Goal: Task Accomplishment & Management: Manage account settings

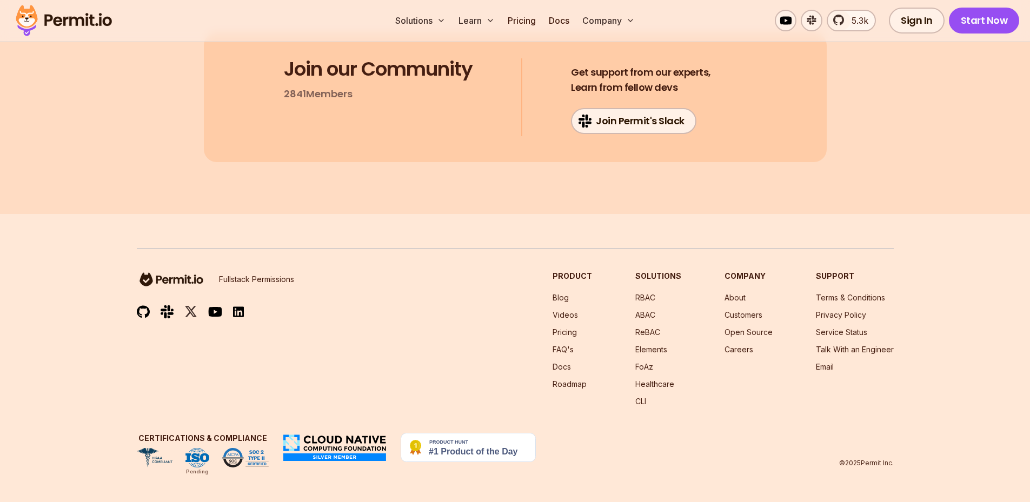
scroll to position [13678, 0]
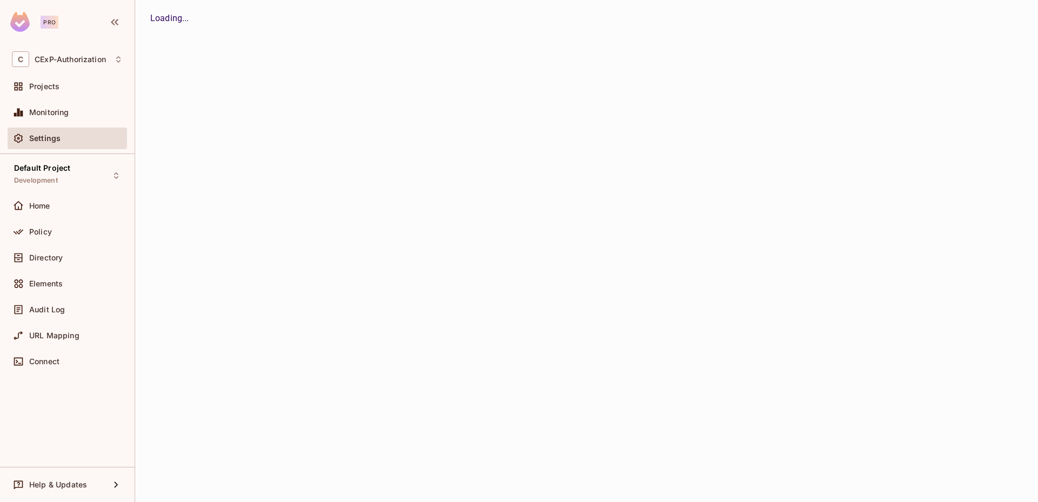
click at [68, 94] on div "Projects" at bounding box center [67, 87] width 119 height 22
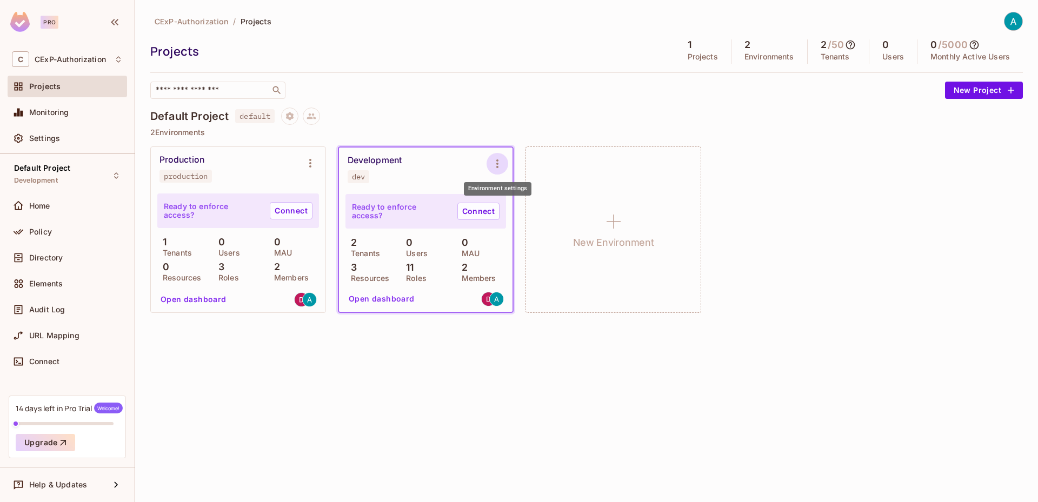
click at [496, 163] on icon "Environment settings" at bounding box center [497, 163] width 13 height 13
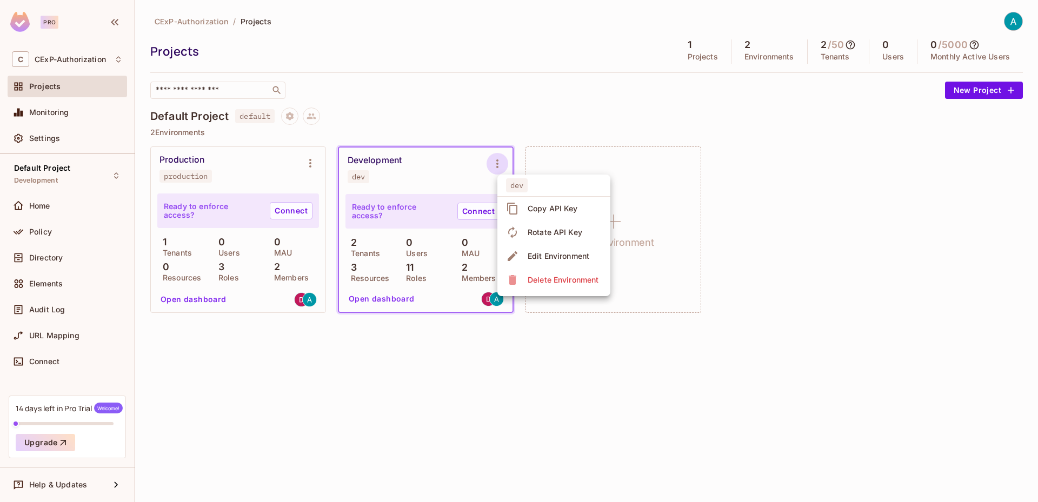
click at [543, 211] on div "Copy API Key" at bounding box center [553, 208] width 50 height 11
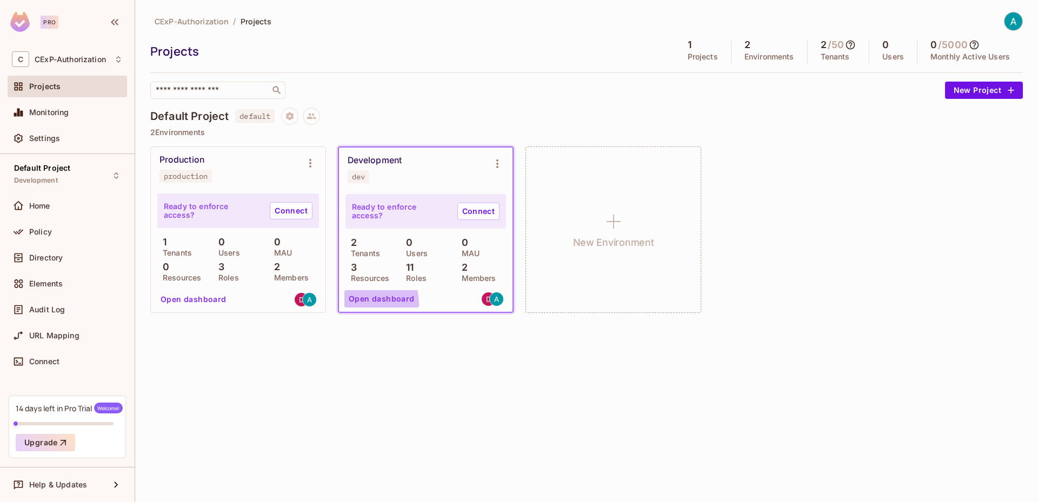
click at [364, 304] on button "Open dashboard" at bounding box center [381, 298] width 75 height 17
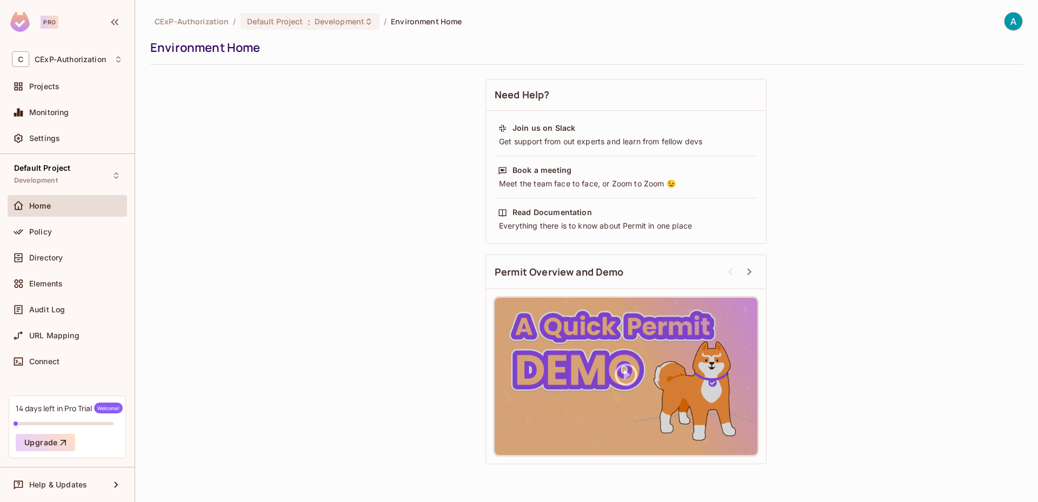
click at [91, 207] on div "Home" at bounding box center [76, 206] width 94 height 9
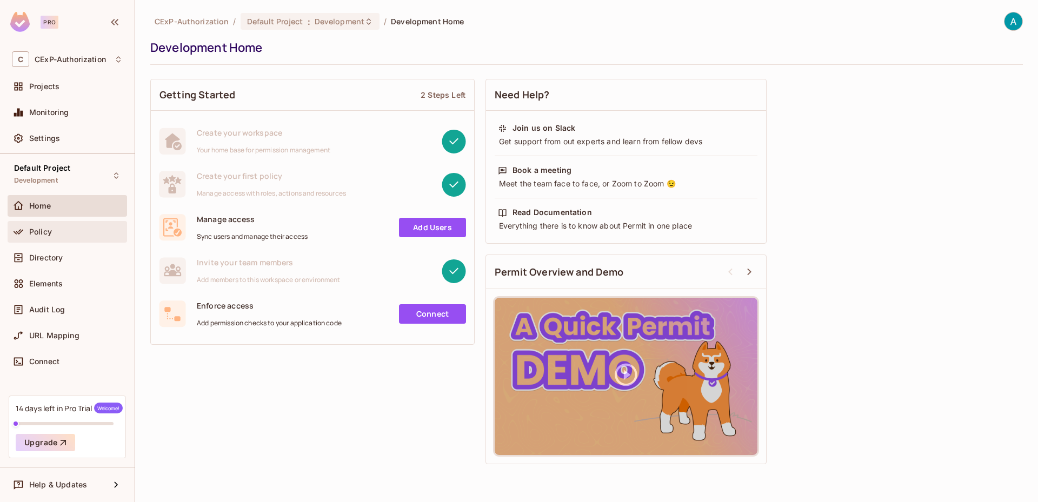
click at [86, 232] on div "Policy" at bounding box center [76, 232] width 94 height 9
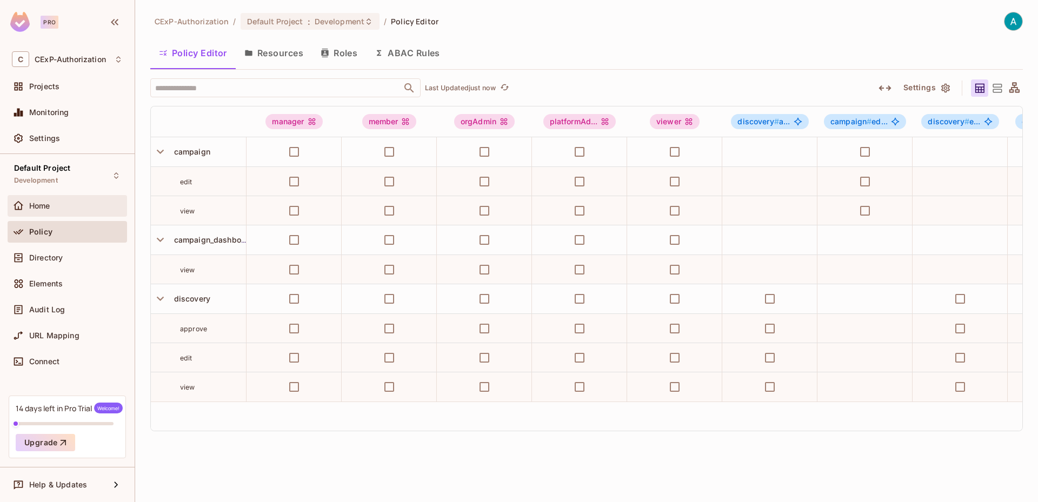
click at [79, 213] on div "Home" at bounding box center [67, 206] width 119 height 22
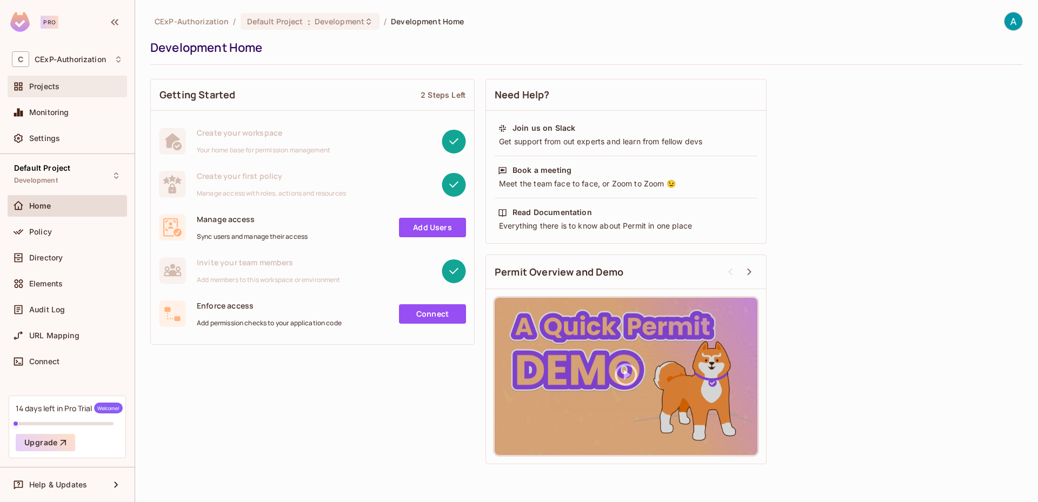
click at [84, 97] on div "Projects" at bounding box center [67, 87] width 119 height 22
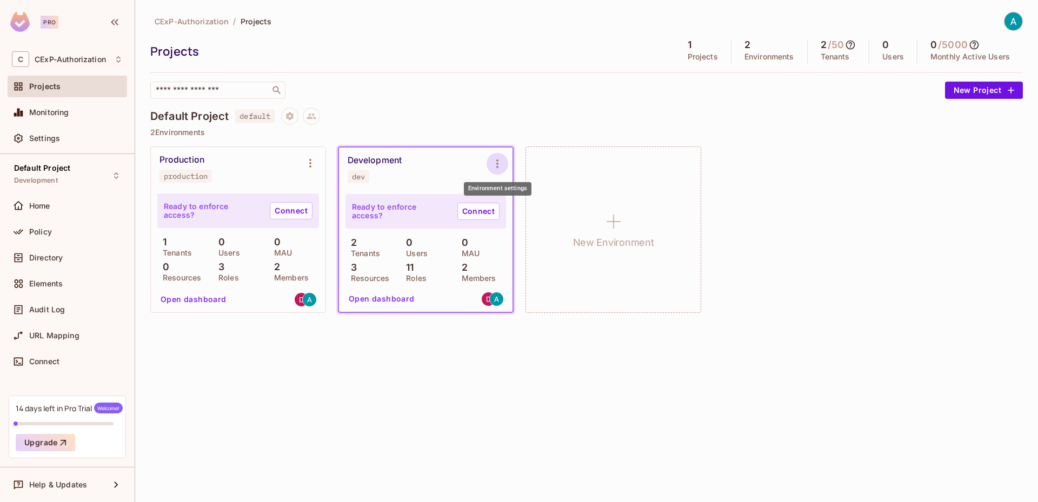
click at [500, 162] on icon "Environment settings" at bounding box center [497, 163] width 13 height 13
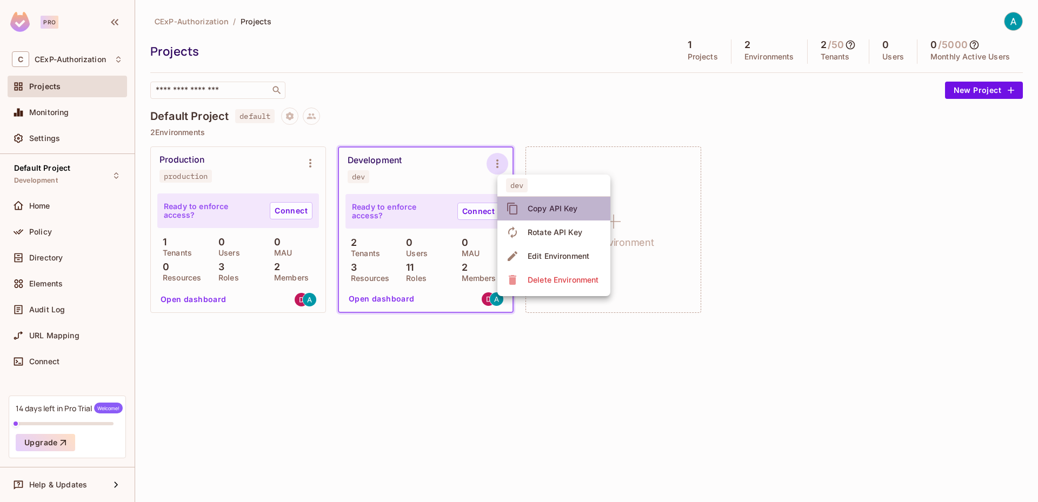
click at [521, 218] on li "Copy API Key" at bounding box center [553, 209] width 113 height 24
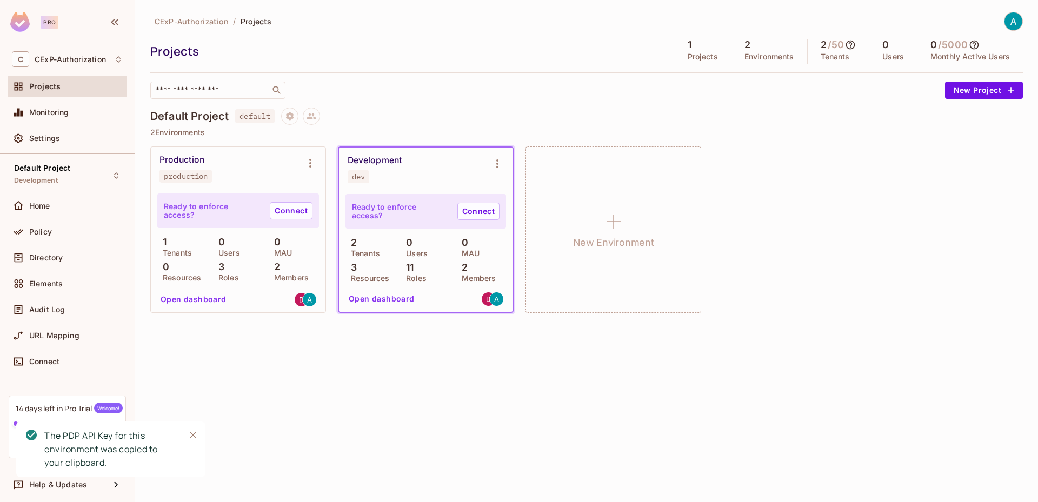
click at [390, 299] on button "Open dashboard" at bounding box center [381, 298] width 75 height 17
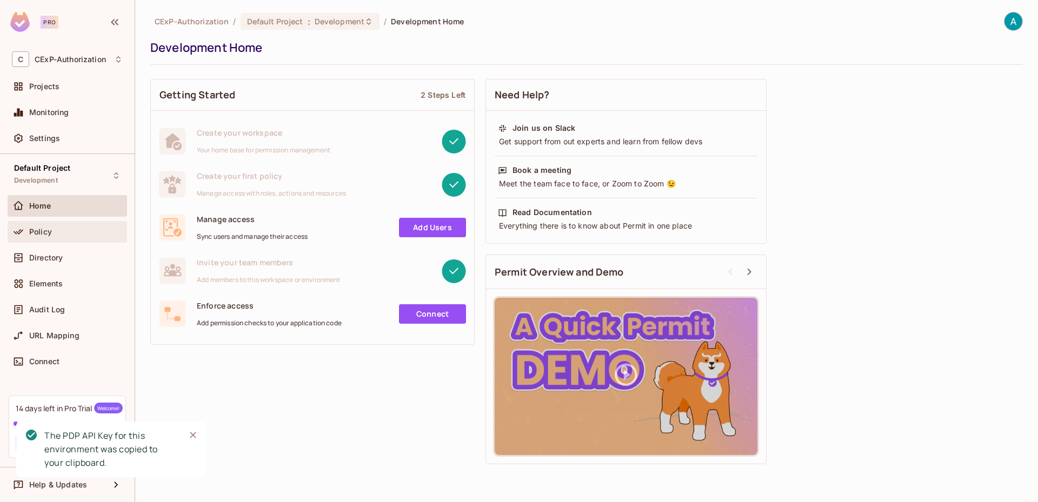
click at [39, 230] on span "Policy" at bounding box center [40, 232] width 23 height 9
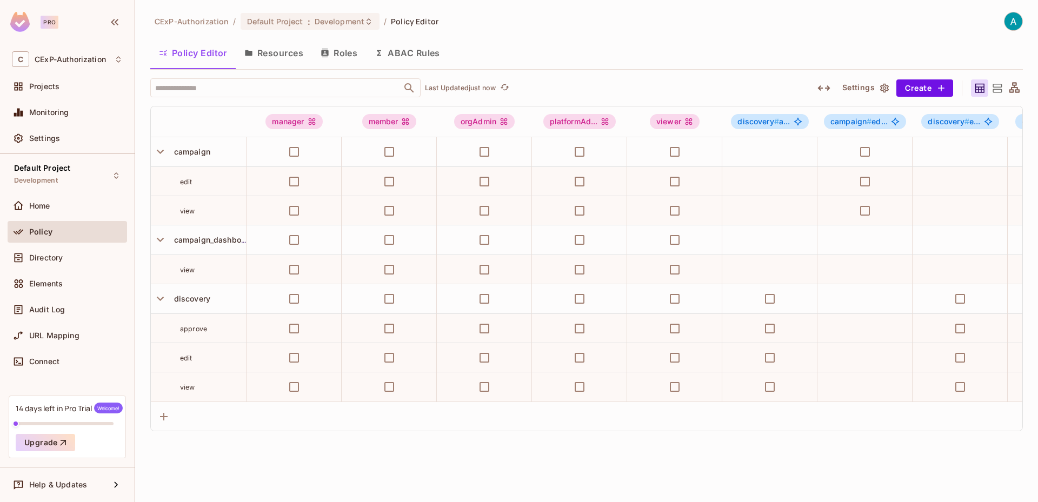
click at [280, 52] on button "Resources" at bounding box center [274, 52] width 76 height 27
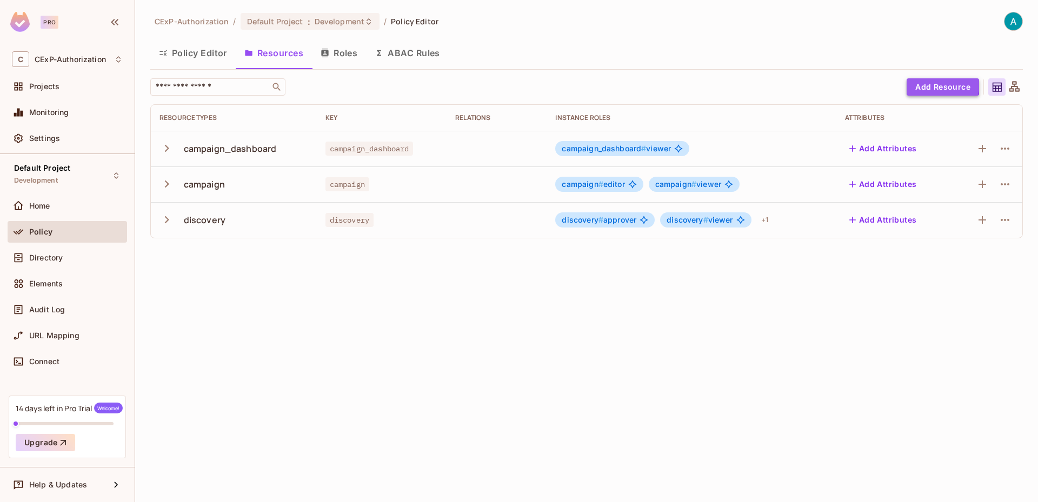
click at [938, 84] on button "Add Resource" at bounding box center [943, 86] width 72 height 17
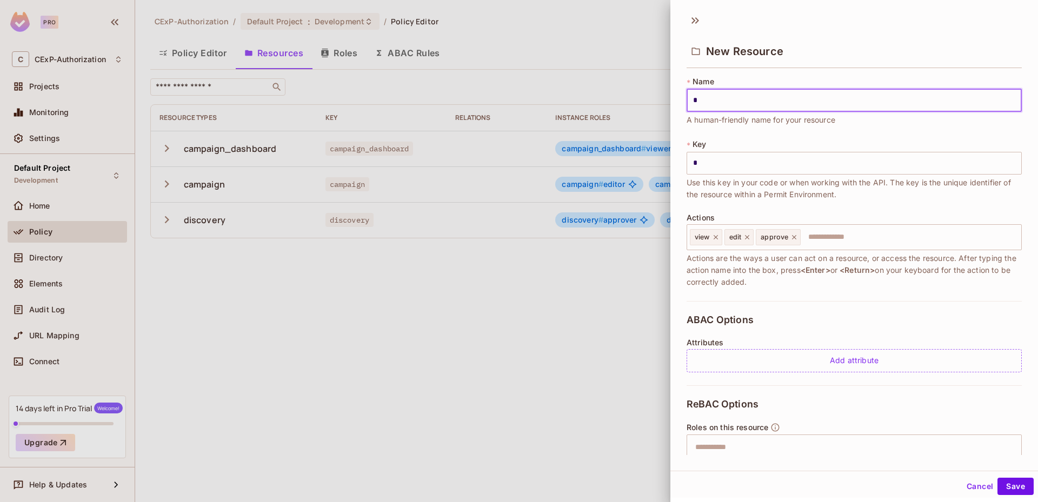
type input "*"
type input "**"
type input "**********"
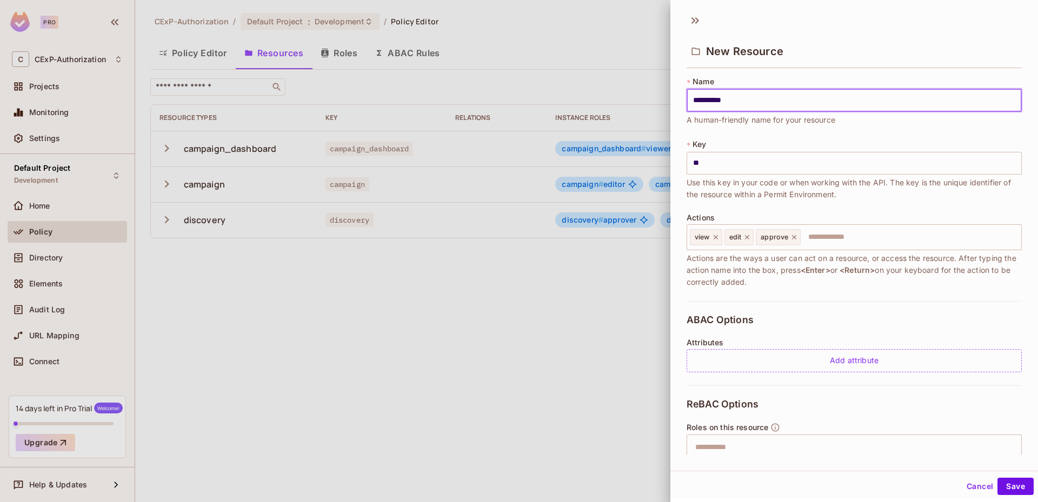
type input "**********"
click at [793, 240] on icon at bounding box center [794, 238] width 8 height 8
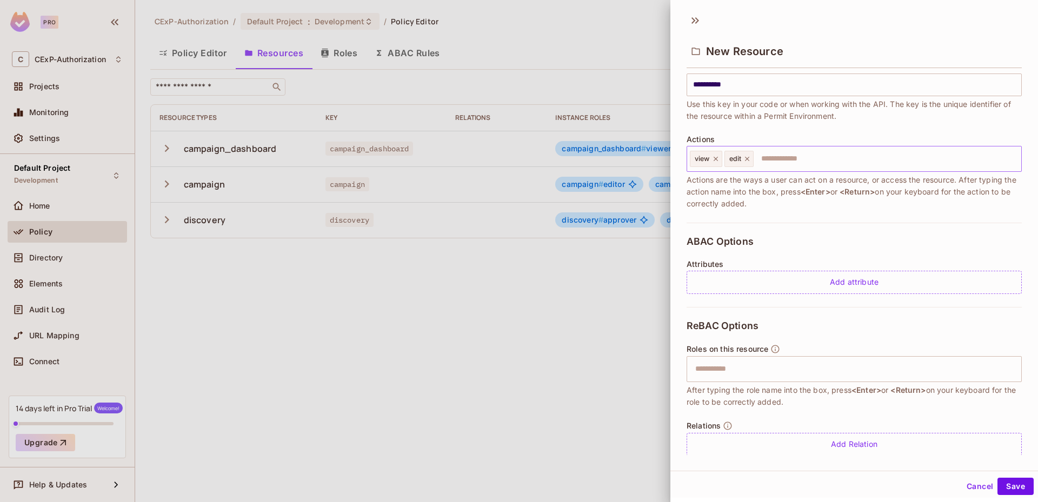
scroll to position [92, 0]
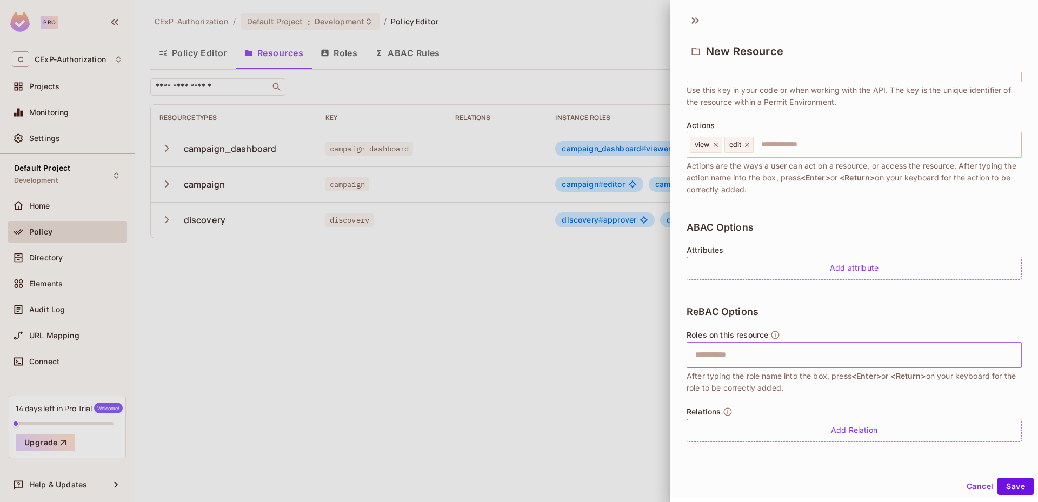
click at [739, 361] on input "text" at bounding box center [853, 355] width 328 height 22
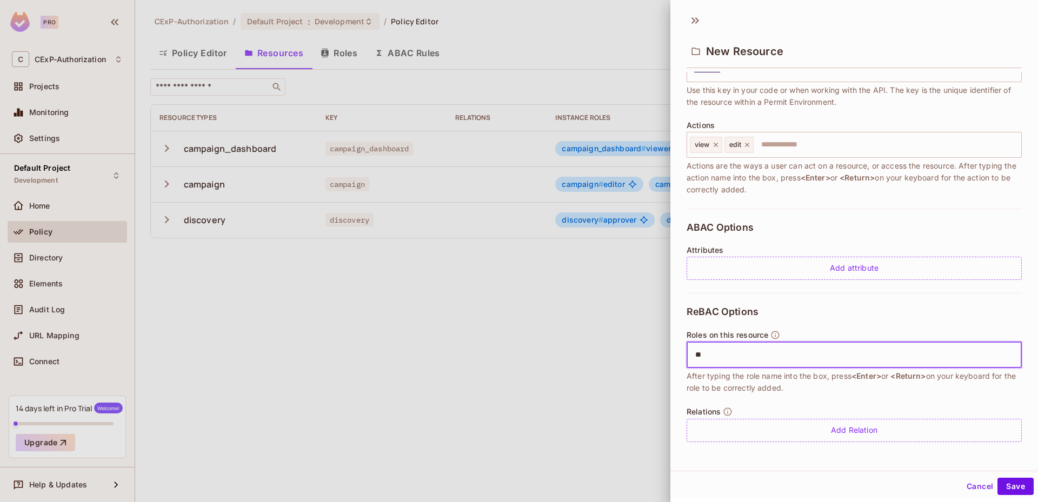
type input "*"
type input "******"
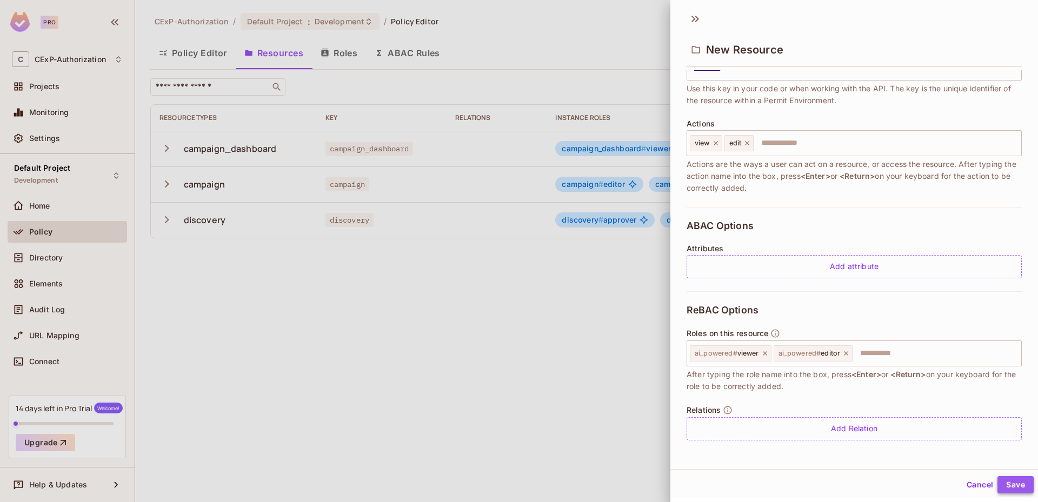
click at [1012, 489] on button "Save" at bounding box center [1015, 484] width 36 height 17
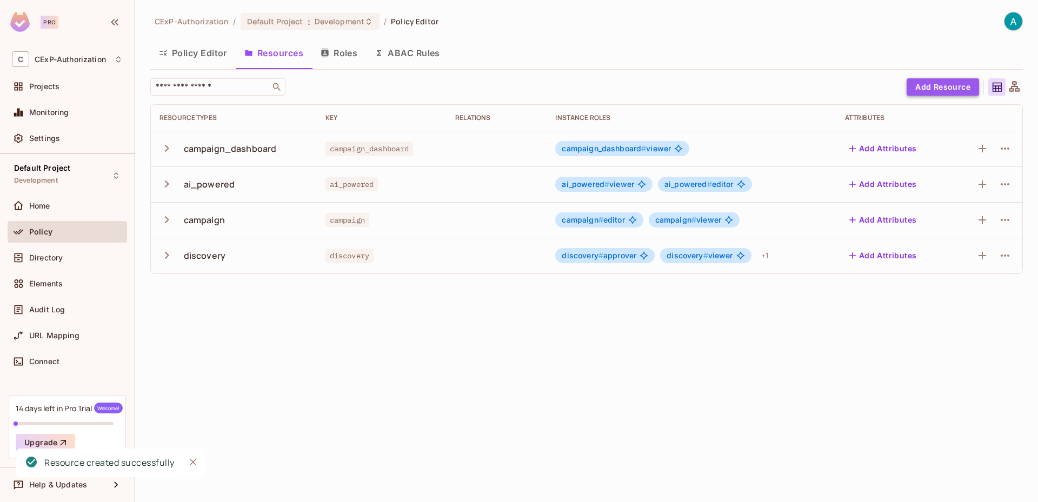
click at [926, 92] on button "Add Resource" at bounding box center [943, 86] width 72 height 17
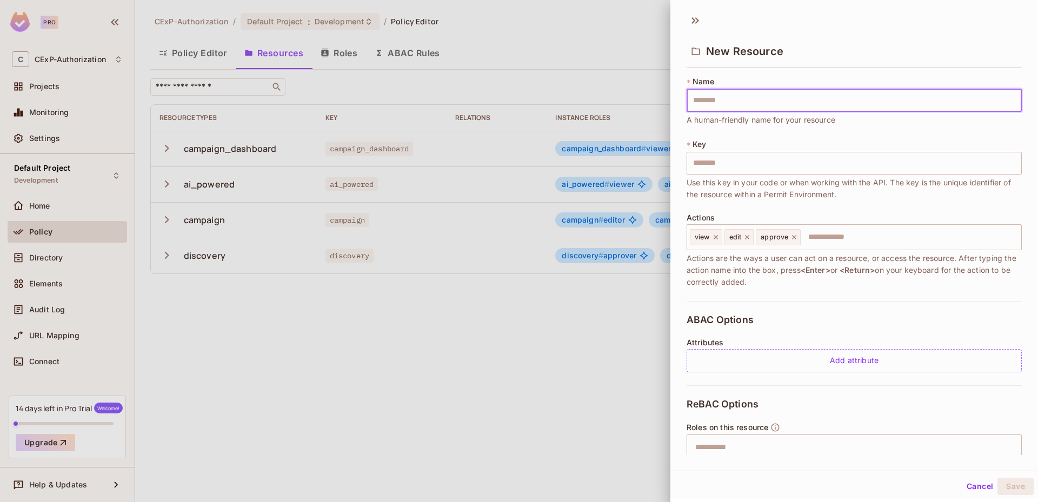
type input "*"
type input "**"
type input "***"
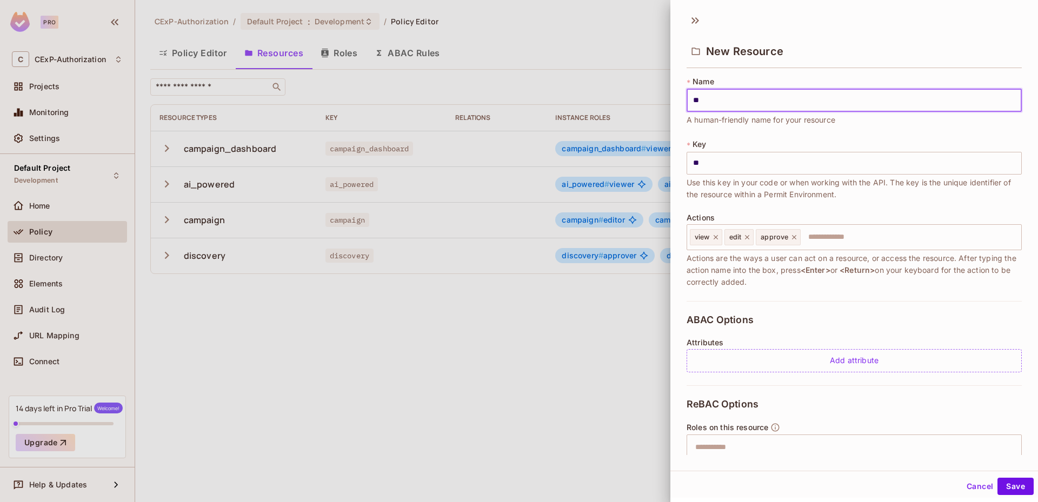
type input "***"
type input "****"
type input "********"
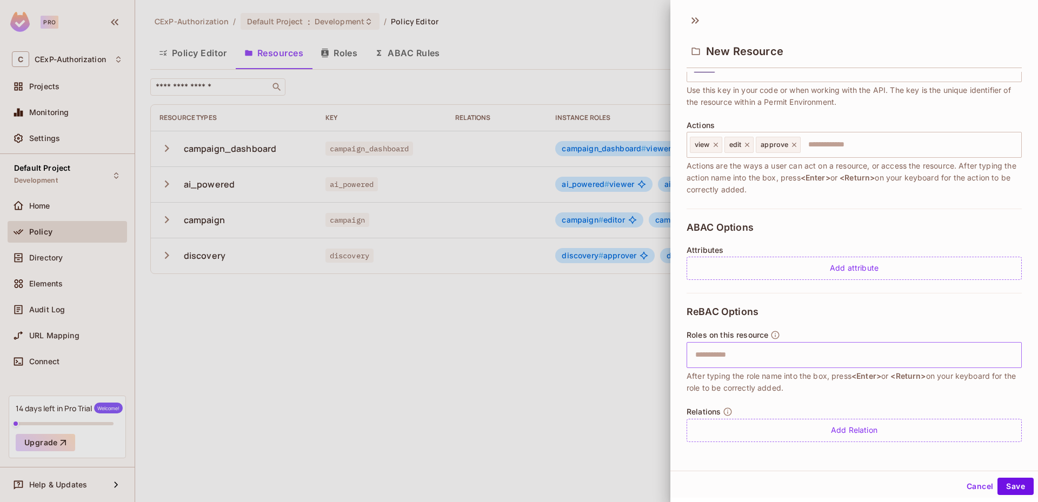
click at [737, 357] on input "text" at bounding box center [853, 355] width 328 height 22
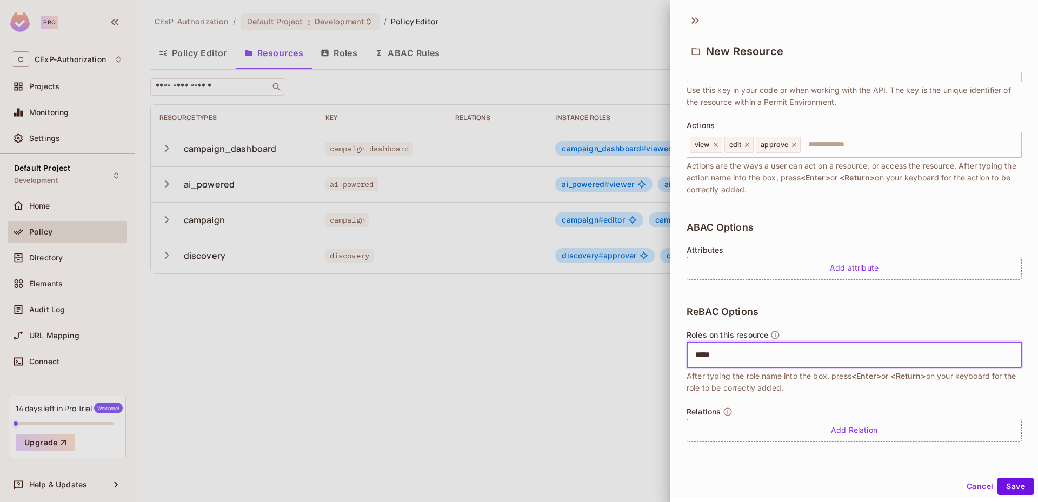
type input "******"
type input "********"
click at [1012, 490] on button "Save" at bounding box center [1015, 486] width 36 height 17
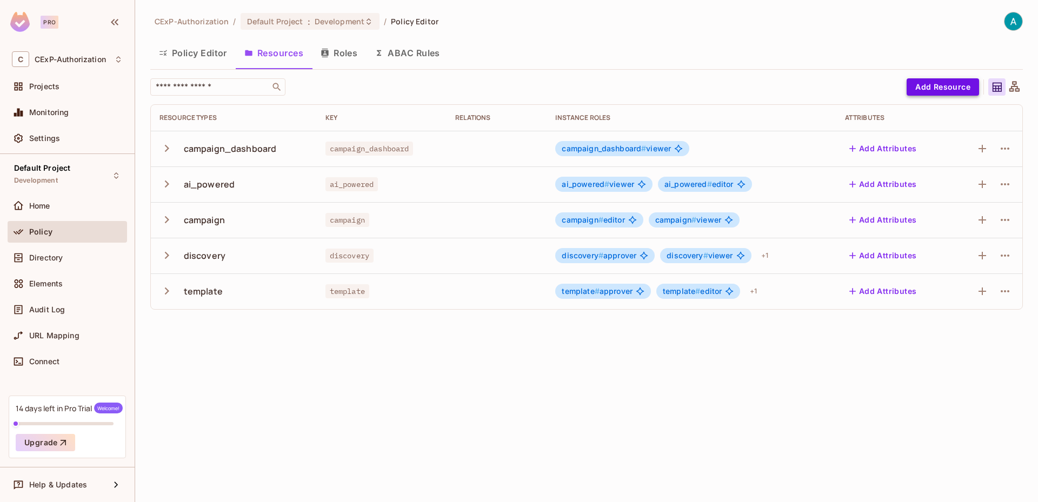
click at [943, 84] on button "Add Resource" at bounding box center [943, 86] width 72 height 17
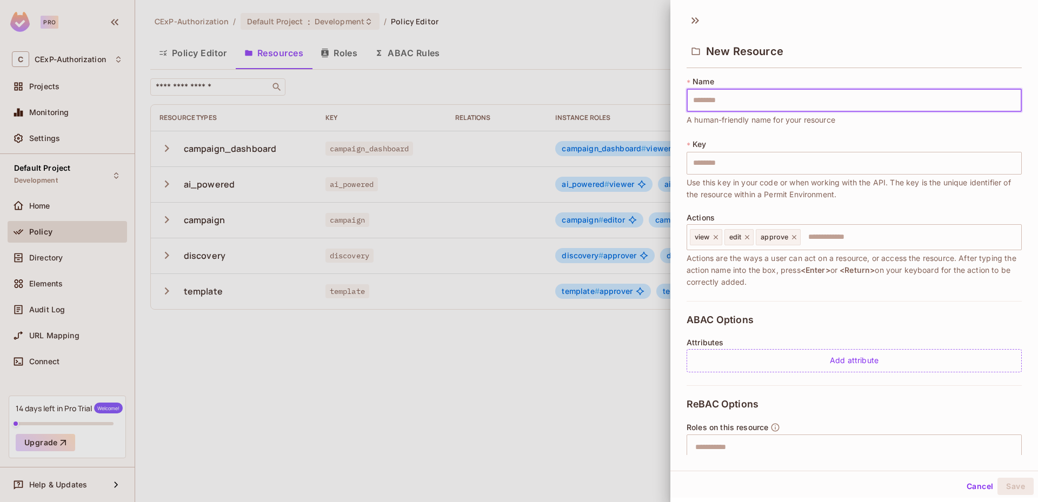
click at [760, 101] on input "text" at bounding box center [854, 100] width 335 height 23
type input "*"
type input "******"
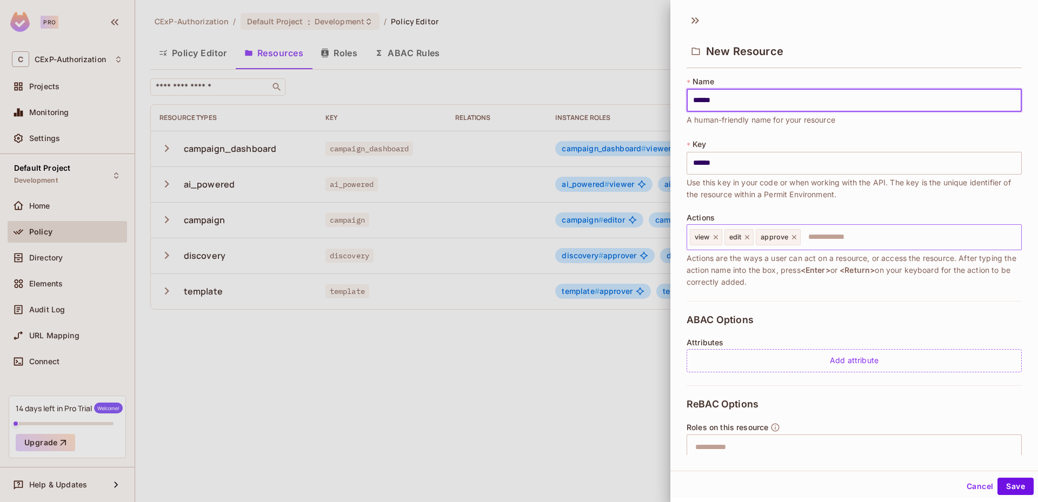
click at [795, 237] on icon at bounding box center [794, 238] width 8 height 8
click at [746, 235] on icon at bounding box center [747, 237] width 4 height 4
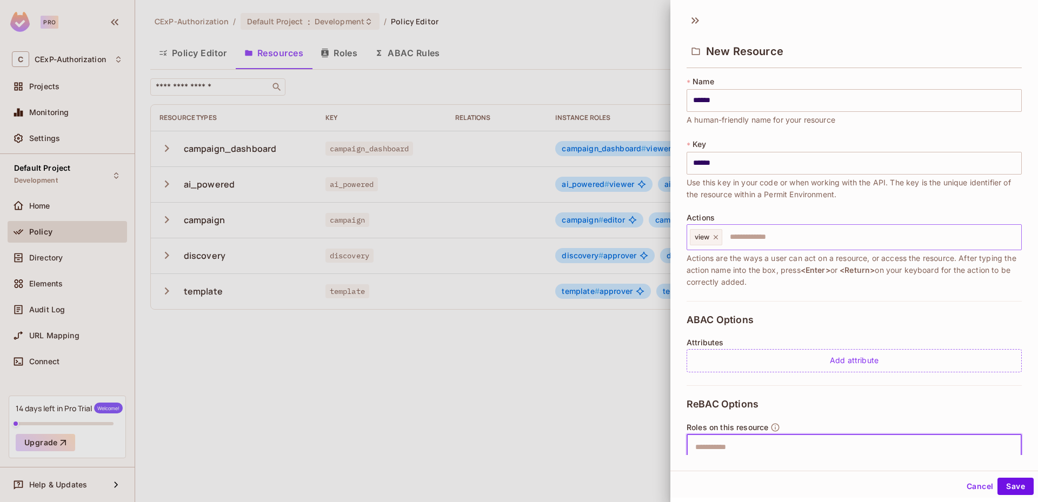
click at [741, 449] on input "text" at bounding box center [853, 448] width 328 height 22
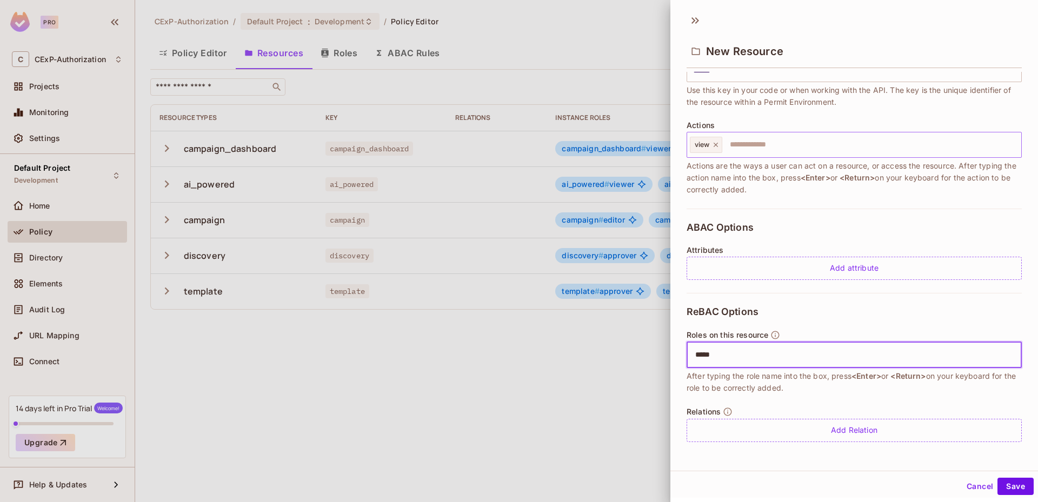
type input "******"
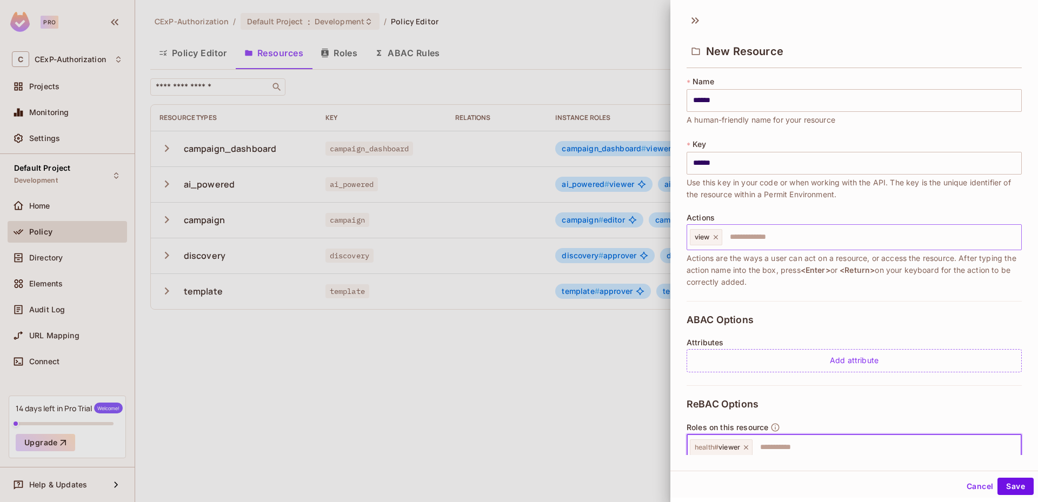
scroll to position [54, 0]
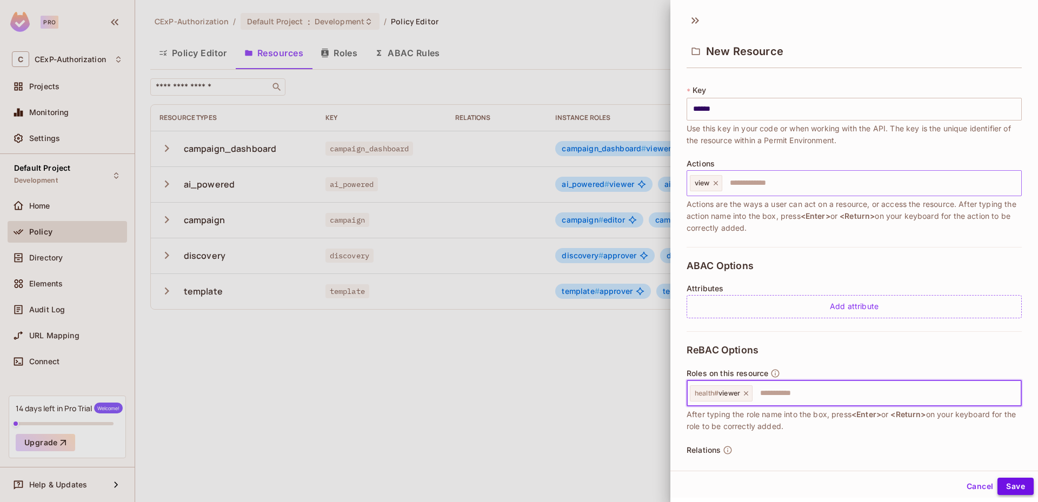
click at [1012, 489] on button "Save" at bounding box center [1015, 486] width 36 height 17
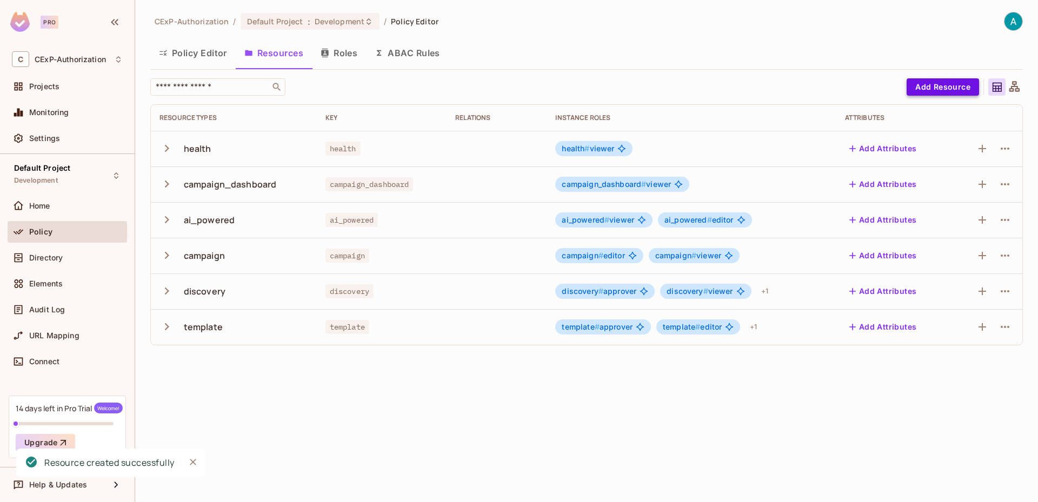
click at [917, 83] on button "Add Resource" at bounding box center [943, 86] width 72 height 17
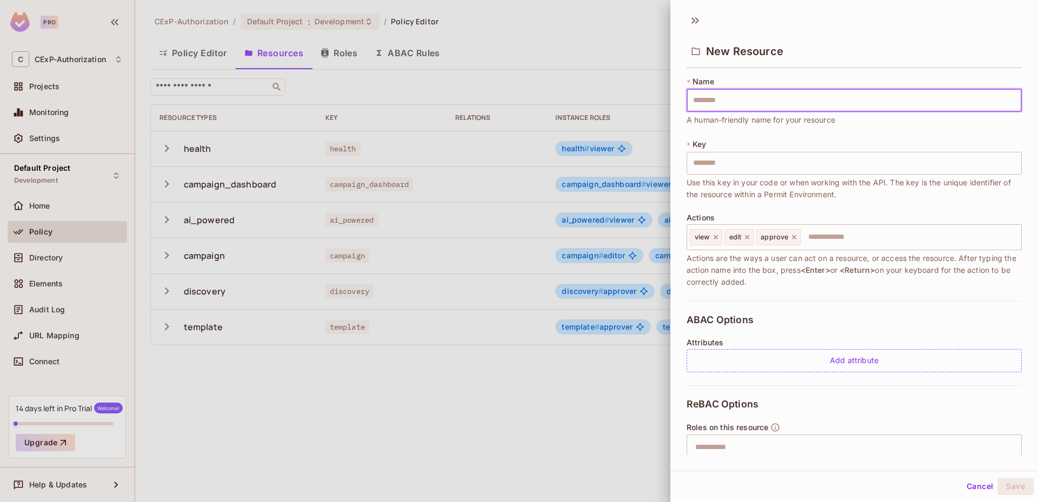
click at [738, 102] on input "text" at bounding box center [854, 100] width 335 height 23
type input "*"
type input "**"
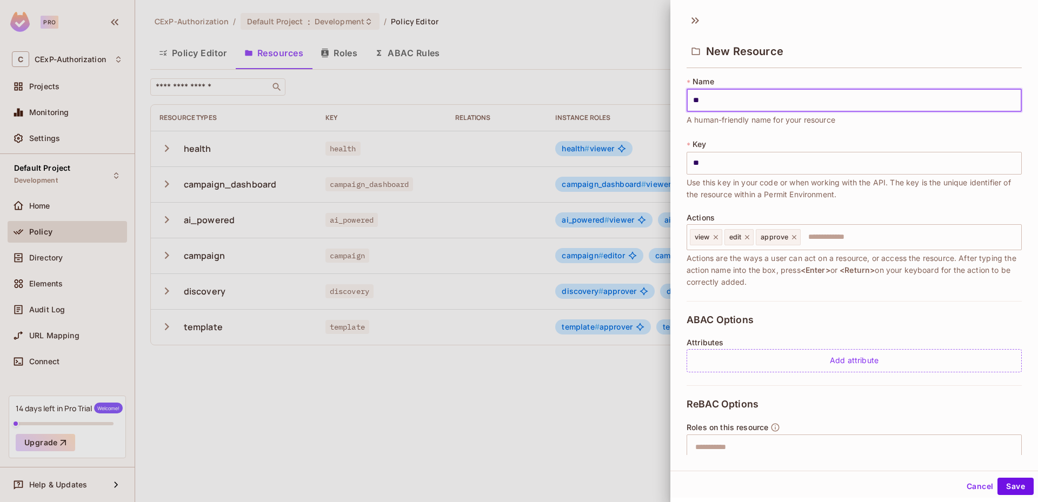
type input "***"
type input "**********"
click at [793, 236] on icon at bounding box center [794, 238] width 8 height 8
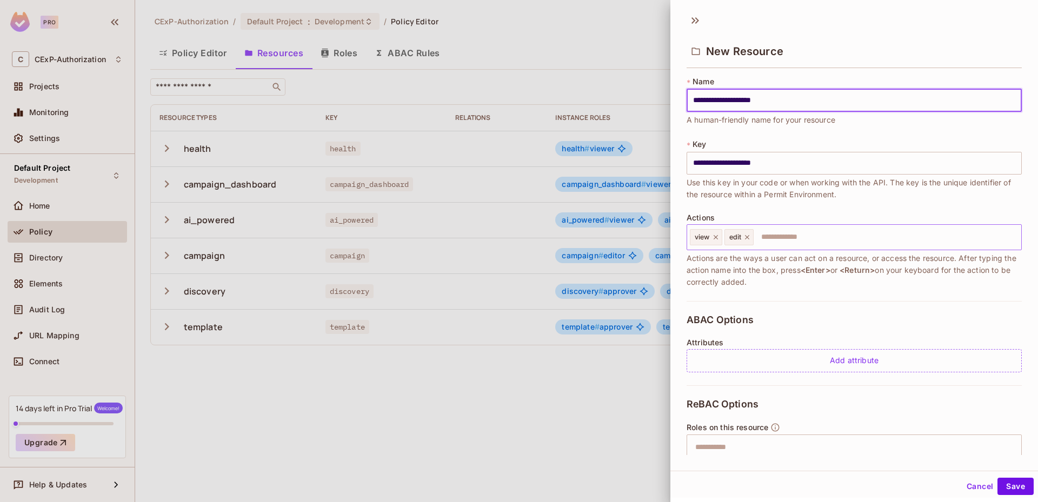
click at [749, 238] on icon at bounding box center [747, 238] width 8 height 8
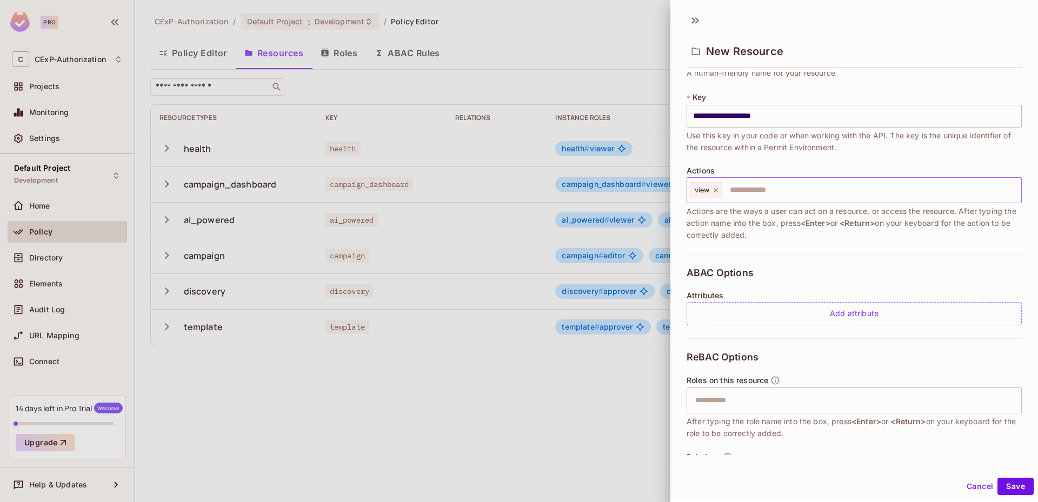
scroll to position [92, 0]
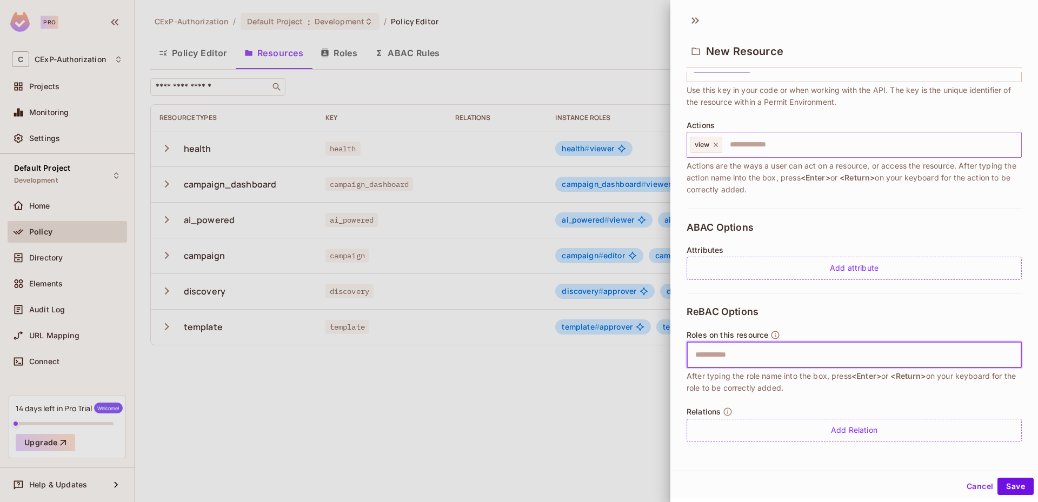
click at [726, 357] on input "text" at bounding box center [853, 355] width 328 height 22
type input "******"
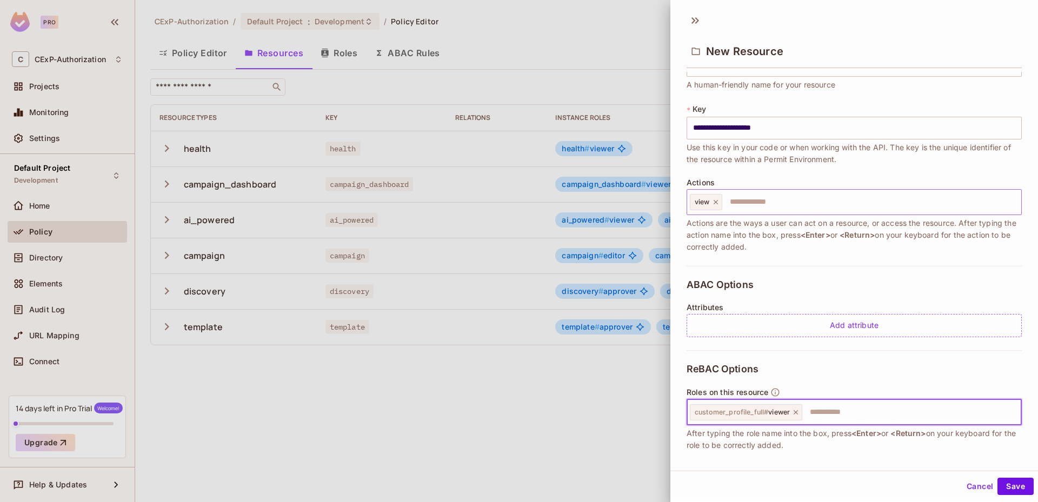
scroll to position [54, 0]
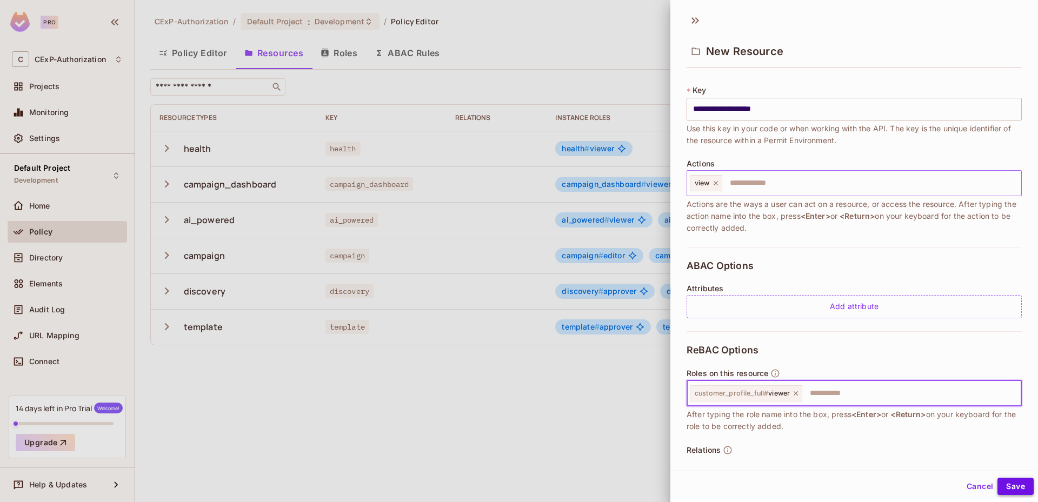
click at [1010, 484] on button "Save" at bounding box center [1015, 486] width 36 height 17
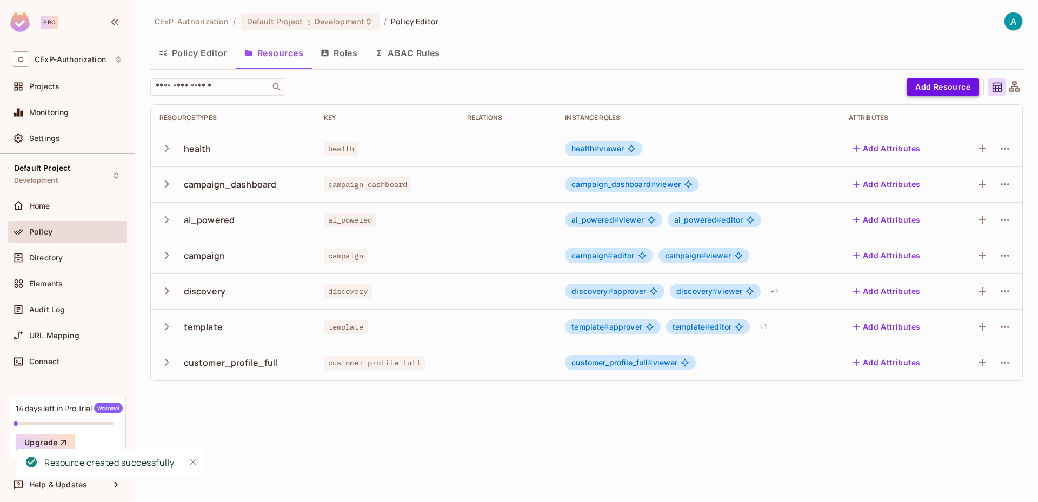
click at [958, 93] on button "Add Resource" at bounding box center [943, 86] width 72 height 17
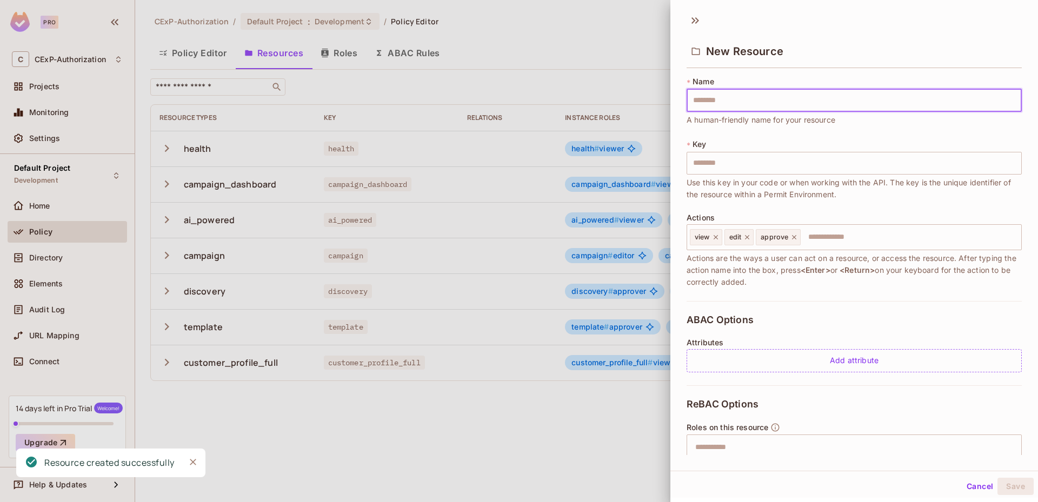
click at [803, 107] on input "text" at bounding box center [854, 100] width 335 height 23
type input "*"
type input "**"
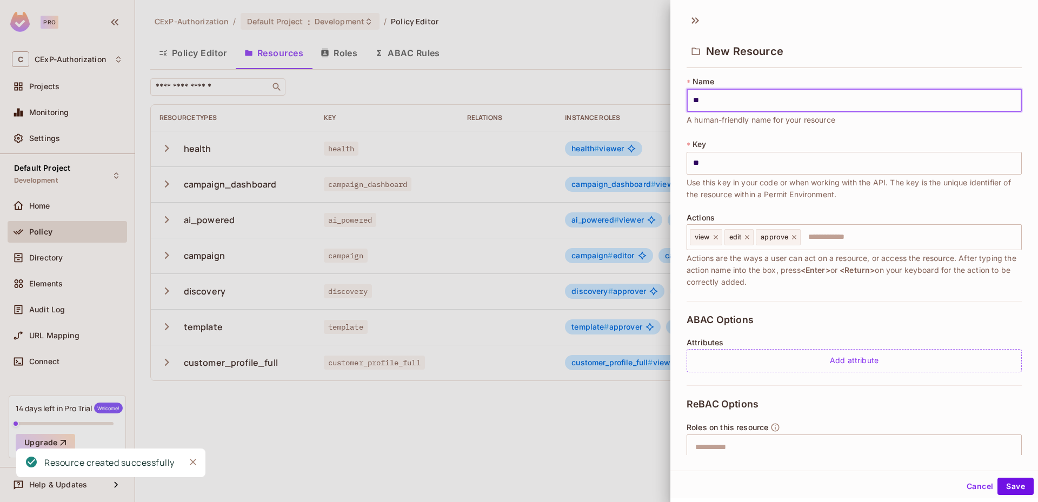
type input "**********"
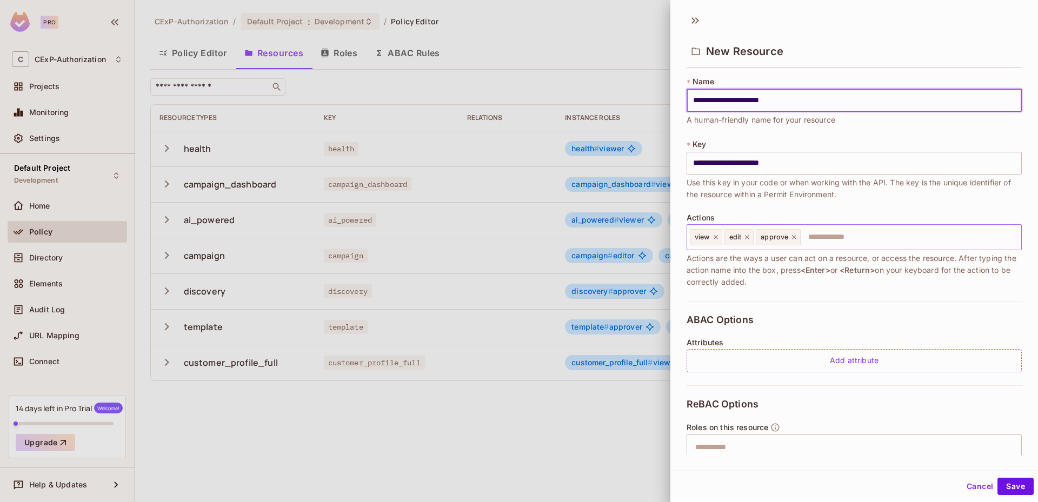
click at [794, 237] on icon at bounding box center [794, 238] width 8 height 8
click at [747, 237] on icon at bounding box center [747, 238] width 8 height 8
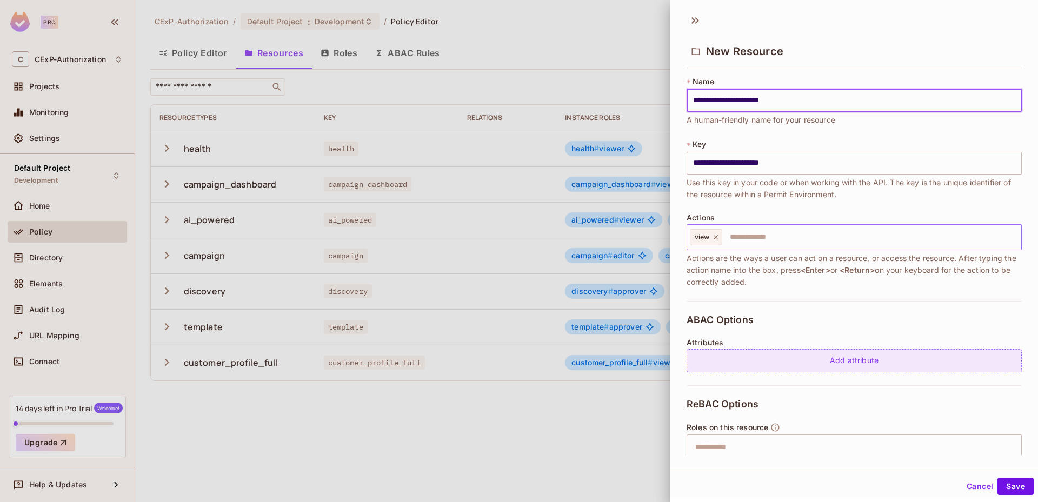
scroll to position [92, 0]
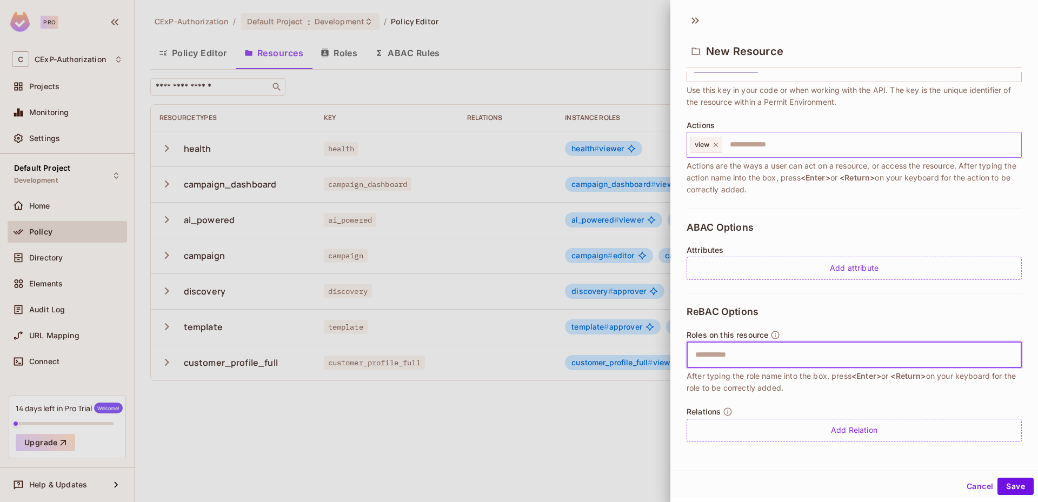
click at [728, 353] on input "text" at bounding box center [853, 355] width 328 height 22
type input "******"
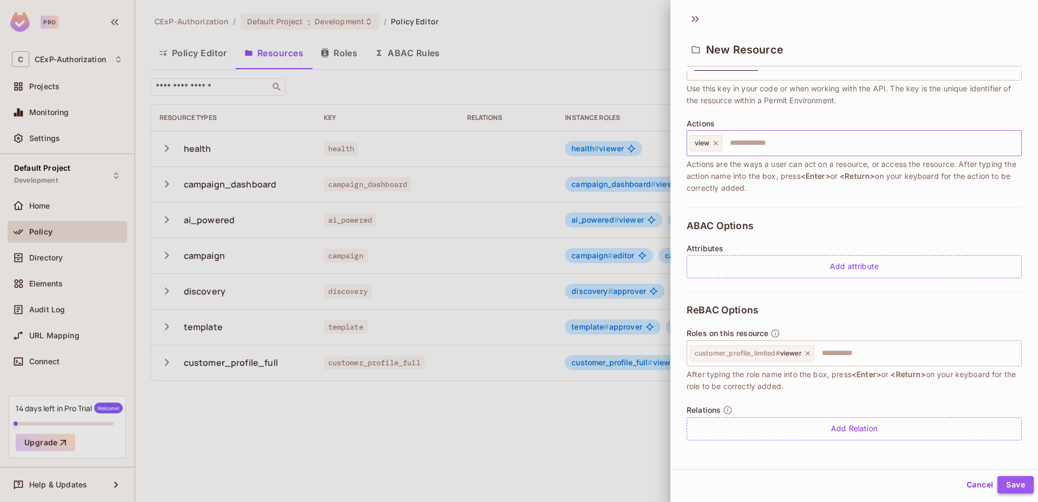
click at [1006, 483] on button "Save" at bounding box center [1015, 484] width 36 height 17
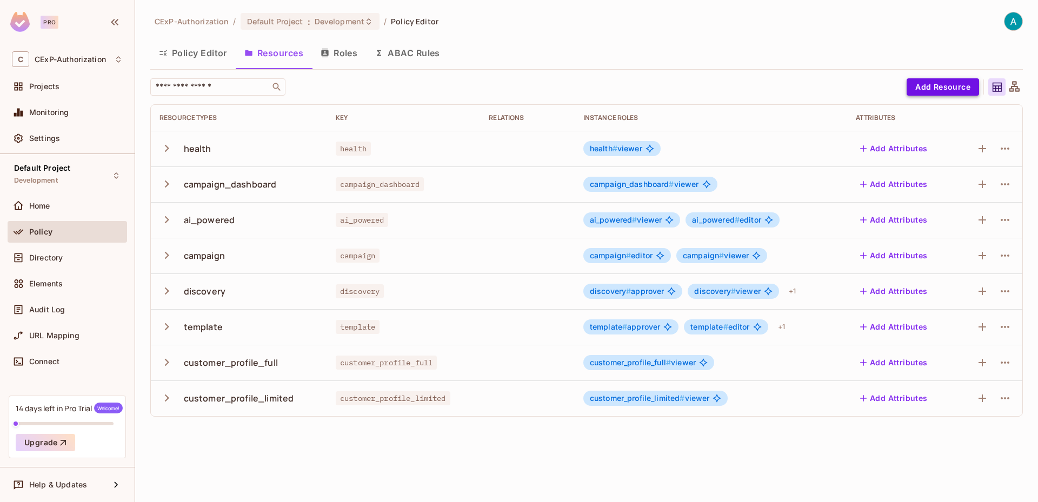
click at [921, 82] on button "Add Resource" at bounding box center [943, 86] width 72 height 17
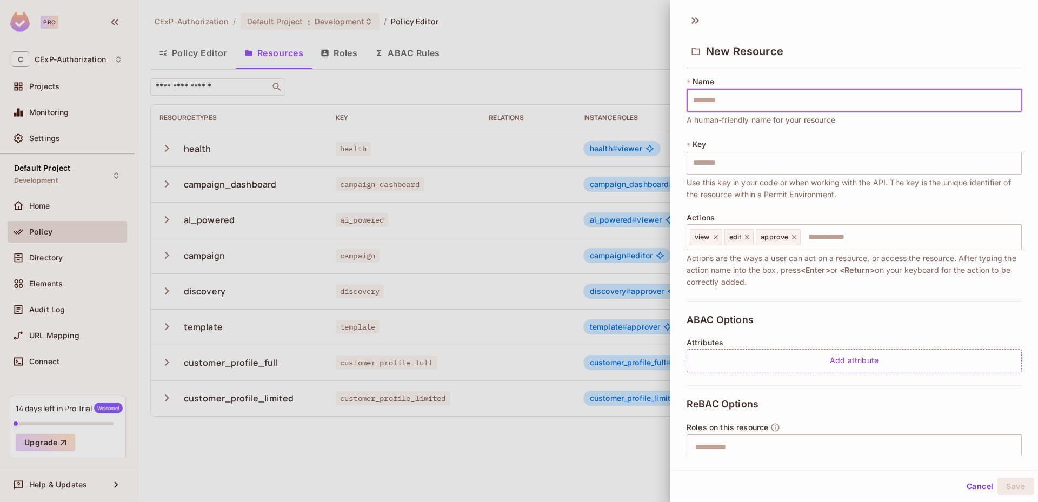
type input "*"
type input "**"
type input "*****"
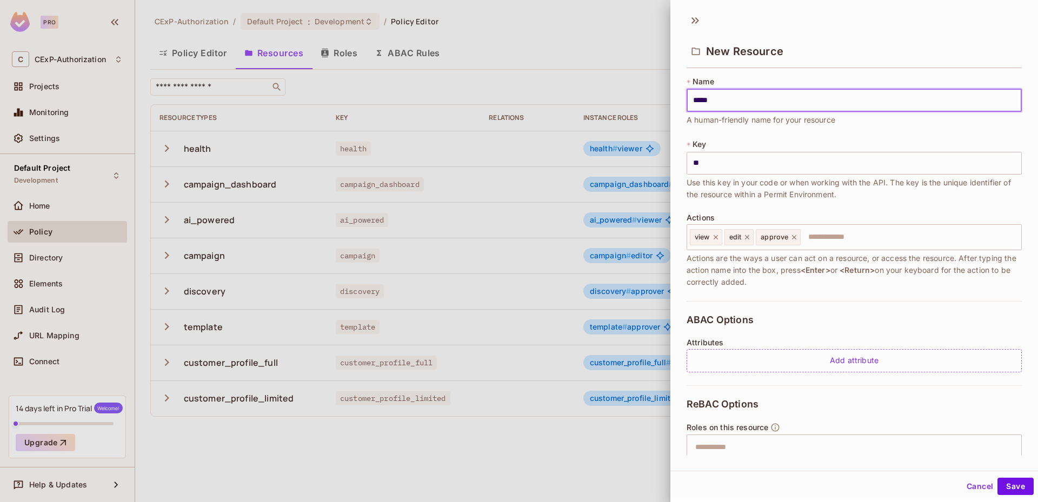
type input "*****"
click at [795, 239] on icon at bounding box center [794, 238] width 8 height 8
click at [747, 239] on icon at bounding box center [747, 238] width 8 height 8
click at [716, 237] on icon at bounding box center [716, 237] width 4 height 4
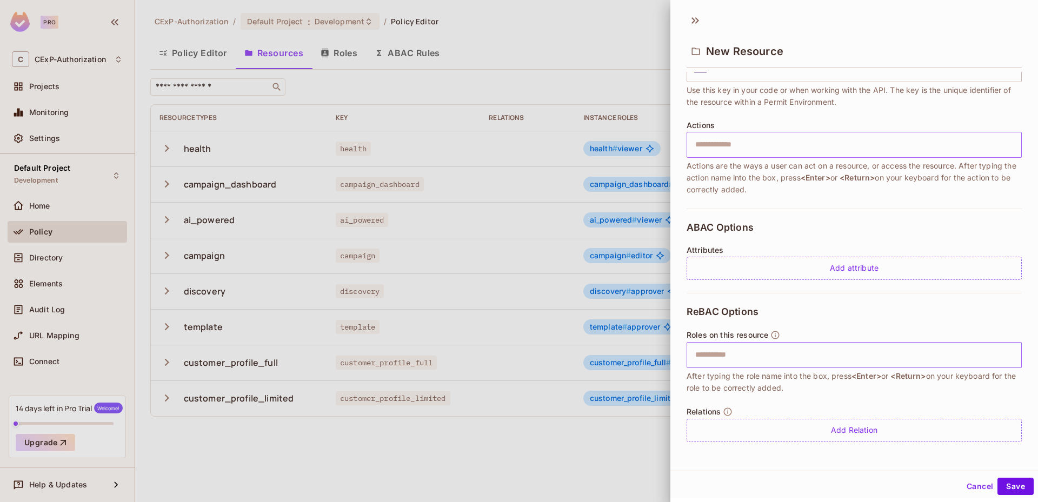
click at [739, 356] on input "text" at bounding box center [853, 355] width 328 height 22
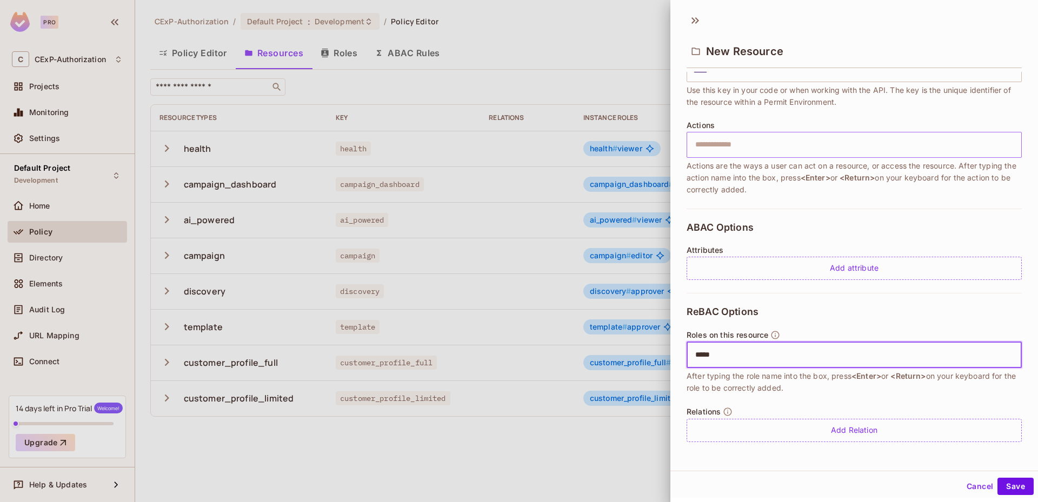
type input "******"
type input "*******"
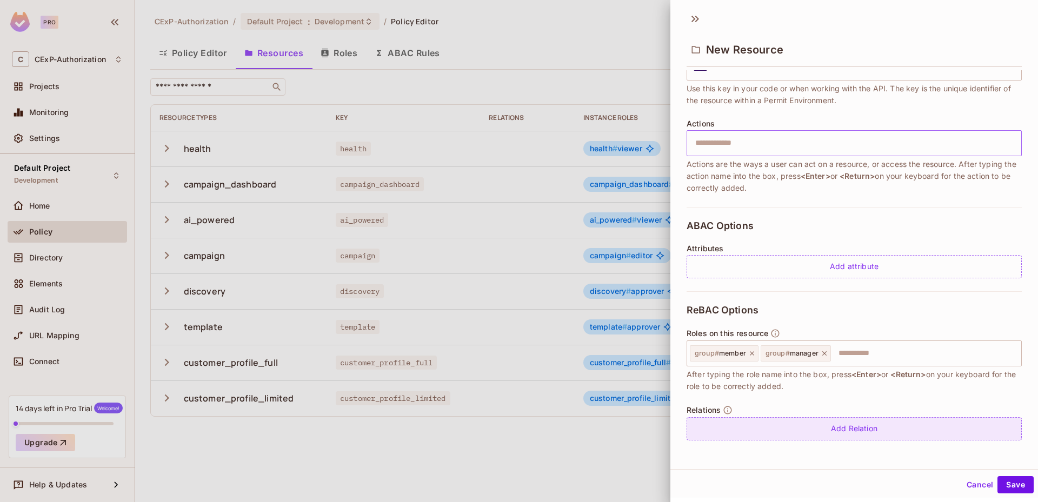
click at [854, 424] on div "Add Relation" at bounding box center [854, 428] width 335 height 23
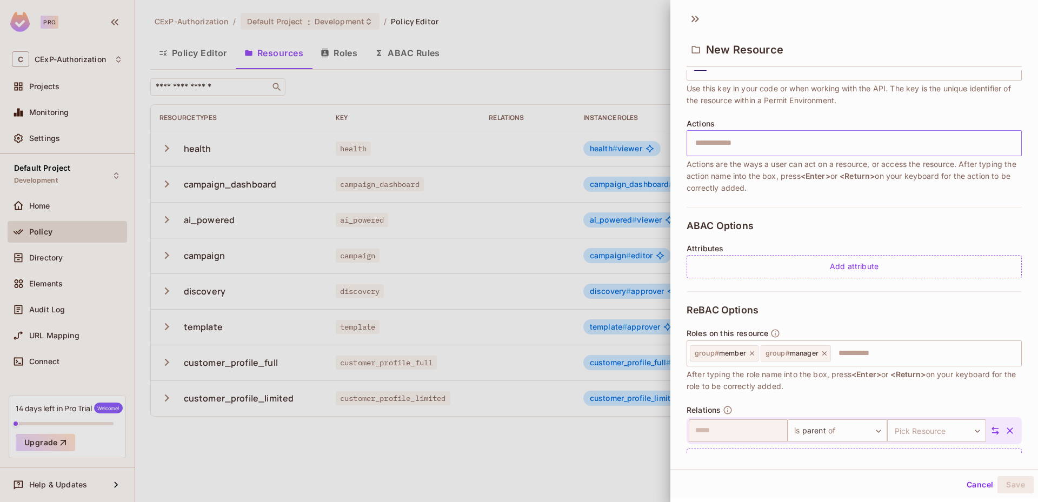
scroll to position [124, 0]
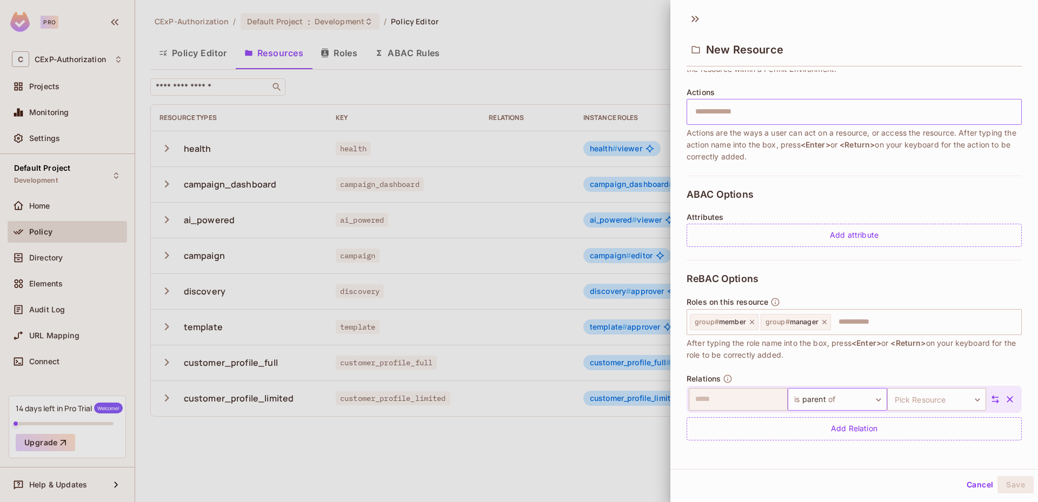
click at [833, 398] on body "Pro C CExP-Authorization Projects Monitoring Settings Default Project Developme…" at bounding box center [519, 251] width 1038 height 502
click at [833, 398] on div at bounding box center [824, 409] width 99 height 26
click at [907, 396] on div at bounding box center [519, 251] width 1038 height 502
click at [907, 396] on body "Pro C CExP-Authorization Projects Monitoring Settings Default Project Developme…" at bounding box center [519, 251] width 1038 height 502
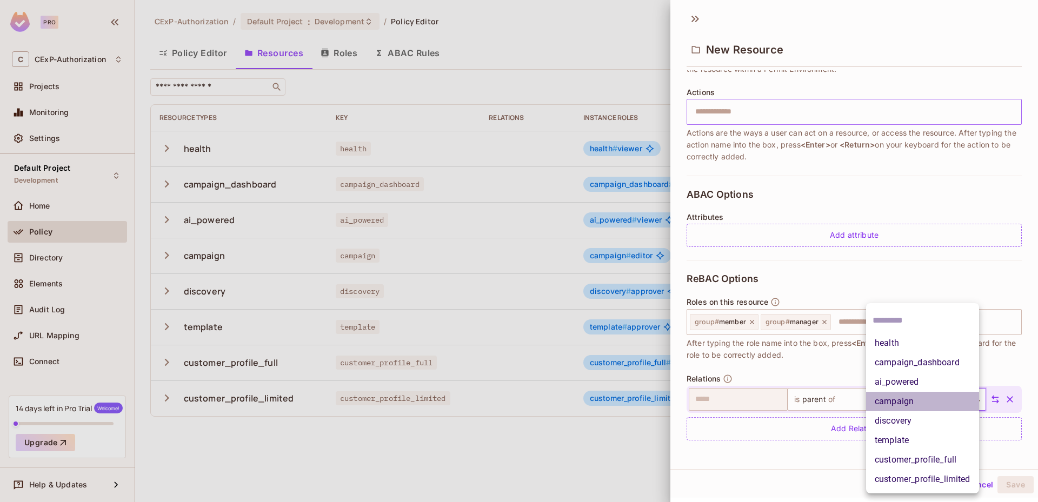
click at [911, 405] on li "campaign" at bounding box center [922, 401] width 113 height 19
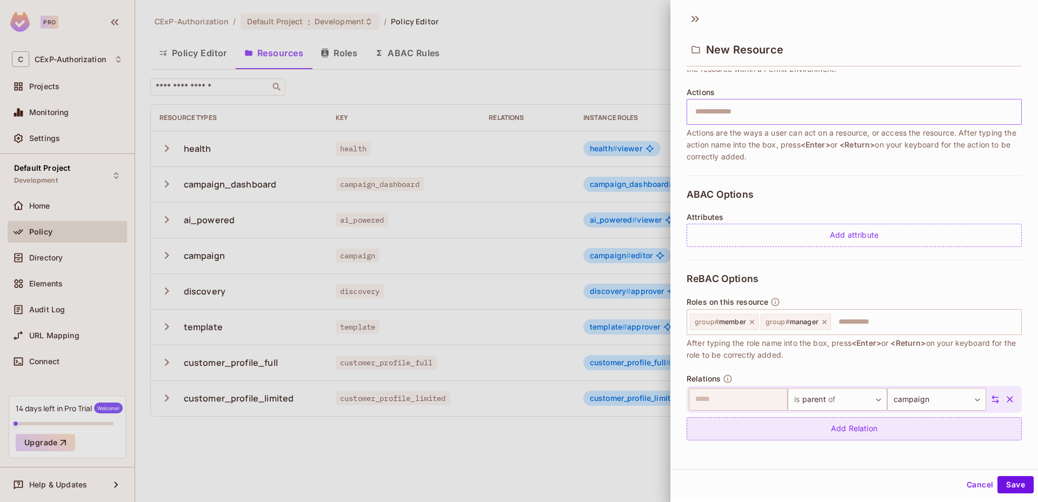
click at [867, 428] on div "Add Relation" at bounding box center [854, 428] width 335 height 23
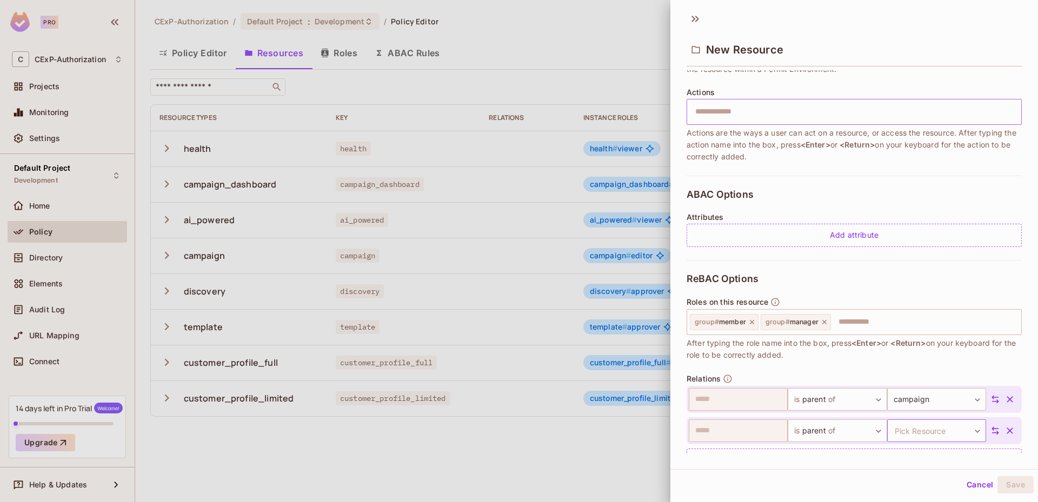
click at [922, 437] on body "Pro C CExP-Authorization Projects Monitoring Settings Default Project Developme…" at bounding box center [519, 251] width 1038 height 502
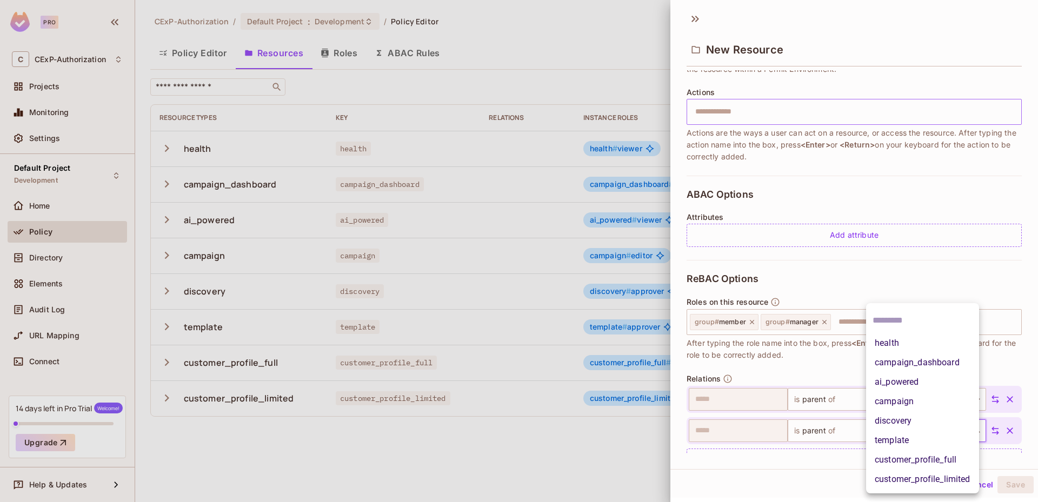
click at [897, 414] on li "discovery" at bounding box center [922, 420] width 113 height 19
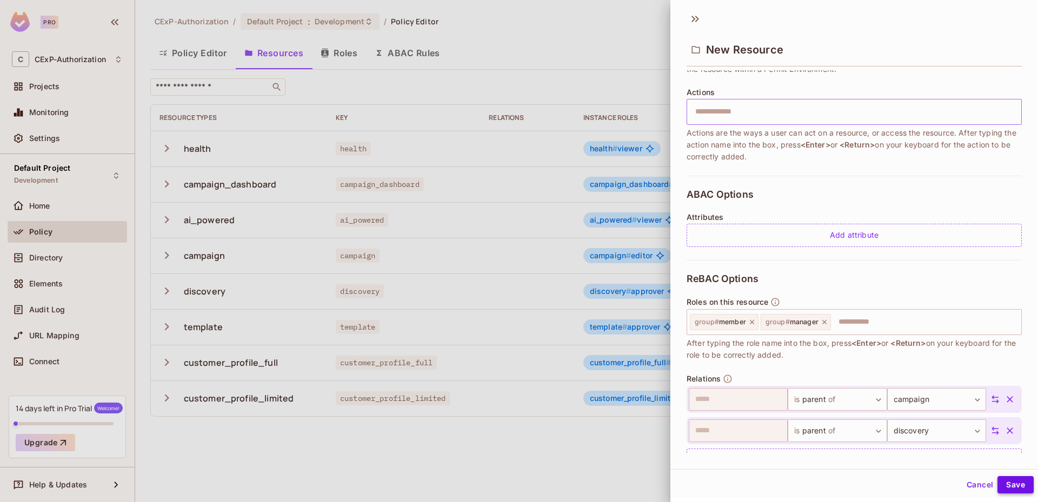
click at [1013, 484] on button "Save" at bounding box center [1015, 484] width 36 height 17
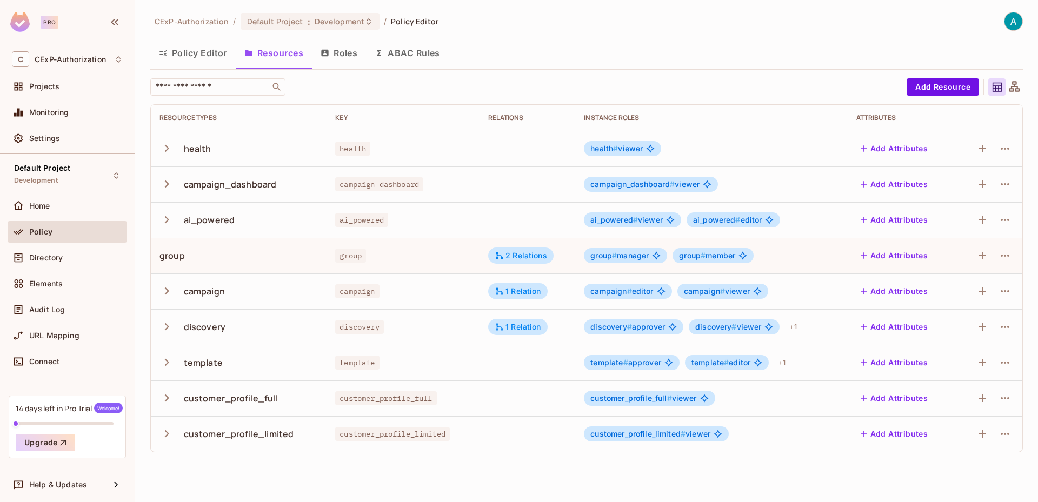
click at [201, 56] on button "Policy Editor" at bounding box center [192, 52] width 85 height 27
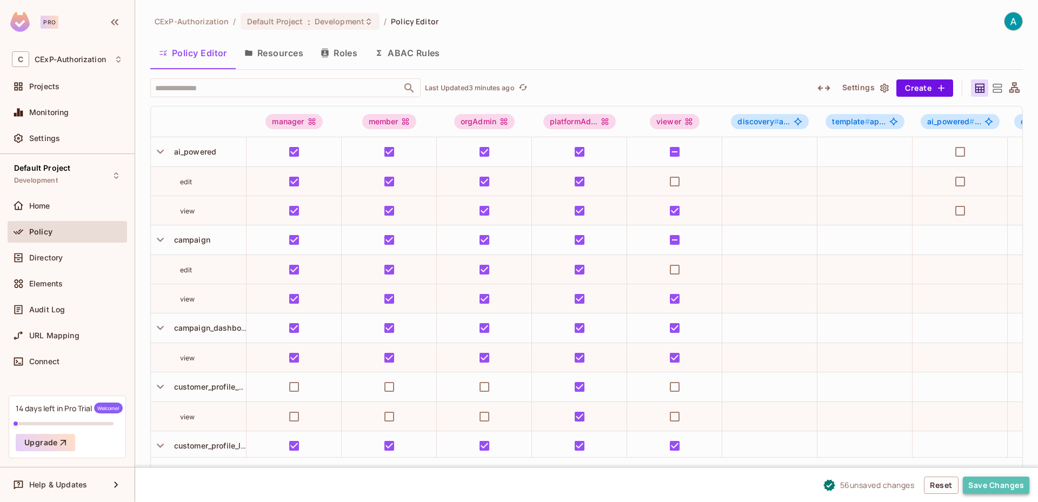
click at [984, 480] on button "Save Changes" at bounding box center [996, 485] width 66 height 17
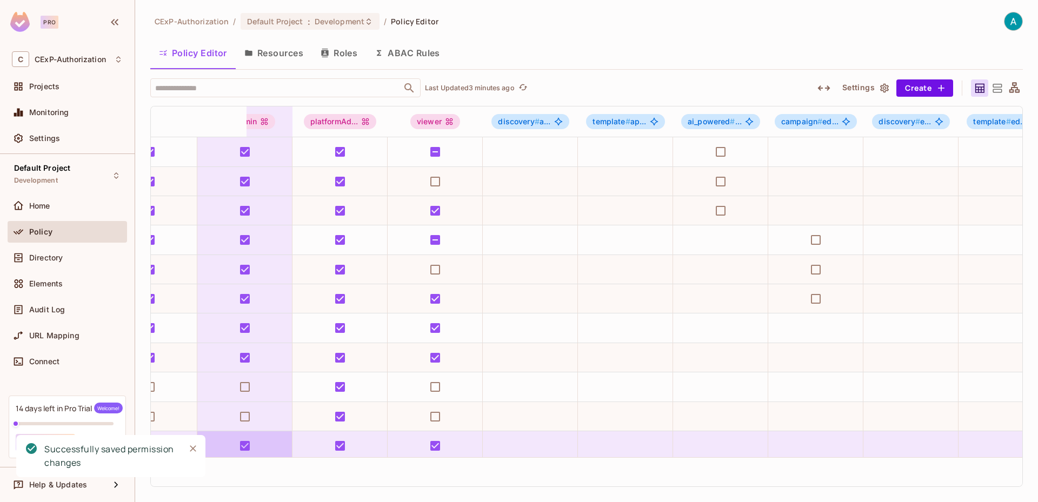
scroll to position [0, 302]
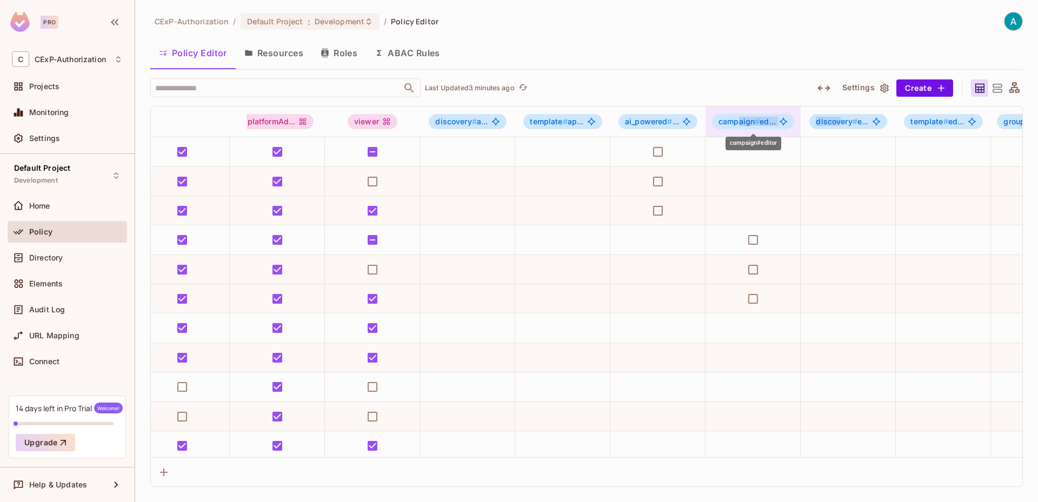
drag, startPoint x: 838, startPoint y: 123, endPoint x: 735, endPoint y: 129, distance: 102.9
click at [738, 128] on tr "manager member orgAdmin platformAd... viewer discovery # a... template # ap... …" at bounding box center [956, 122] width 2215 height 31
click at [997, 87] on icon at bounding box center [997, 88] width 9 height 9
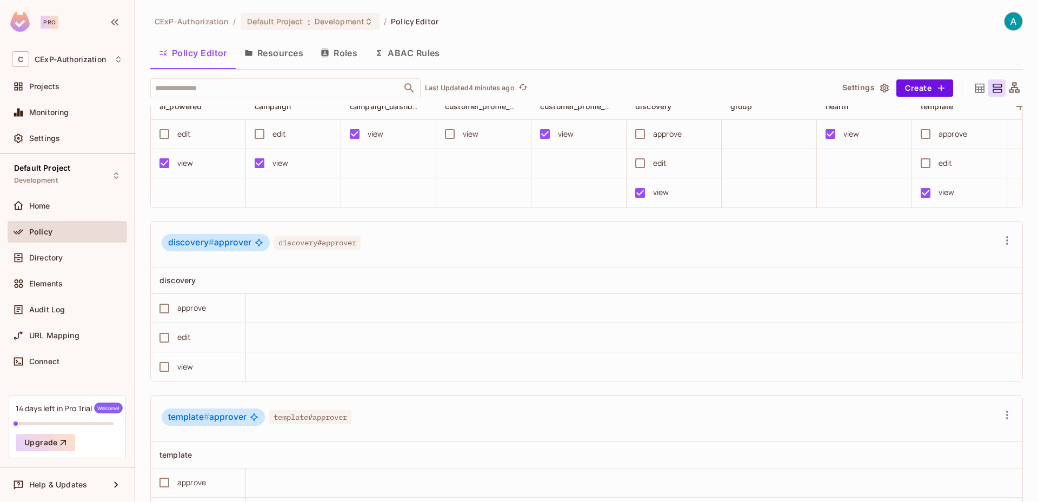
scroll to position [811, 0]
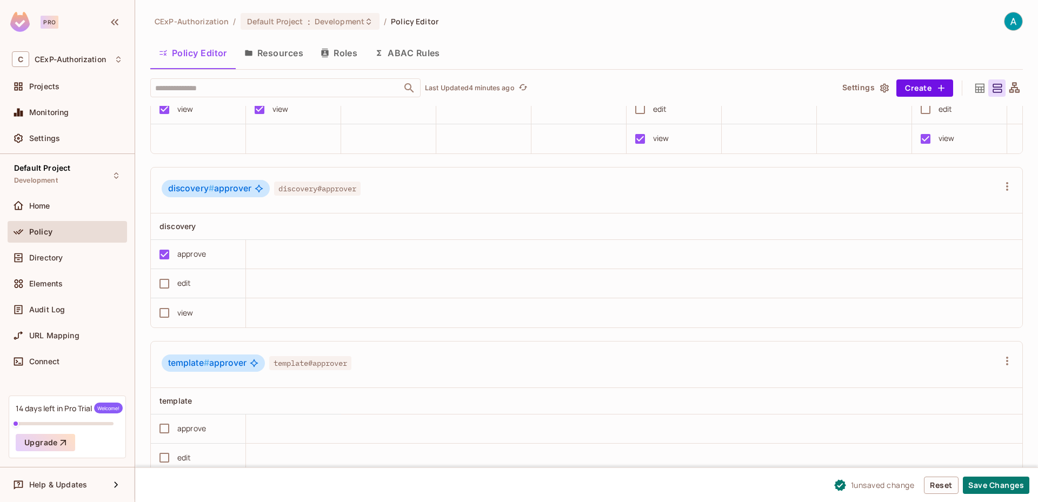
click at [306, 196] on span "discovery#approver" at bounding box center [317, 189] width 86 height 14
click at [235, 197] on div "discovery # approver" at bounding box center [216, 188] width 108 height 17
click at [236, 194] on span "discovery # approver" at bounding box center [209, 188] width 83 height 11
click at [259, 193] on icon at bounding box center [259, 188] width 9 height 9
drag, startPoint x: 236, startPoint y: 231, endPoint x: 763, endPoint y: 245, distance: 527.3
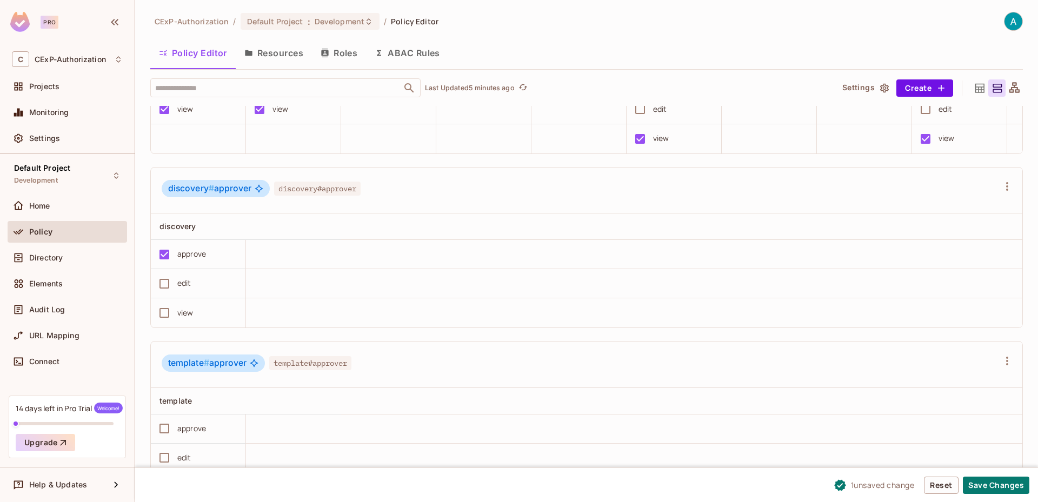
click at [750, 214] on div "discovery # approver discovery#approver" at bounding box center [586, 191] width 871 height 46
click at [1001, 193] on icon "button" at bounding box center [1007, 186] width 13 height 13
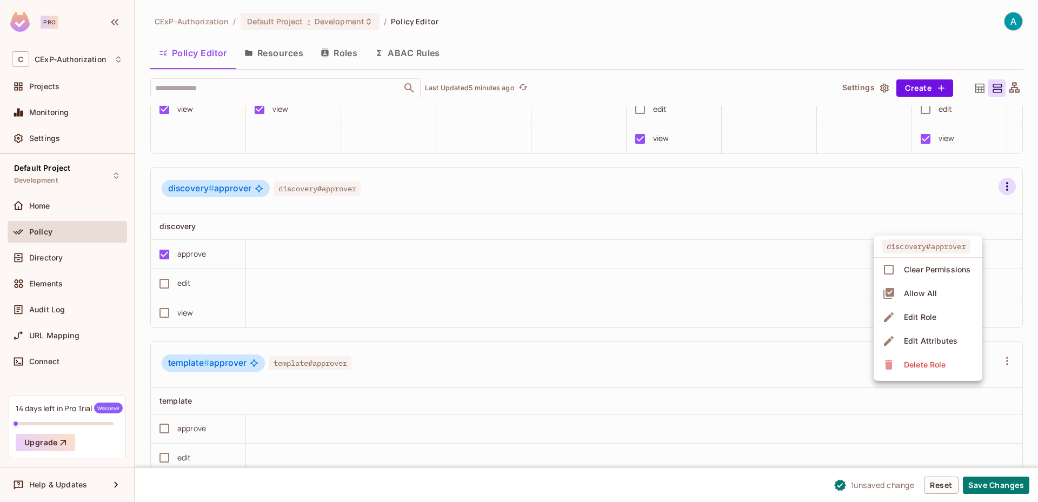
click at [939, 321] on span "Edit Role" at bounding box center [920, 317] width 39 height 17
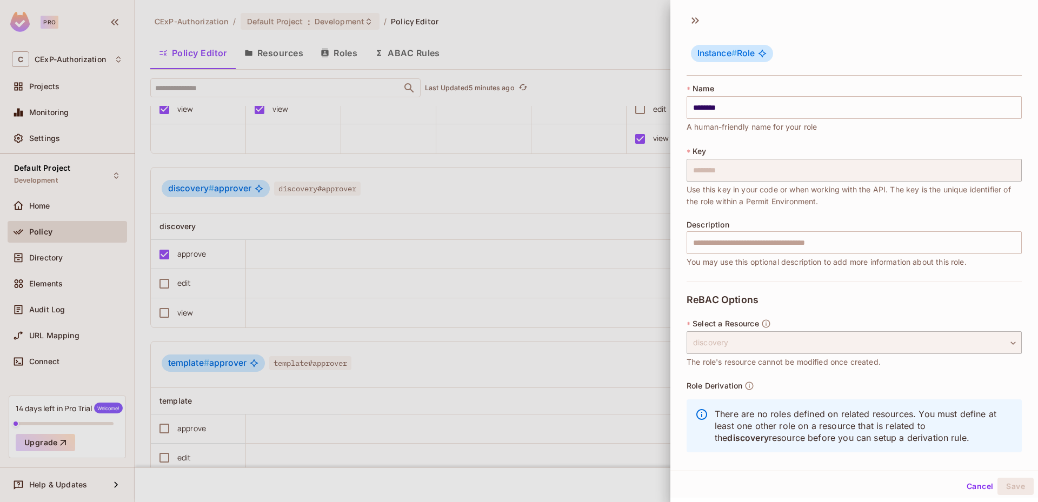
scroll to position [10, 0]
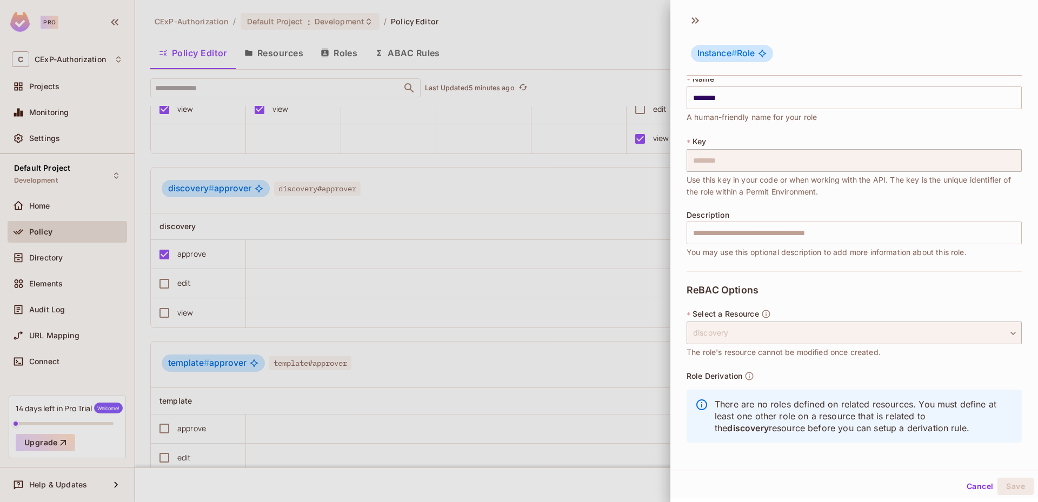
click at [615, 336] on div at bounding box center [519, 251] width 1038 height 502
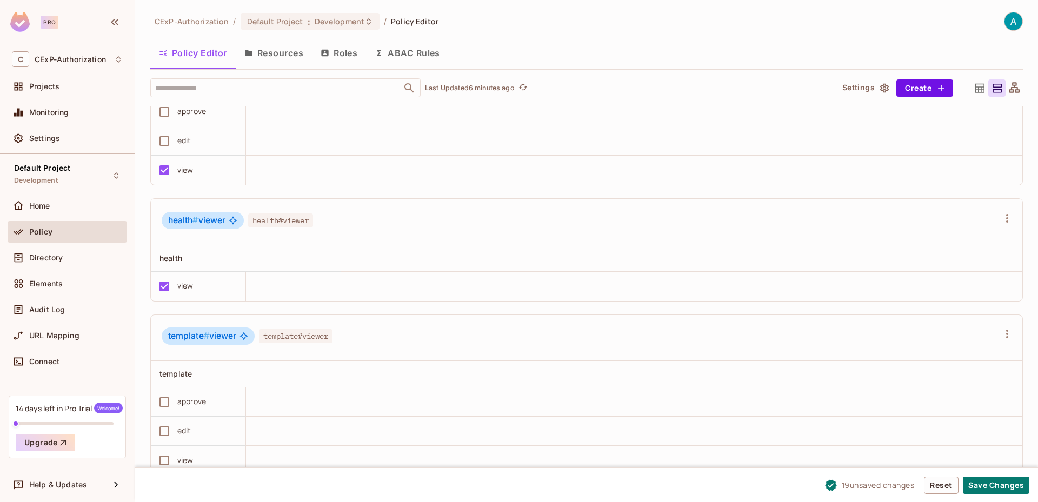
scroll to position [1, 0]
click at [999, 482] on button "Save Changes" at bounding box center [996, 485] width 66 height 17
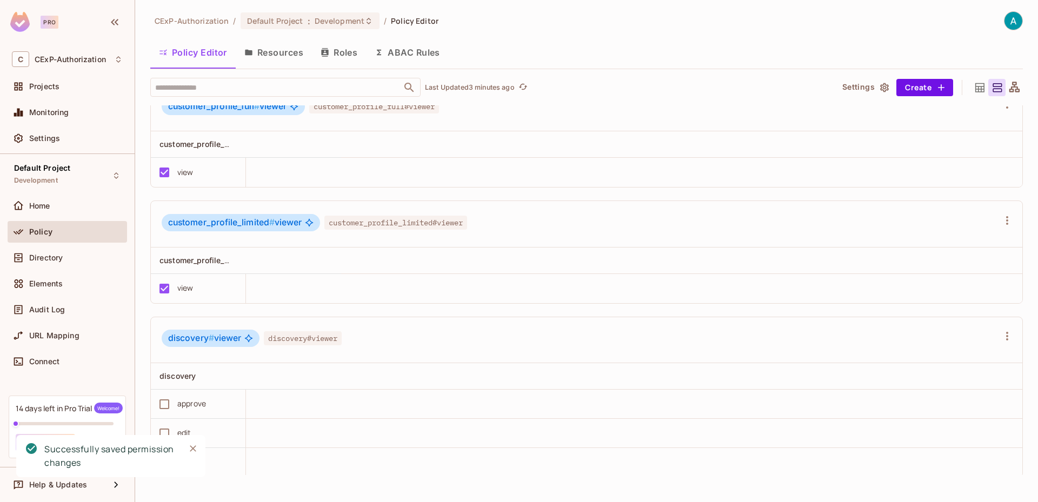
scroll to position [2382, 0]
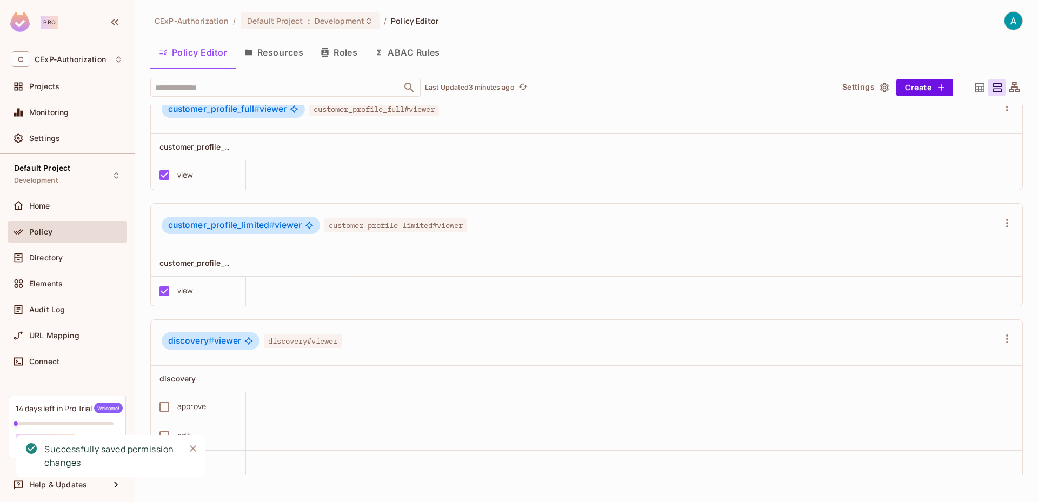
click at [975, 86] on icon at bounding box center [979, 87] width 9 height 9
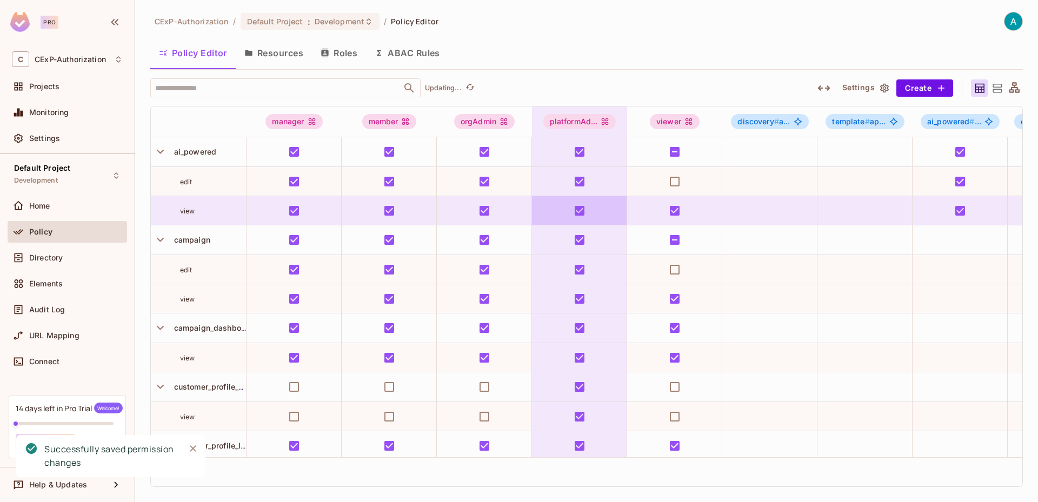
scroll to position [0, 0]
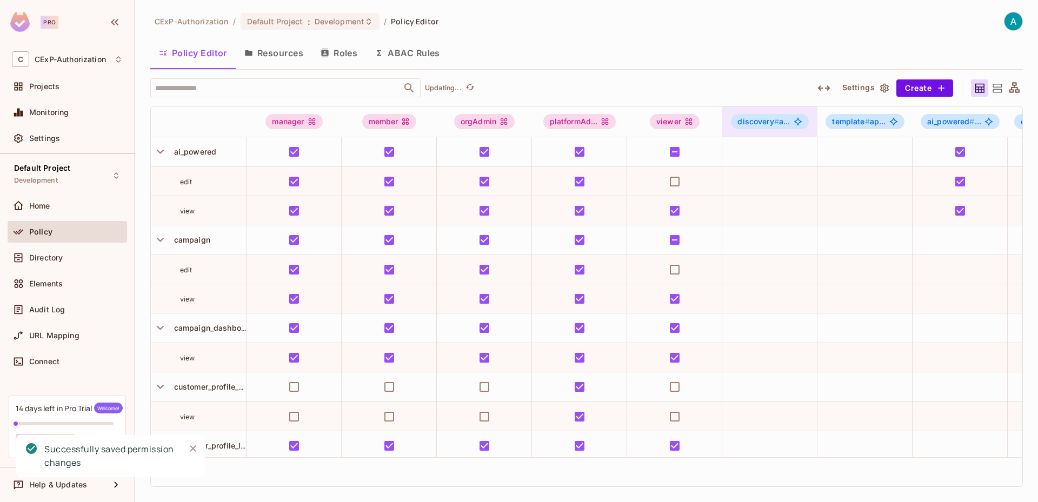
click at [756, 127] on div "discovery # a..." at bounding box center [769, 121] width 77 height 15
click at [765, 123] on span "discovery #" at bounding box center [758, 121] width 42 height 9
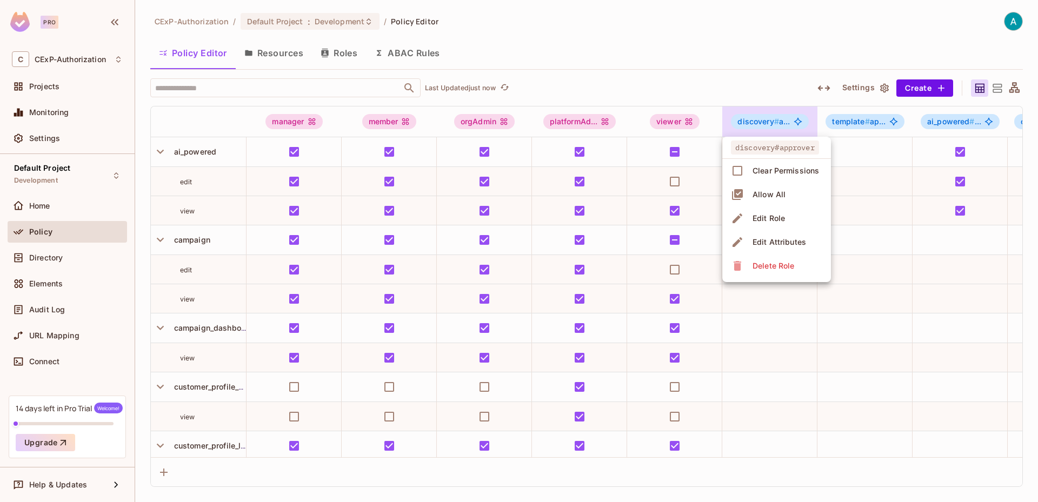
click at [865, 145] on div at bounding box center [519, 251] width 1038 height 502
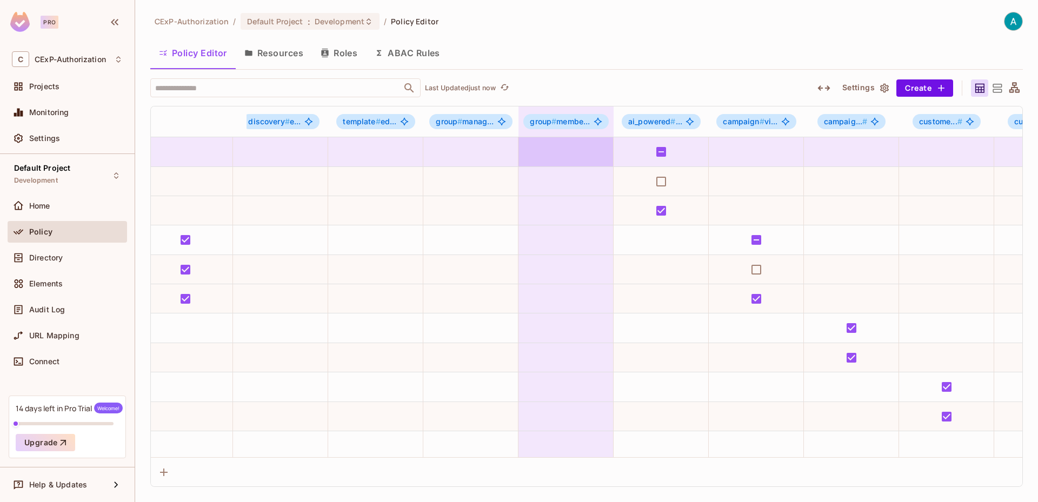
scroll to position [0, 811]
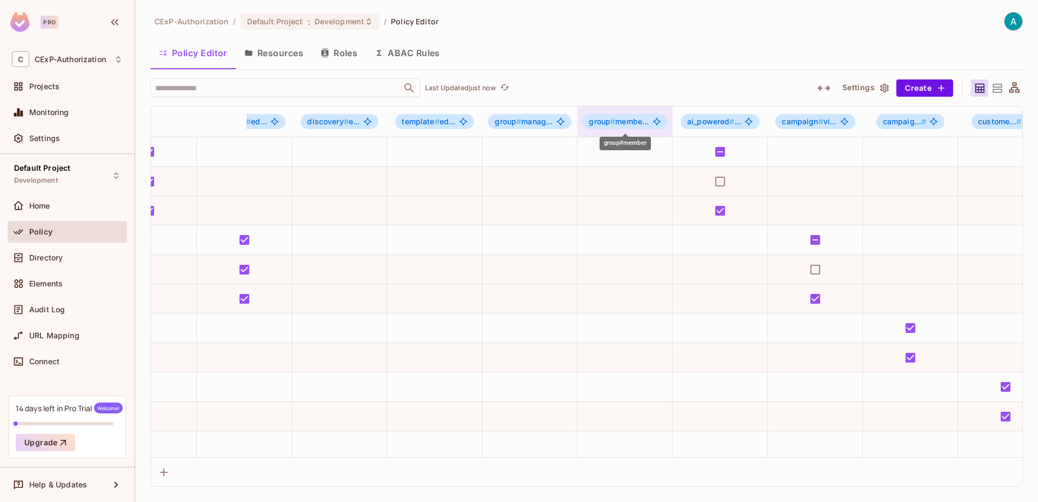
click at [625, 116] on div "group # membe..." at bounding box center [624, 121] width 85 height 15
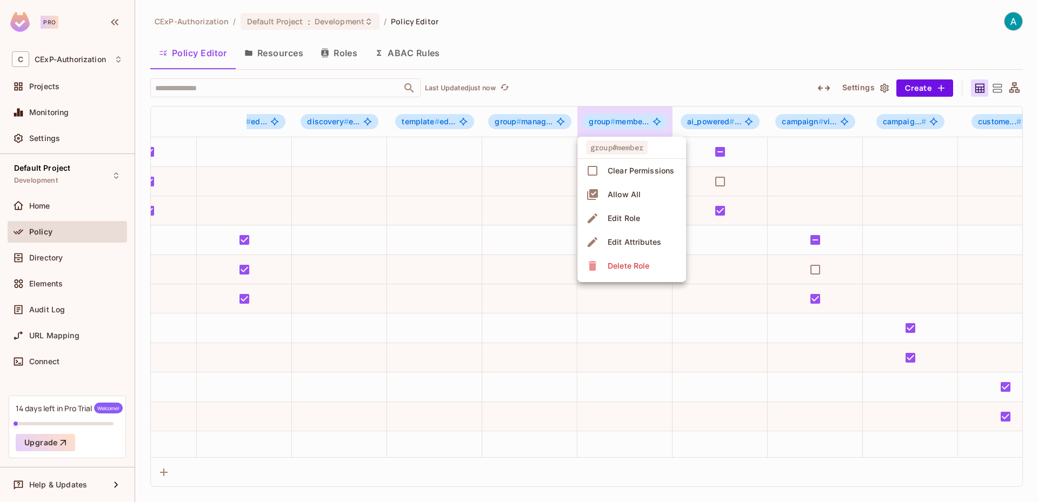
click at [626, 216] on div "Edit Role" at bounding box center [624, 218] width 32 height 11
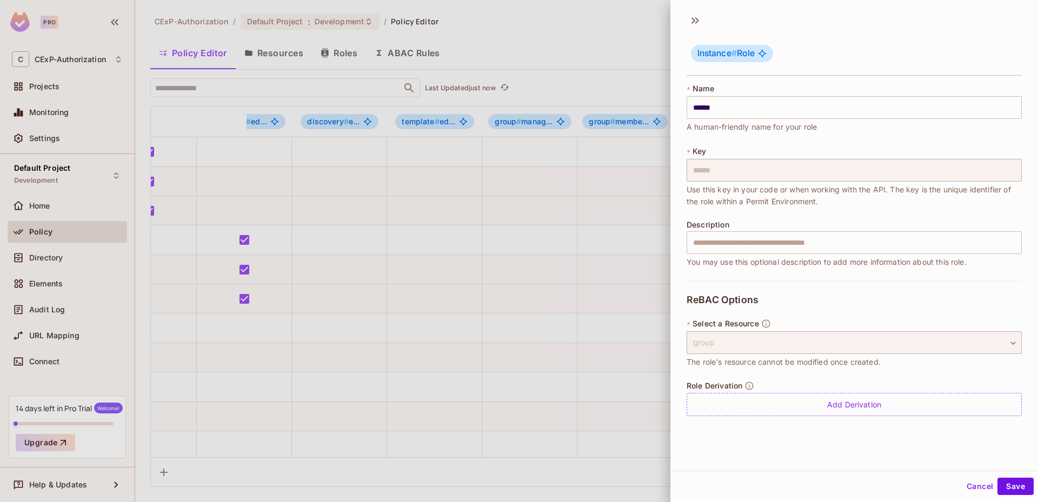
scroll to position [2, 0]
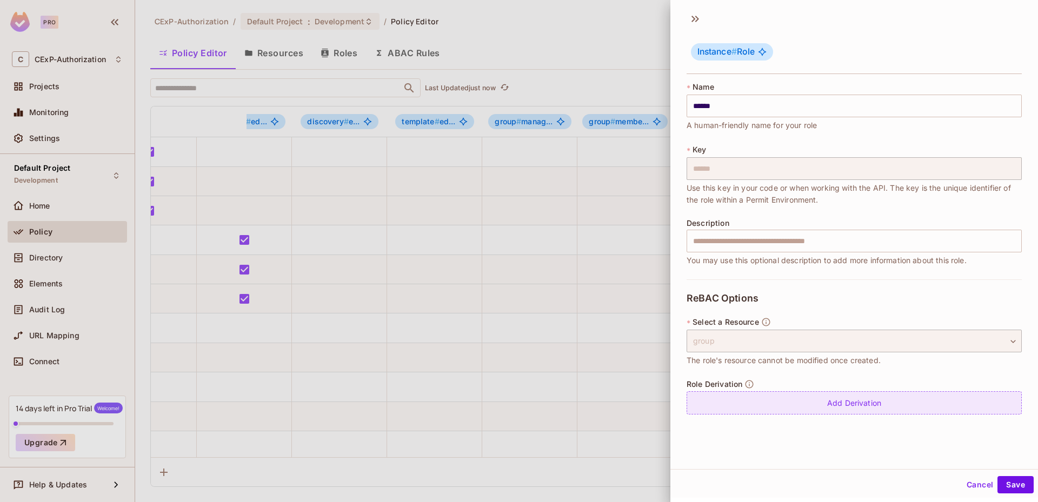
click at [804, 407] on div "Add Derivation" at bounding box center [854, 402] width 335 height 23
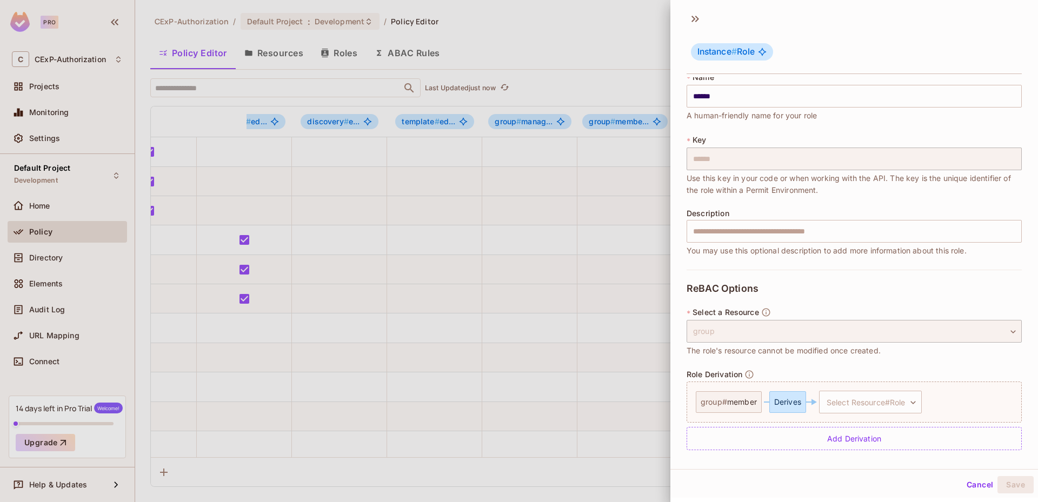
scroll to position [12, 0]
click at [852, 404] on body "Pro C CExP-Authorization Projects Monitoring Settings Default Project Developme…" at bounding box center [519, 251] width 1038 height 502
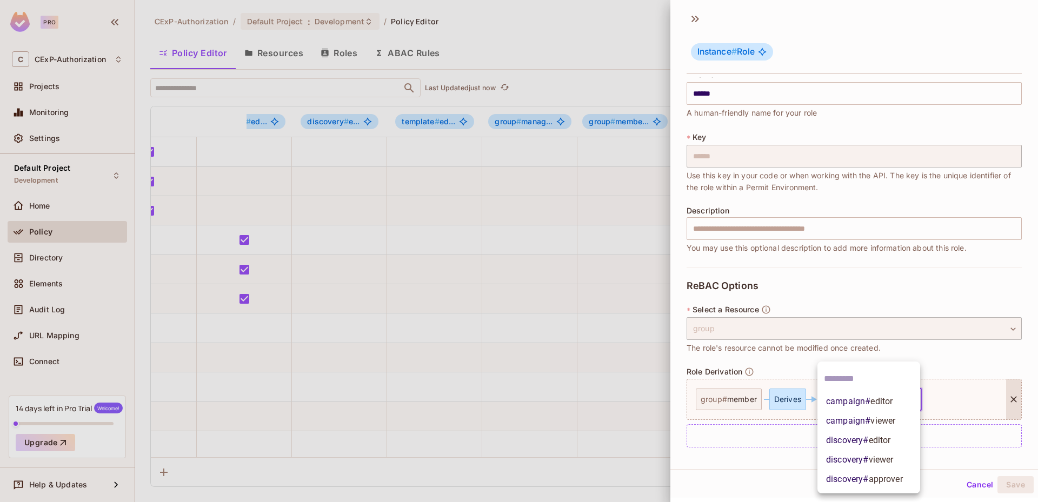
click at [846, 416] on span "campaign # viewer" at bounding box center [860, 421] width 69 height 13
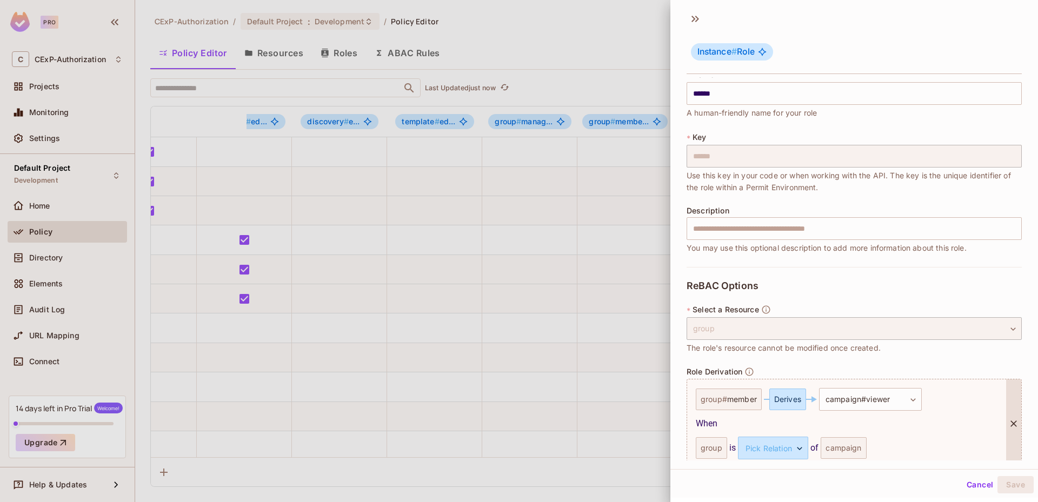
scroll to position [61, 0]
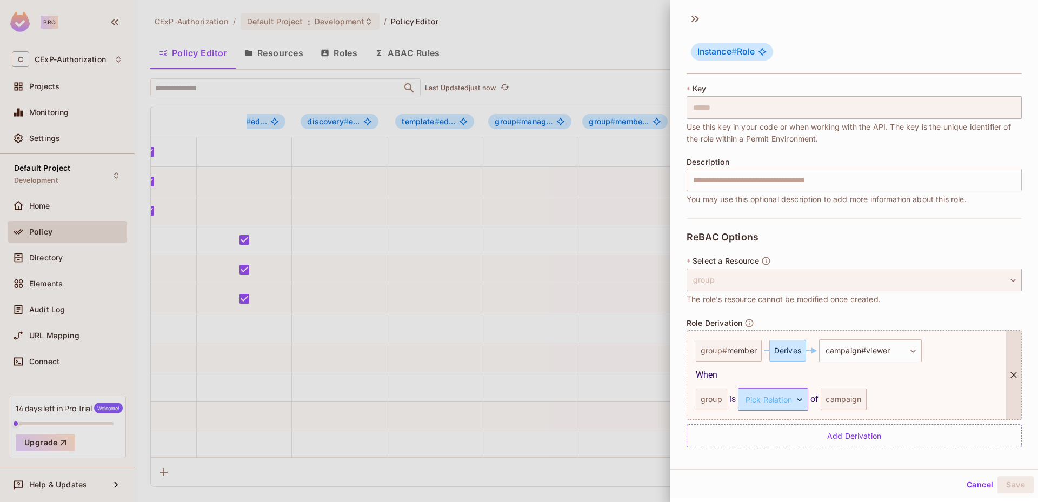
click at [786, 394] on body "Pro C CExP-Authorization Projects Monitoring Settings Default Project Developme…" at bounding box center [519, 251] width 1038 height 502
click at [768, 446] on li "parent" at bounding box center [769, 450] width 99 height 19
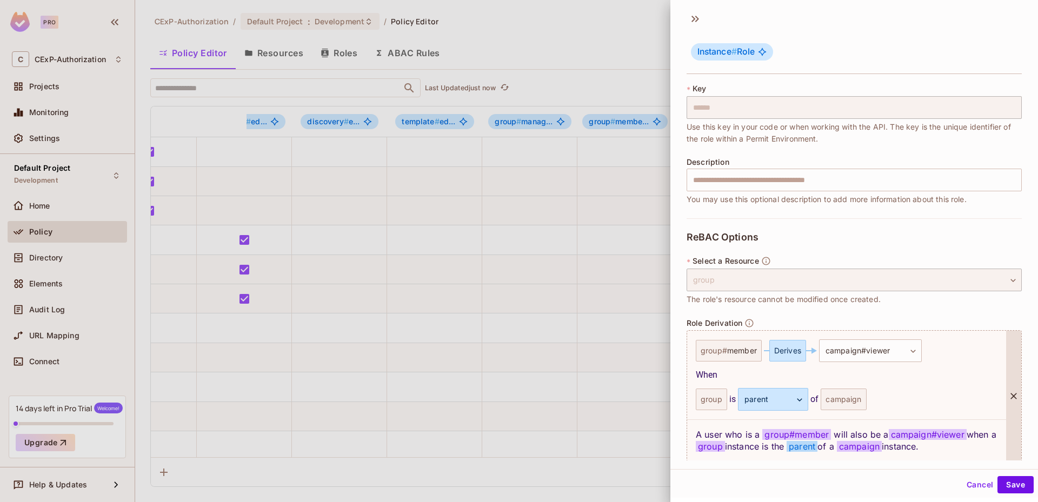
scroll to position [103, 0]
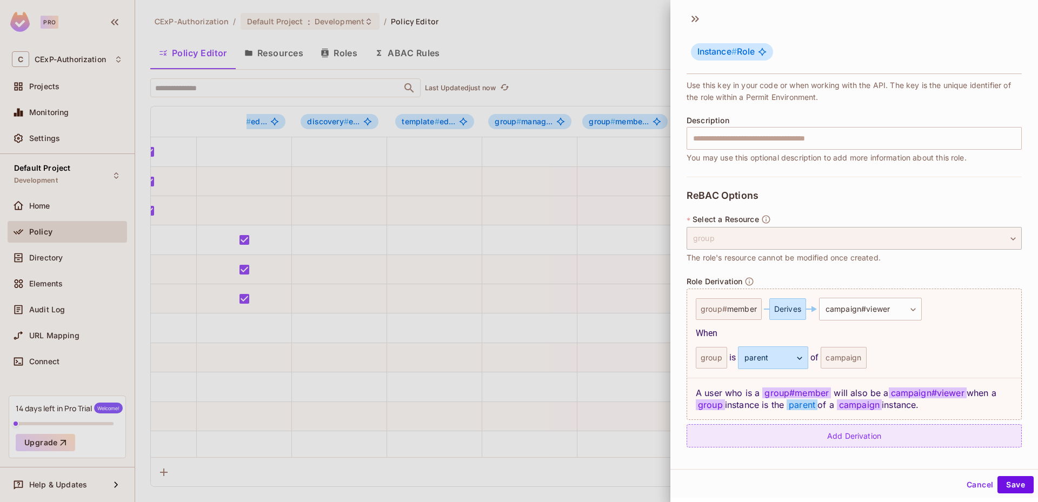
click at [832, 437] on div "Add Derivation" at bounding box center [854, 435] width 335 height 23
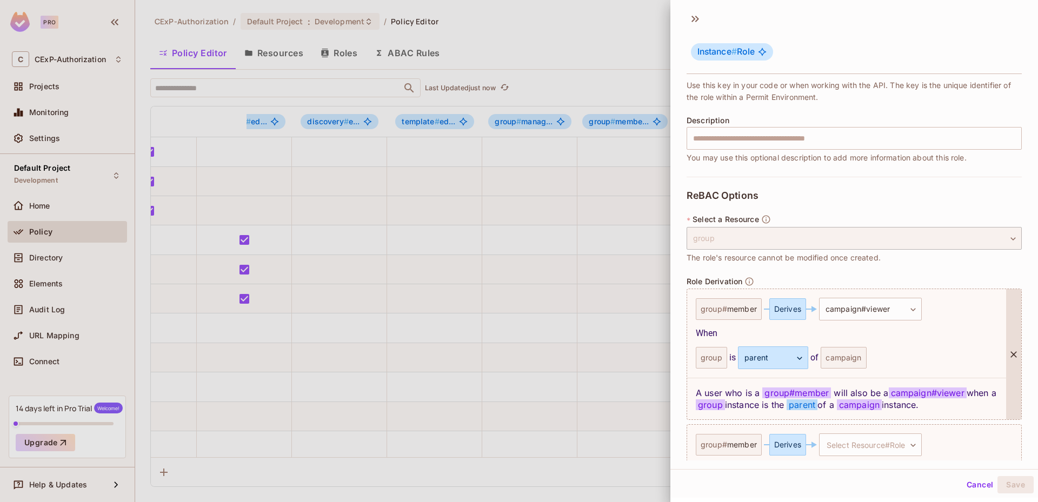
scroll to position [148, 0]
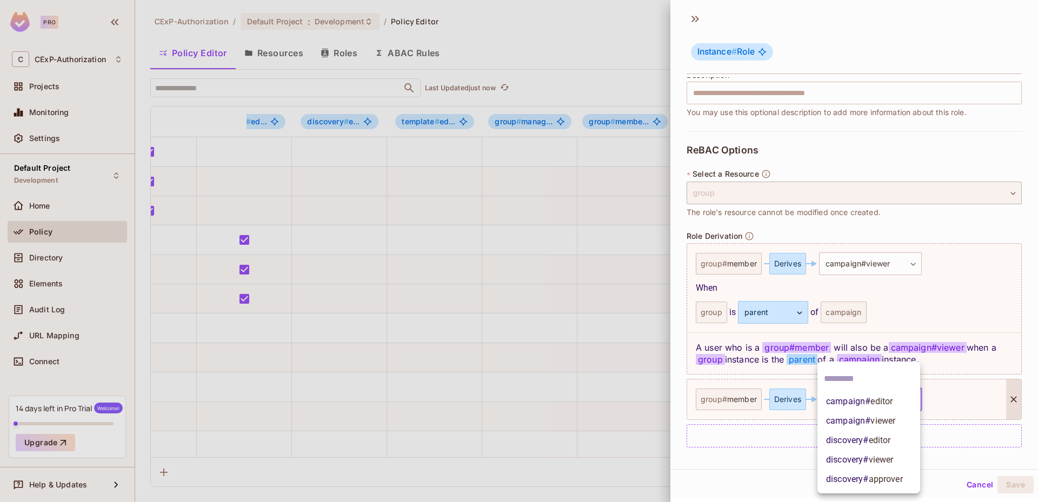
click at [862, 397] on body "Pro C CExP-Authorization Projects Monitoring Settings Default Project Developme…" at bounding box center [519, 251] width 1038 height 502
click at [868, 460] on span "discovery # viewer" at bounding box center [859, 460] width 67 height 13
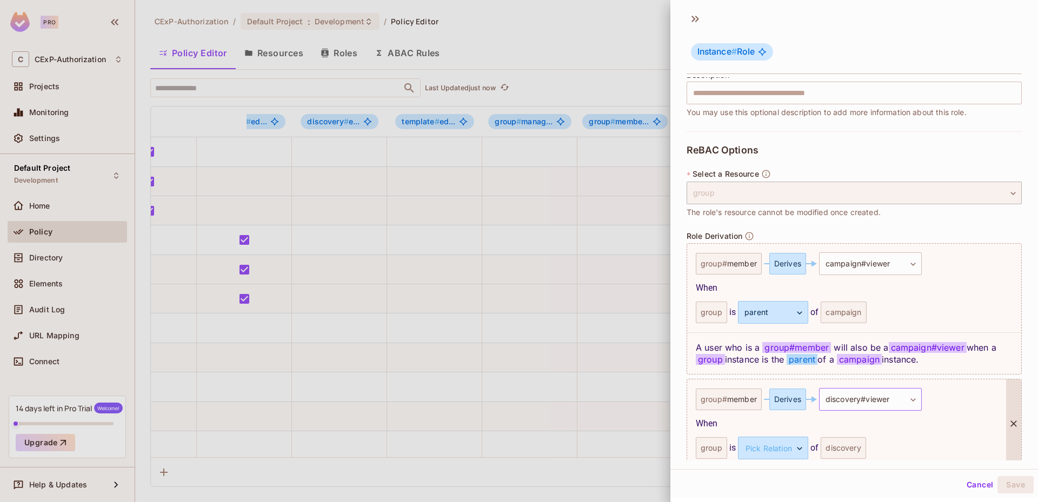
scroll to position [197, 0]
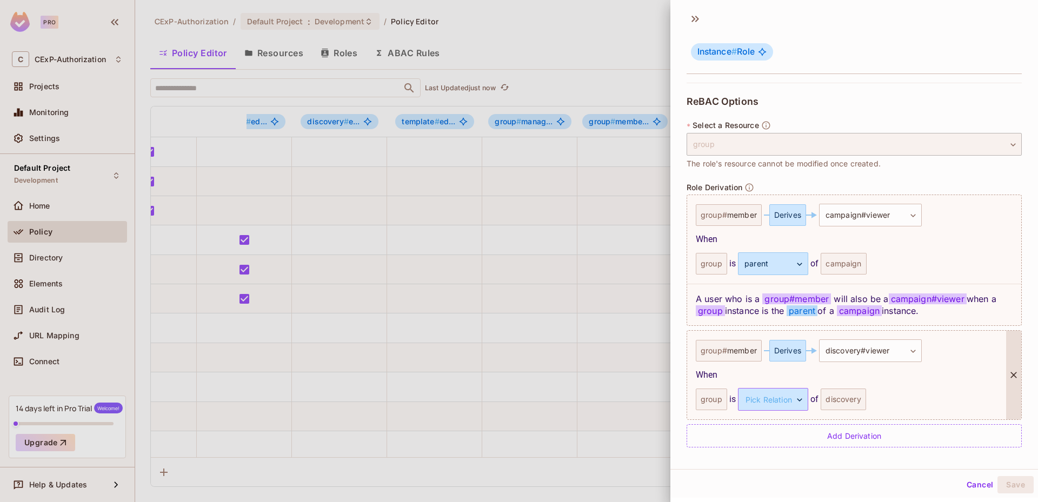
click at [780, 400] on body "Pro C CExP-Authorization Projects Monitoring Settings Default Project Developme…" at bounding box center [519, 251] width 1038 height 502
click at [773, 449] on li "parent" at bounding box center [769, 450] width 99 height 19
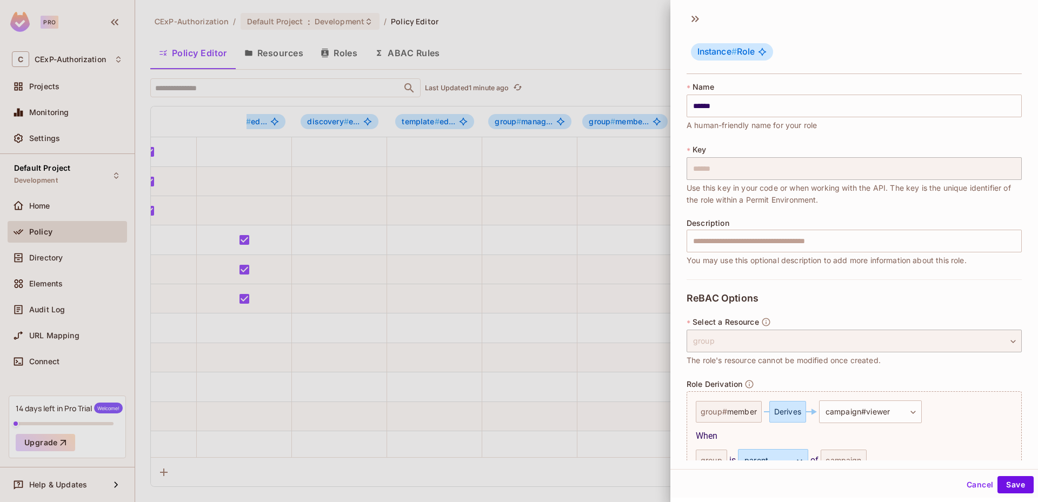
scroll to position [238, 0]
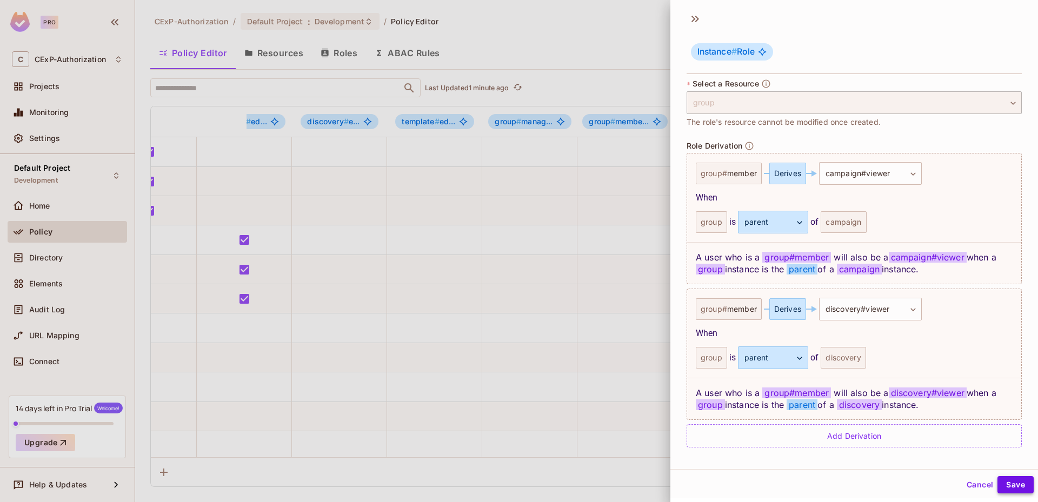
click at [999, 481] on button "Save" at bounding box center [1015, 484] width 36 height 17
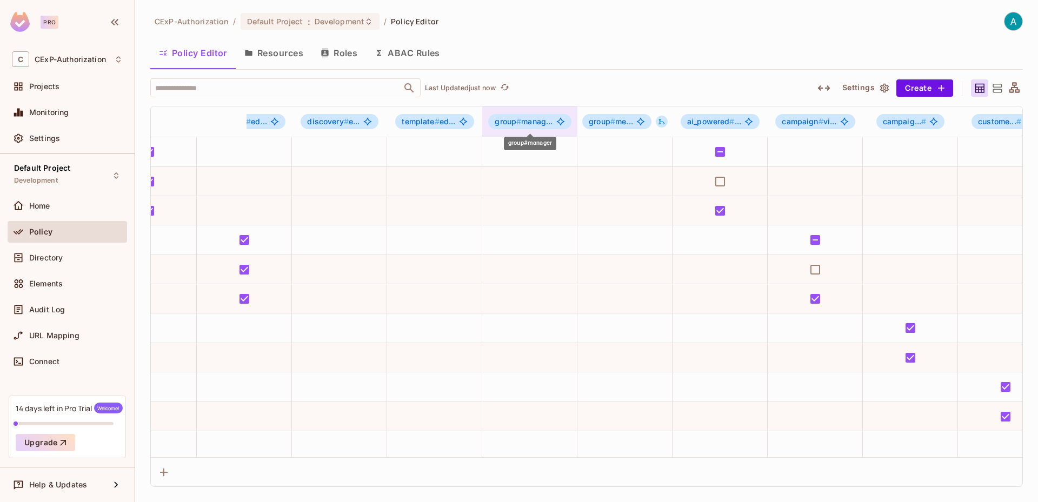
click at [535, 122] on span "group # manag..." at bounding box center [524, 121] width 58 height 9
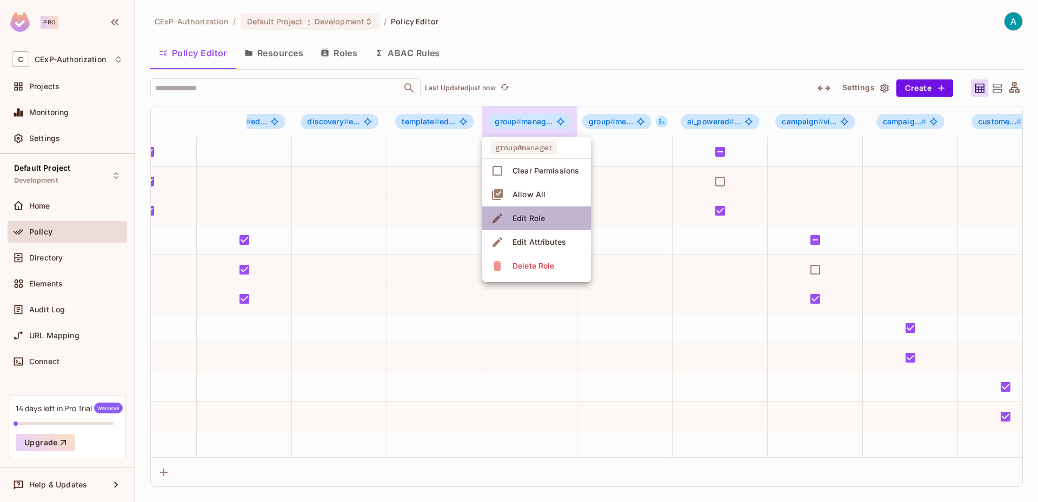
click at [530, 212] on span "Edit Role" at bounding box center [528, 218] width 39 height 17
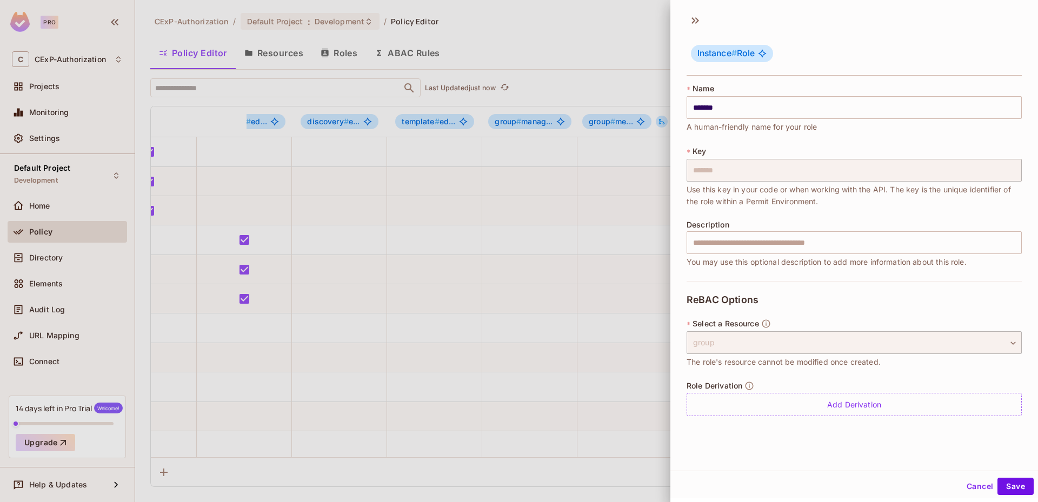
scroll to position [2, 0]
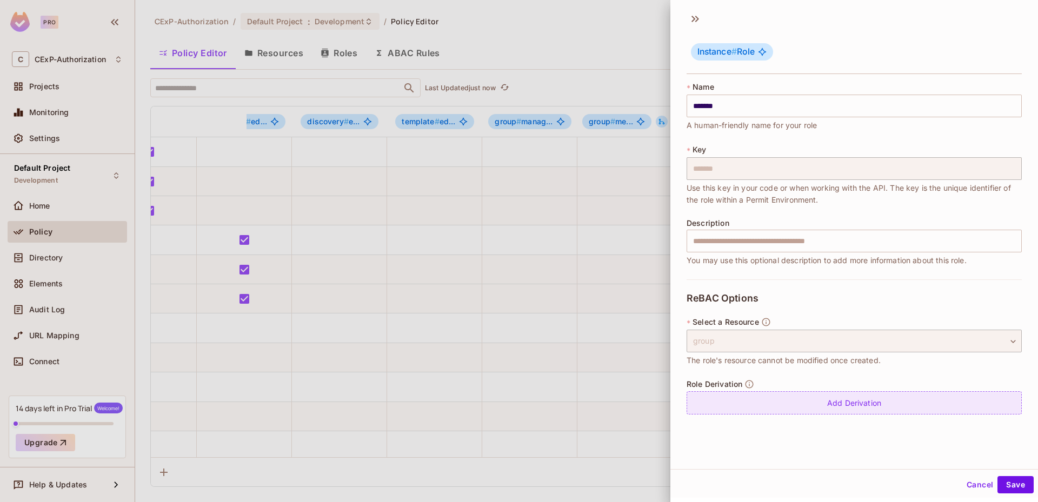
click at [784, 405] on div "Add Derivation" at bounding box center [854, 402] width 335 height 23
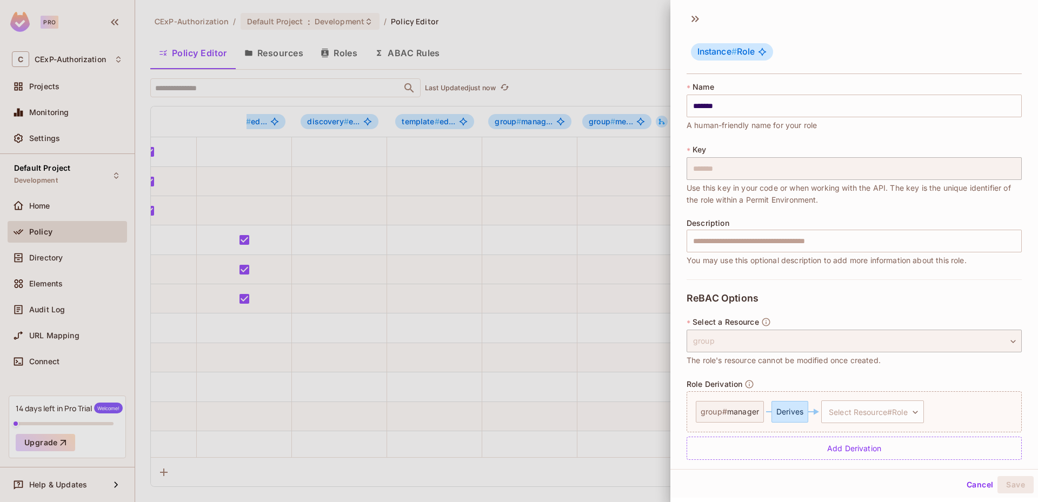
scroll to position [12, 0]
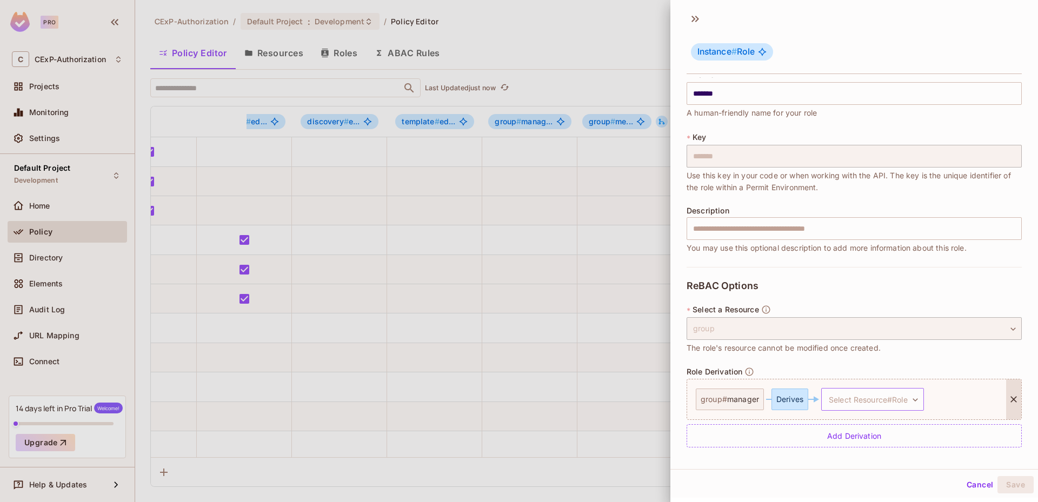
click at [840, 398] on body "Pro C CExP-Authorization Projects Monitoring Settings Default Project Developme…" at bounding box center [519, 251] width 1038 height 502
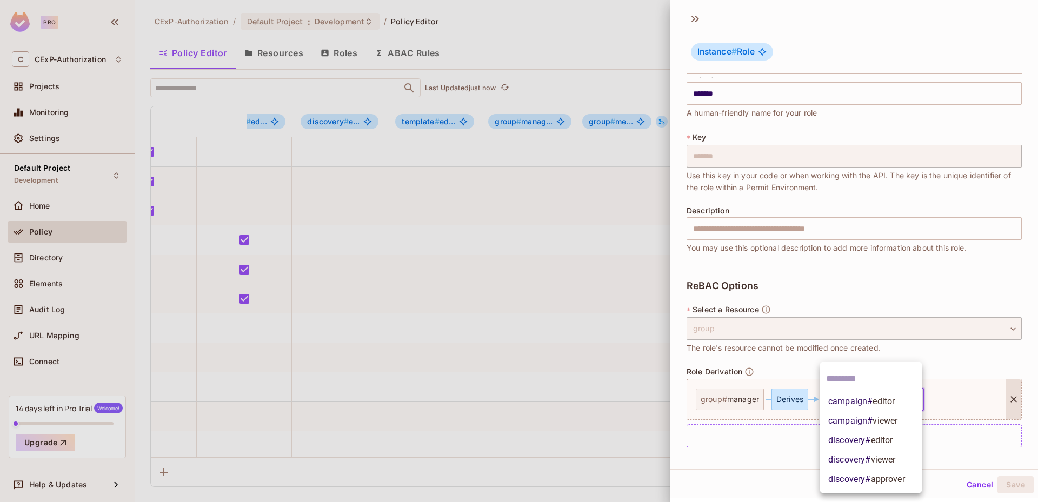
click at [846, 398] on span "campaign # editor" at bounding box center [861, 401] width 66 height 13
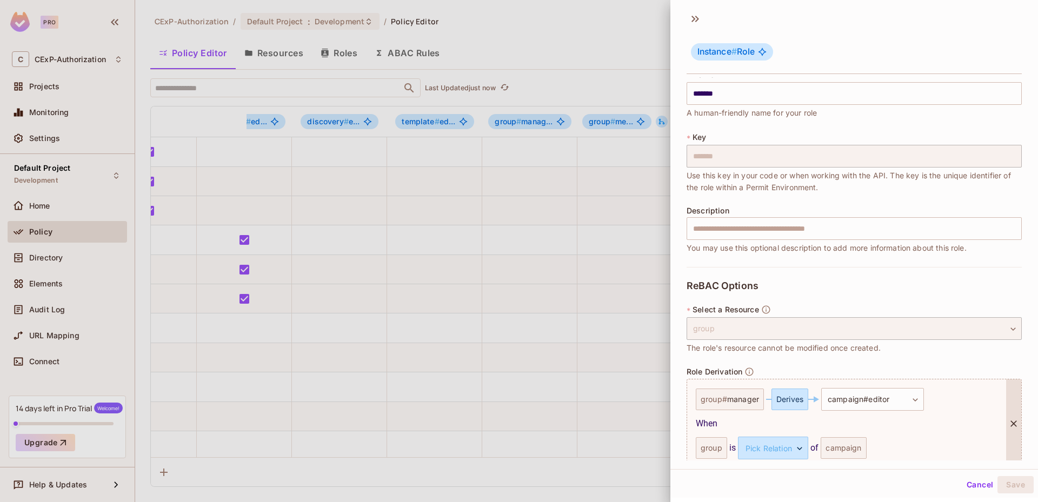
scroll to position [61, 0]
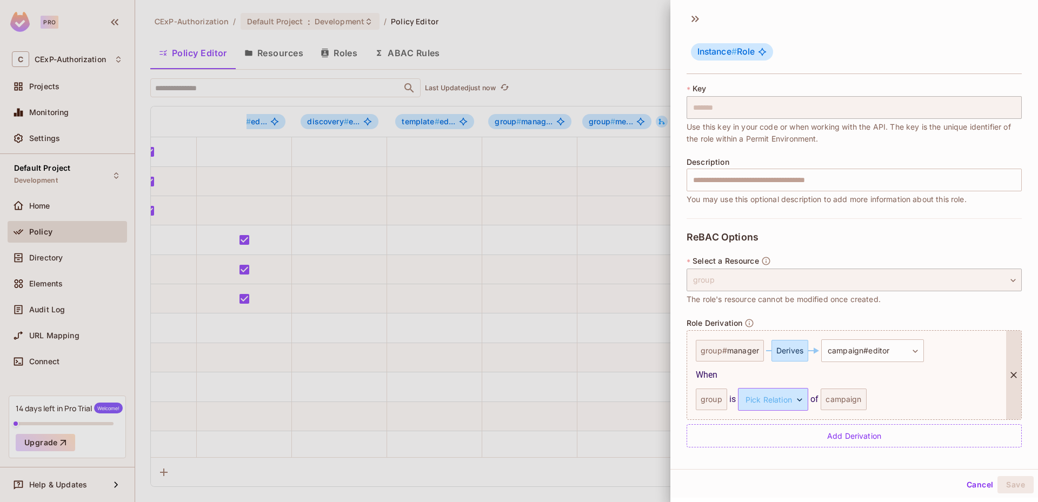
click at [768, 395] on body "Pro C CExP-Authorization Projects Monitoring Settings Default Project Developme…" at bounding box center [519, 251] width 1038 height 502
click at [753, 450] on li "parent" at bounding box center [769, 450] width 99 height 19
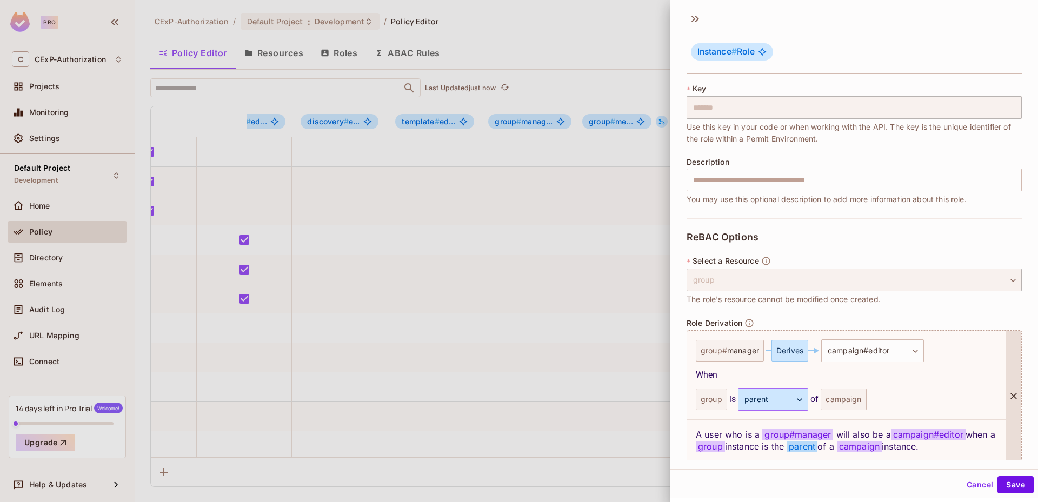
scroll to position [103, 0]
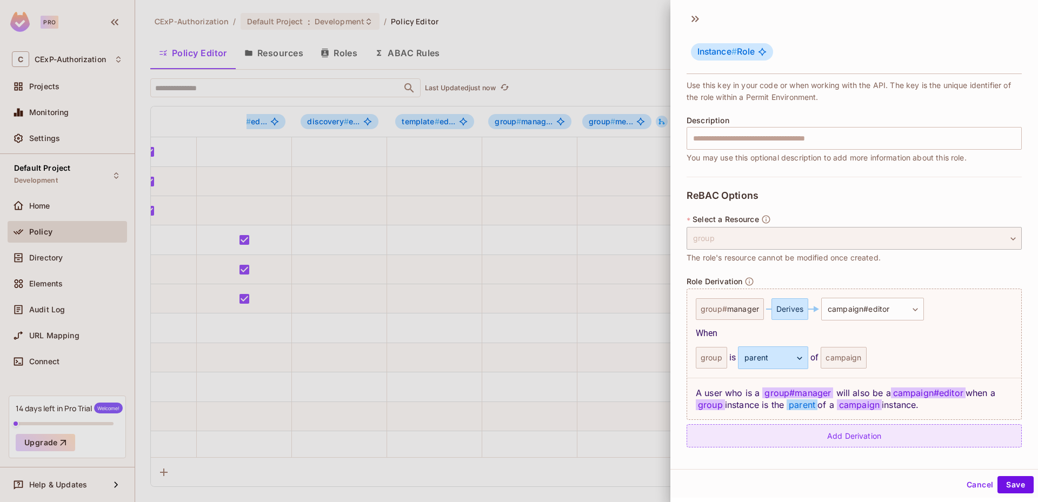
click at [801, 436] on div "Add Derivation" at bounding box center [854, 435] width 335 height 23
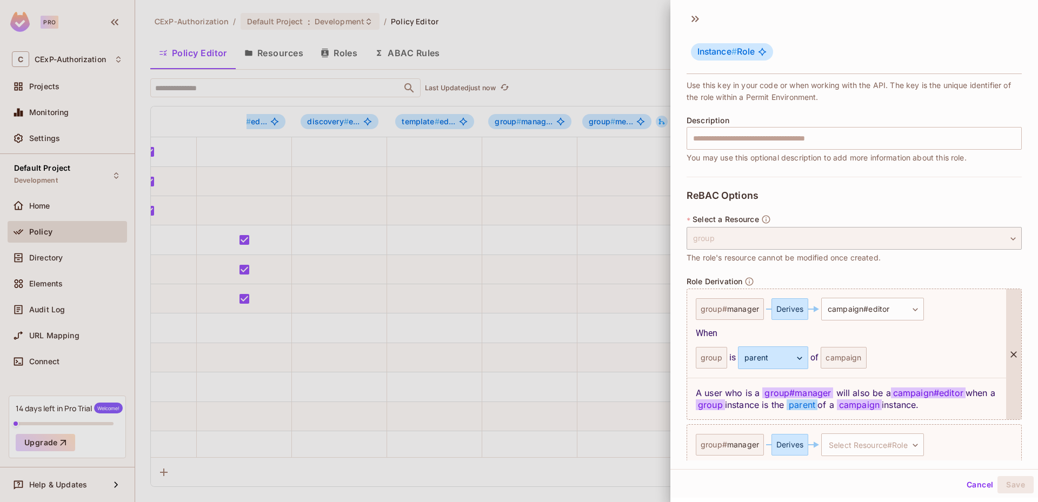
scroll to position [148, 0]
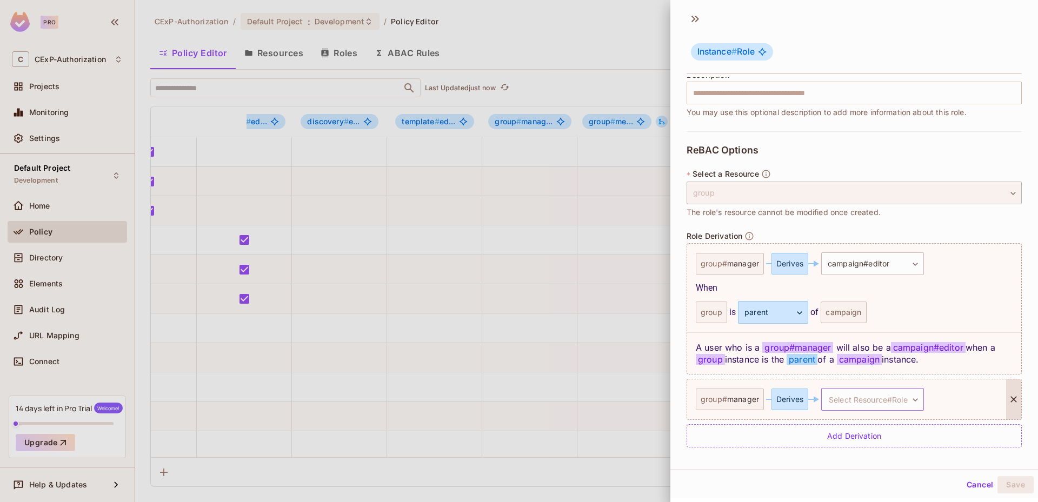
click at [837, 398] on body "Pro C CExP-Authorization Projects Monitoring Settings Default Project Developme…" at bounding box center [519, 251] width 1038 height 502
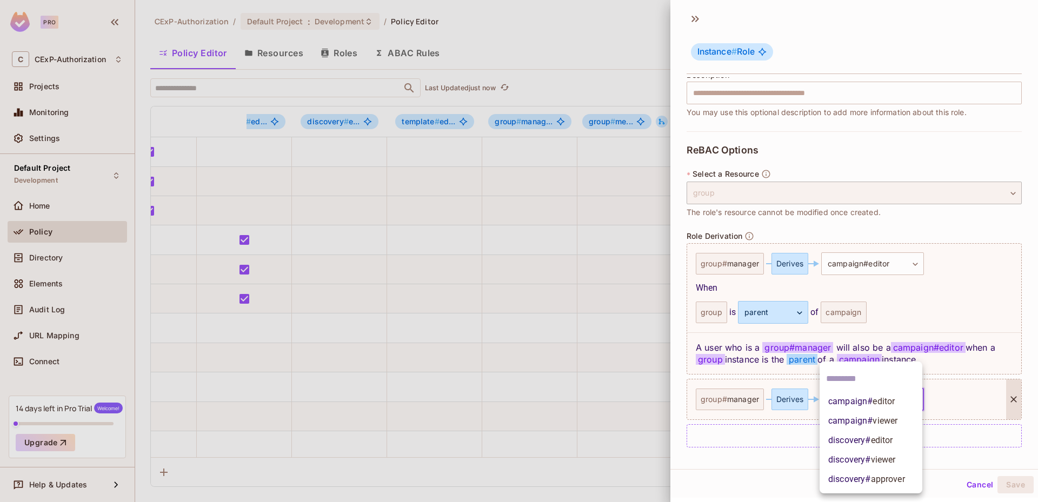
click at [848, 440] on span "discovery # editor" at bounding box center [860, 440] width 64 height 13
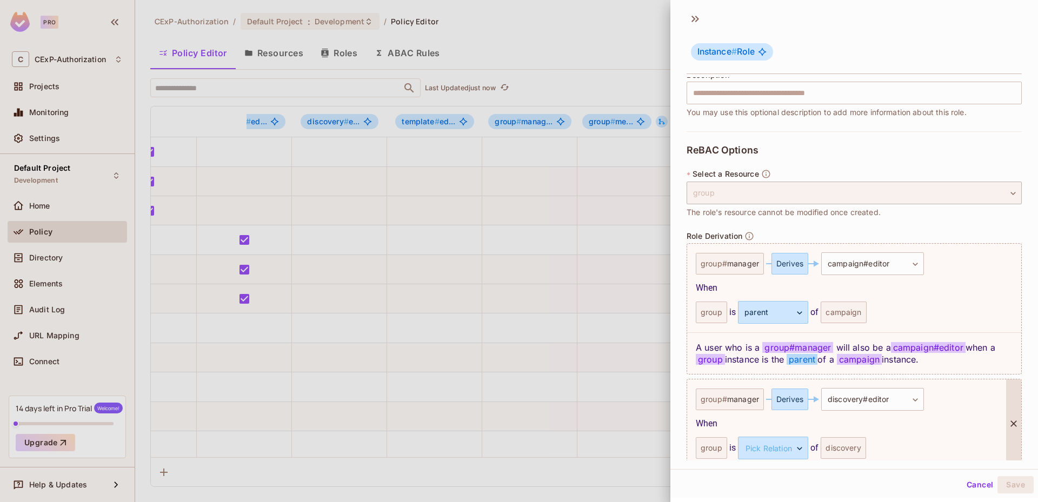
scroll to position [197, 0]
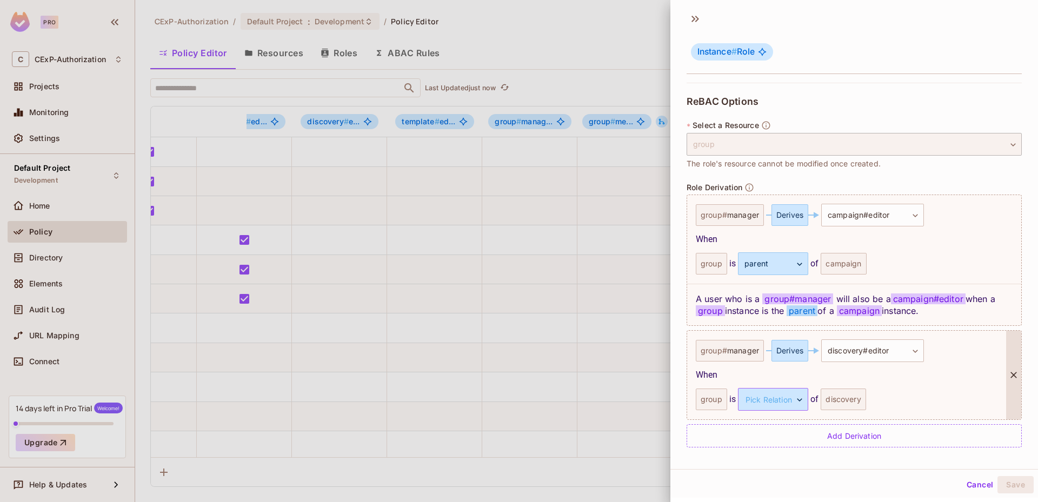
click at [791, 398] on body "Pro C CExP-Authorization Projects Monitoring Settings Default Project Developme…" at bounding box center [519, 251] width 1038 height 502
click at [778, 452] on li "parent" at bounding box center [769, 450] width 99 height 19
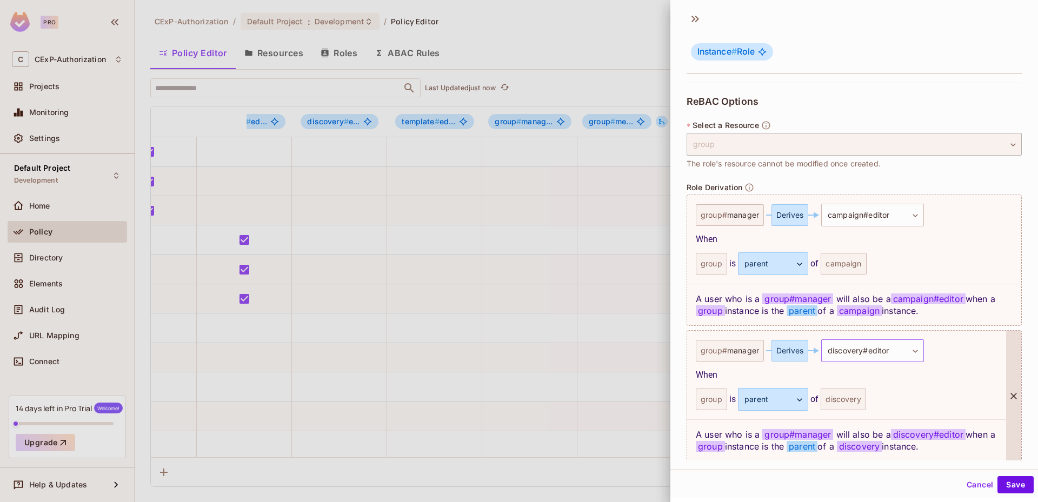
scroll to position [238, 0]
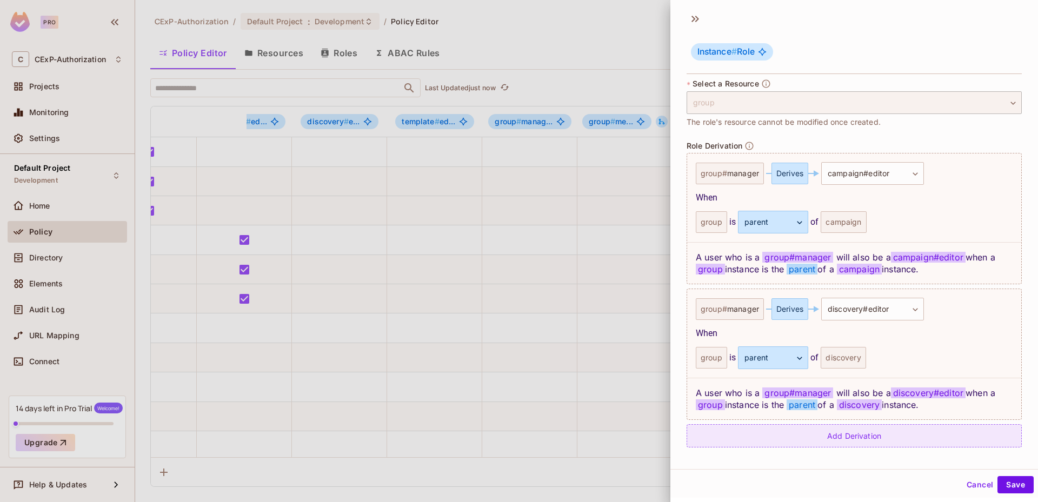
click at [847, 432] on div "Add Derivation" at bounding box center [854, 435] width 335 height 23
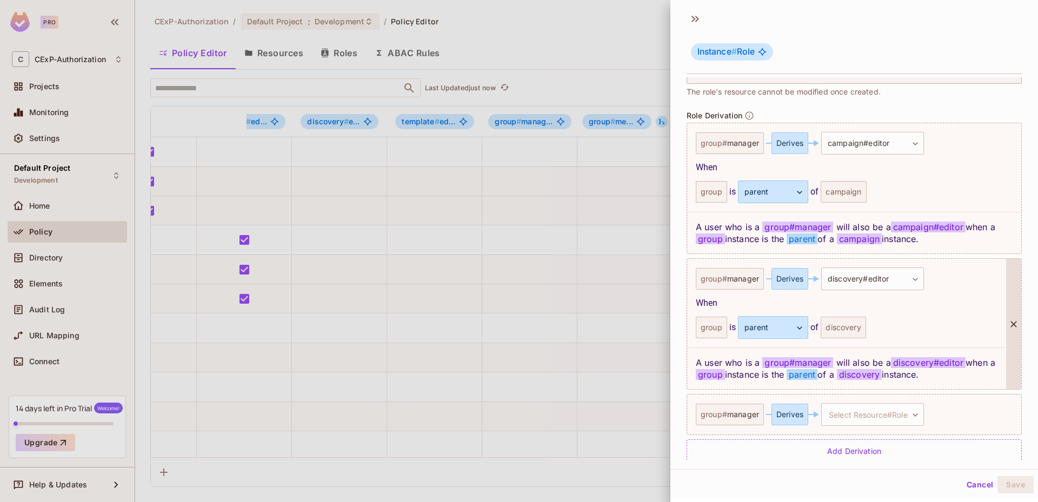
scroll to position [284, 0]
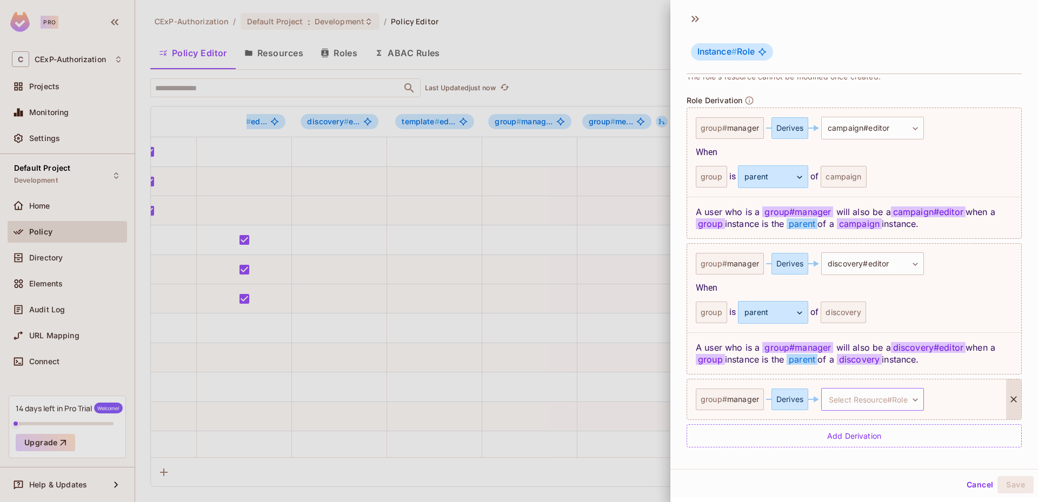
click at [866, 407] on body "Pro C CExP-Authorization Projects Monitoring Settings Default Project Developme…" at bounding box center [519, 251] width 1038 height 502
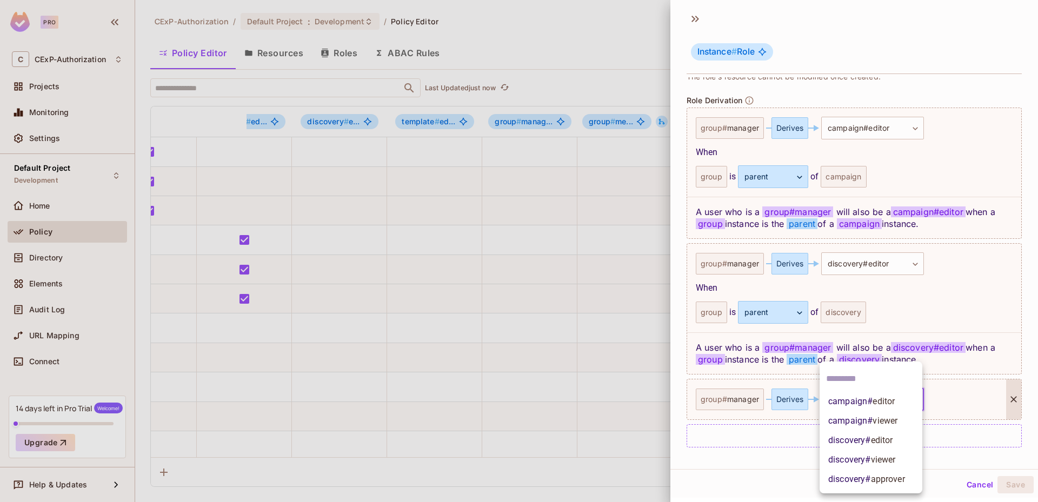
click at [873, 482] on span "approver" at bounding box center [888, 479] width 34 height 10
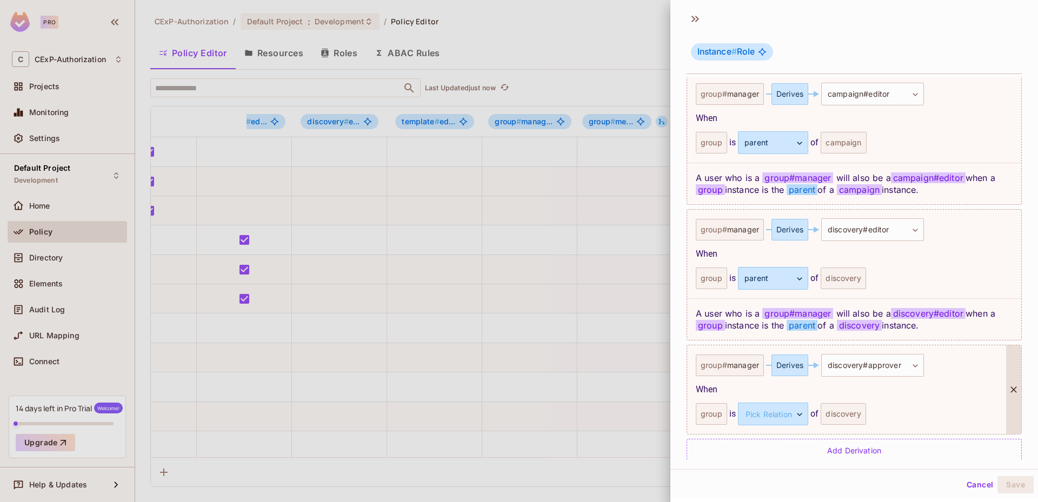
scroll to position [332, 0]
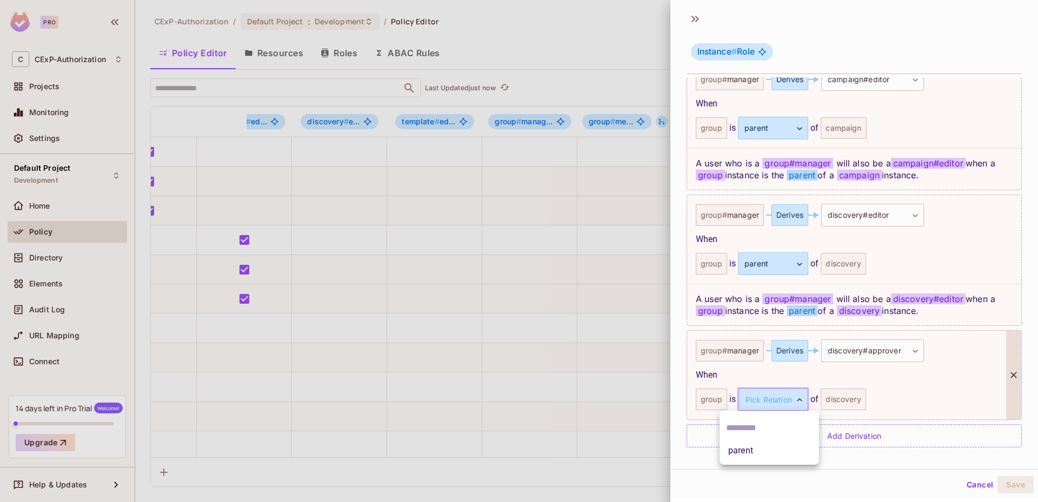
click at [795, 402] on body "Pro C CExP-Authorization Projects Monitoring Settings Default Project Developme…" at bounding box center [519, 251] width 1038 height 502
click at [794, 450] on li "parent" at bounding box center [769, 450] width 99 height 19
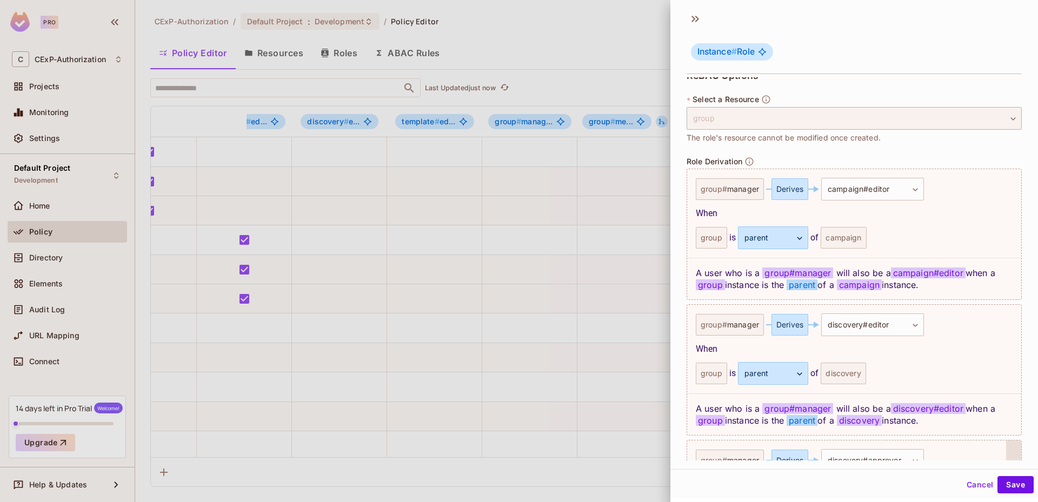
scroll to position [374, 0]
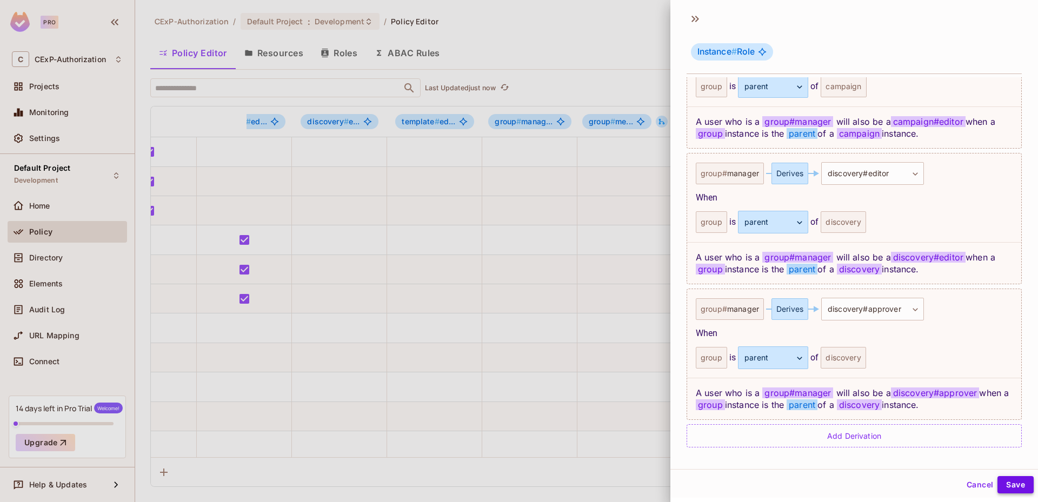
click at [997, 490] on button "Save" at bounding box center [1015, 484] width 36 height 17
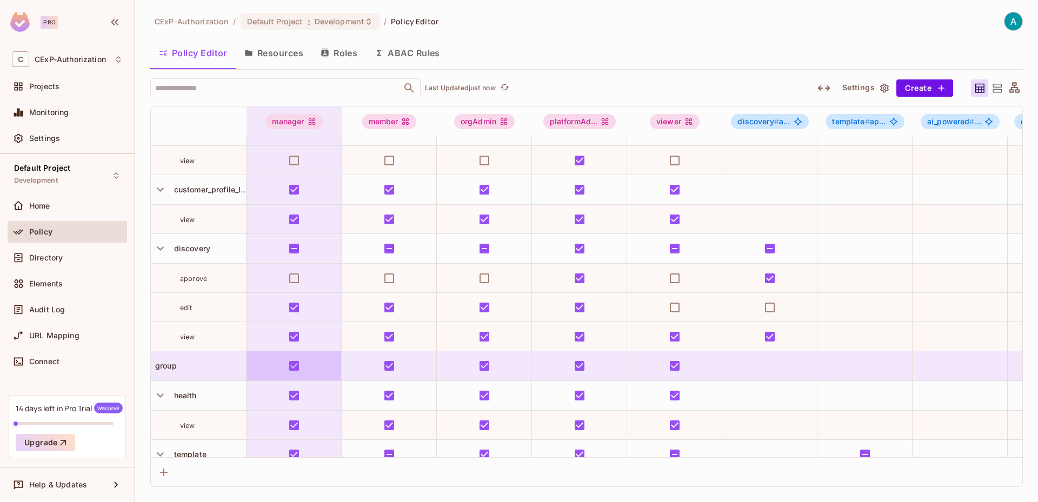
scroll to position [364, 0]
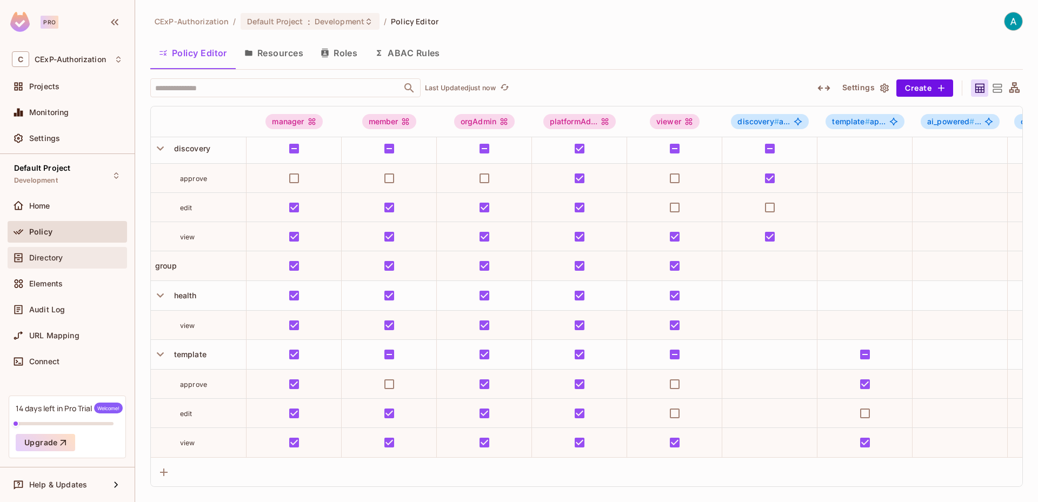
click at [81, 250] on div "Directory" at bounding box center [67, 258] width 119 height 22
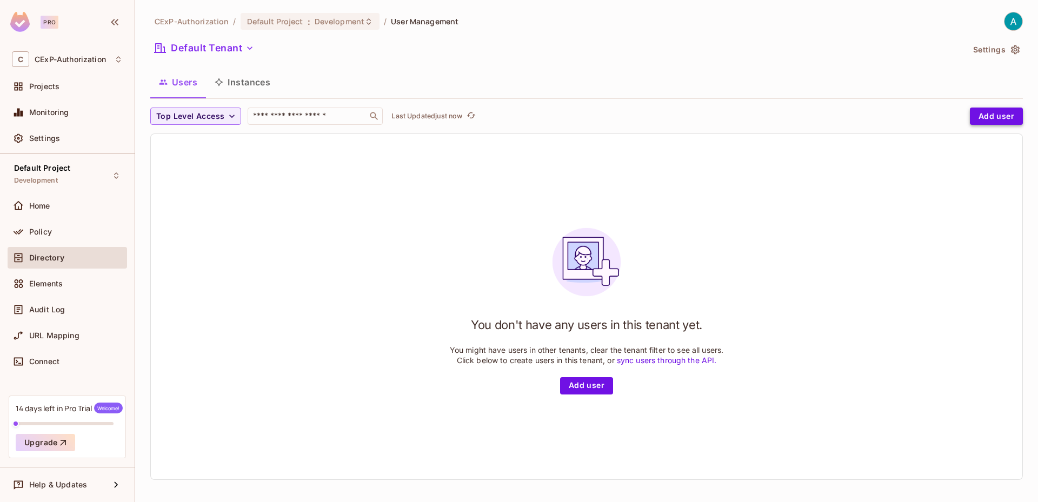
click at [999, 117] on button "Add user" at bounding box center [996, 116] width 53 height 17
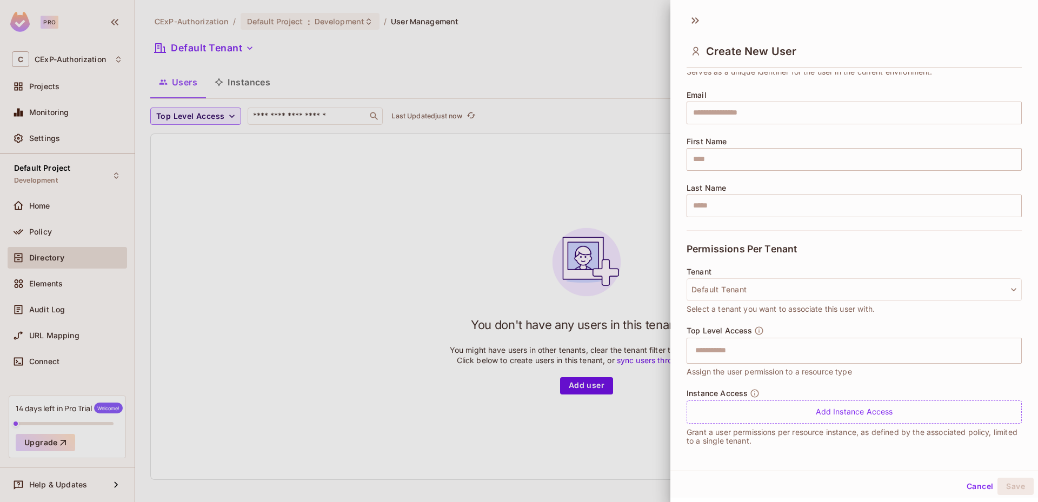
scroll to position [73, 0]
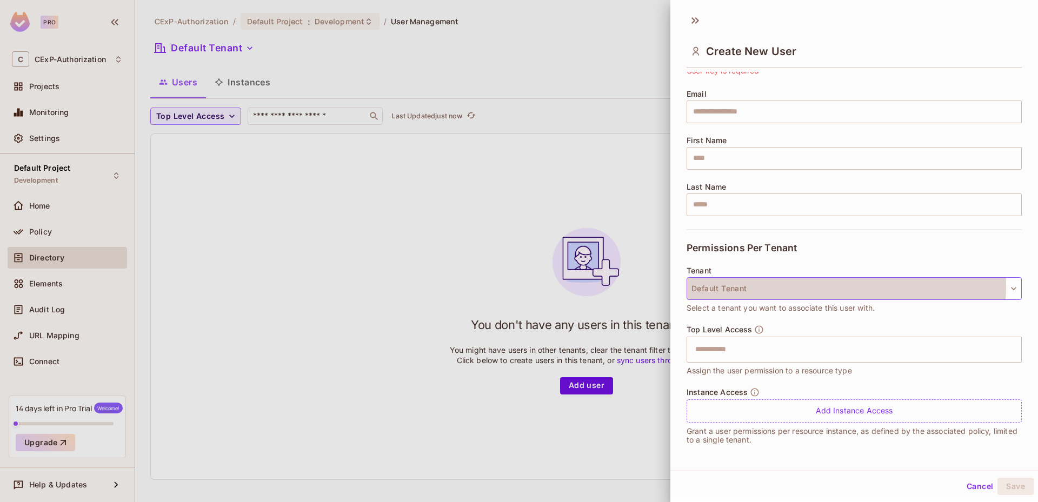
click at [725, 284] on button "Default Tenant" at bounding box center [854, 288] width 335 height 23
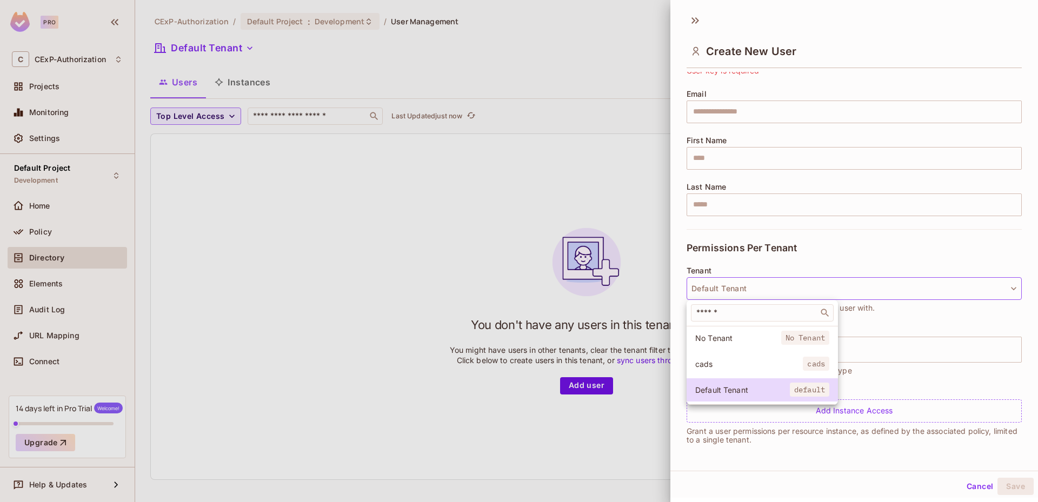
click at [725, 284] on div at bounding box center [519, 251] width 1038 height 502
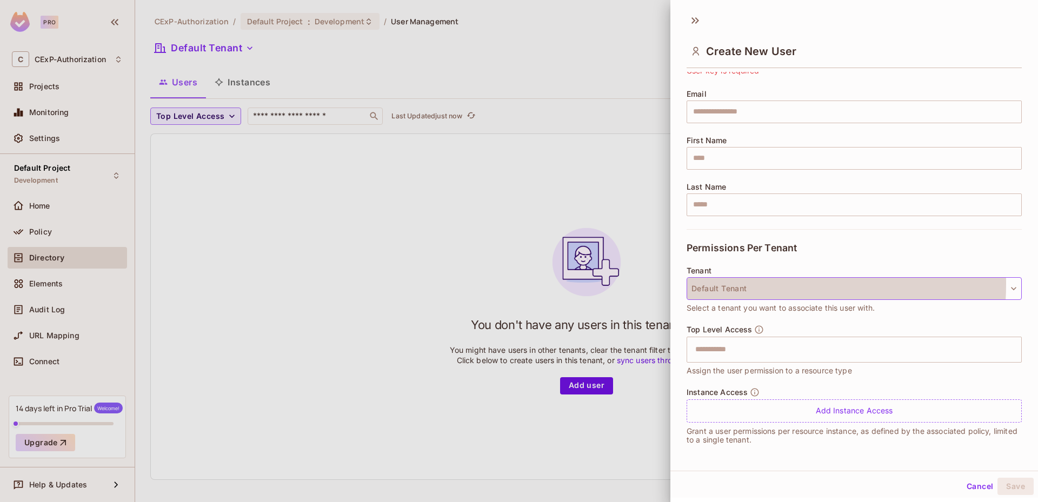
click at [725, 284] on button "Default Tenant" at bounding box center [854, 288] width 335 height 23
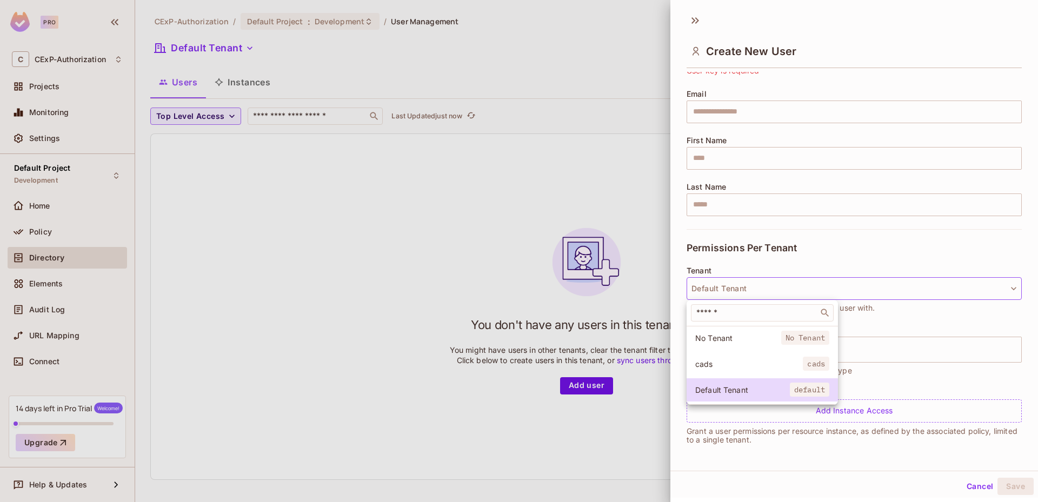
click at [733, 270] on div at bounding box center [519, 251] width 1038 height 502
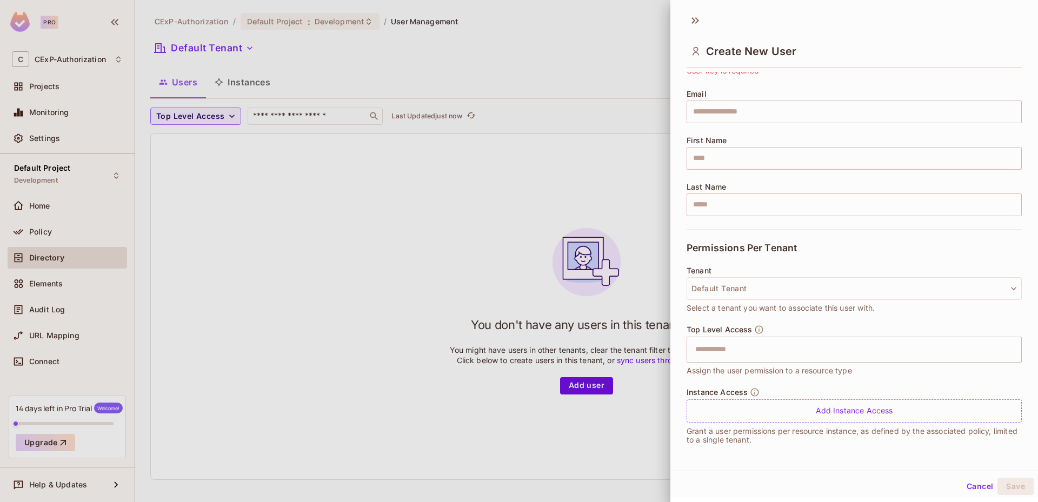
click at [962, 484] on button "Cancel" at bounding box center [979, 486] width 35 height 17
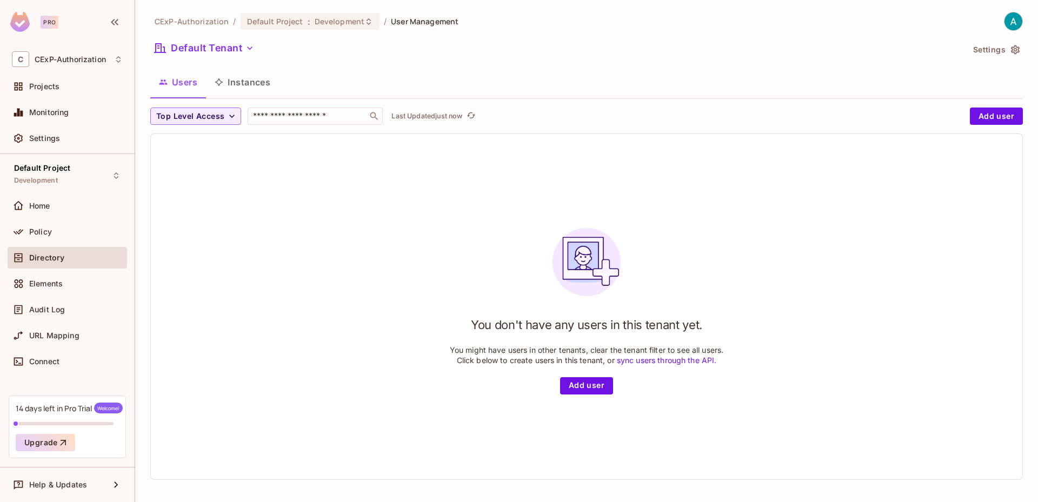
click at [273, 81] on button "Instances" at bounding box center [242, 82] width 73 height 27
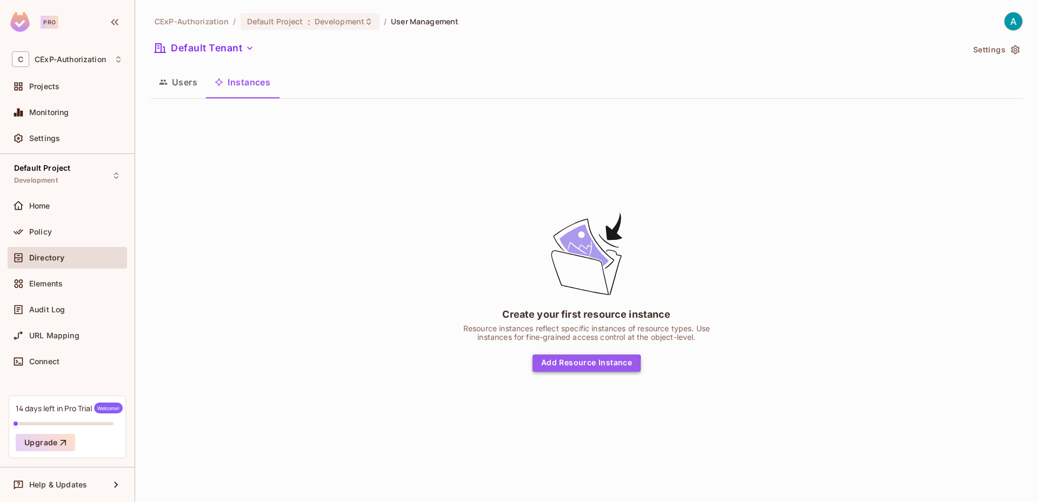
click at [572, 365] on button "Add Resource Instance" at bounding box center [587, 363] width 108 height 17
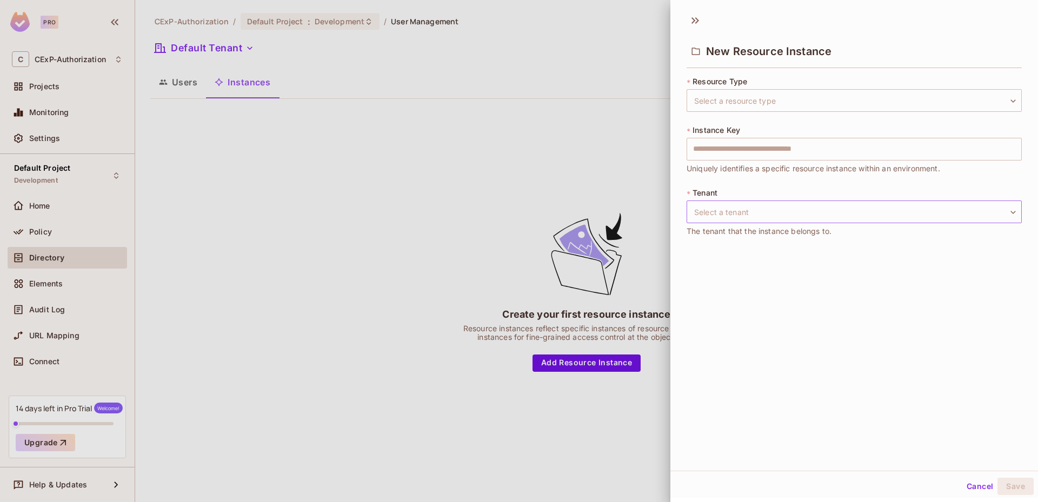
click at [717, 214] on body "Pro C CExP-Authorization Projects Monitoring Settings Default Project Developme…" at bounding box center [519, 251] width 1038 height 502
click at [769, 368] on div at bounding box center [519, 251] width 1038 height 502
click at [782, 212] on body "Pro C CExP-Authorization Projects Monitoring Settings Default Project Developme…" at bounding box center [519, 251] width 1038 height 502
click at [734, 358] on div at bounding box center [519, 251] width 1038 height 502
click at [972, 484] on button "Cancel" at bounding box center [979, 486] width 35 height 17
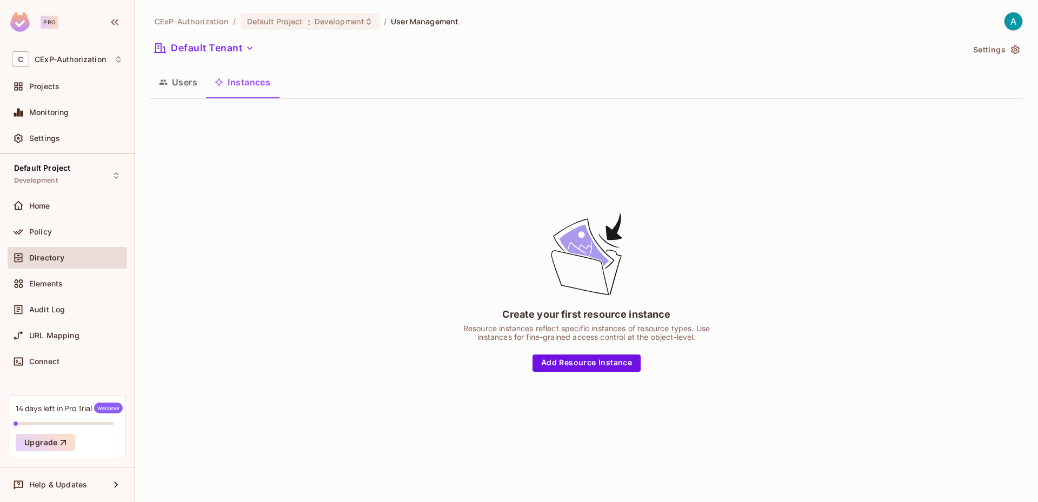
click at [185, 88] on button "Users" at bounding box center [178, 82] width 56 height 27
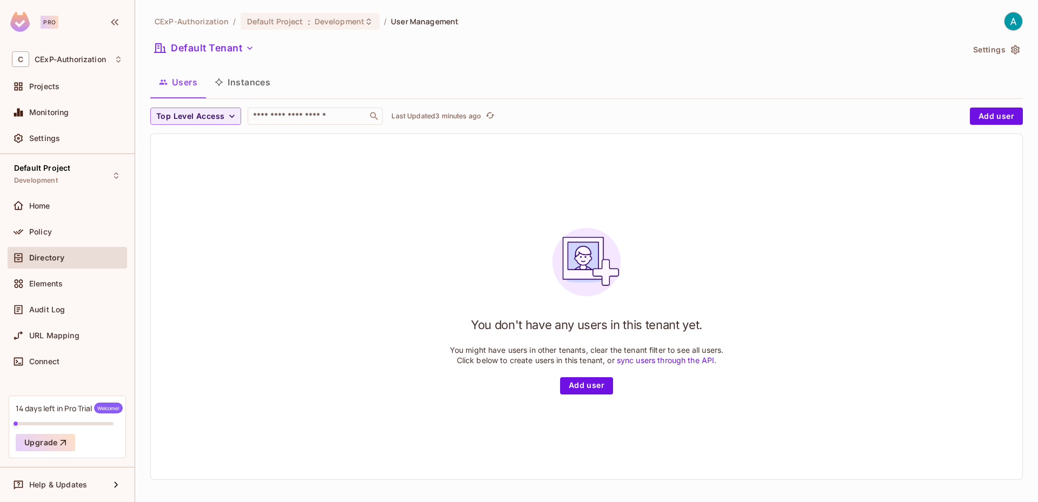
click at [230, 78] on button "Instances" at bounding box center [242, 82] width 73 height 27
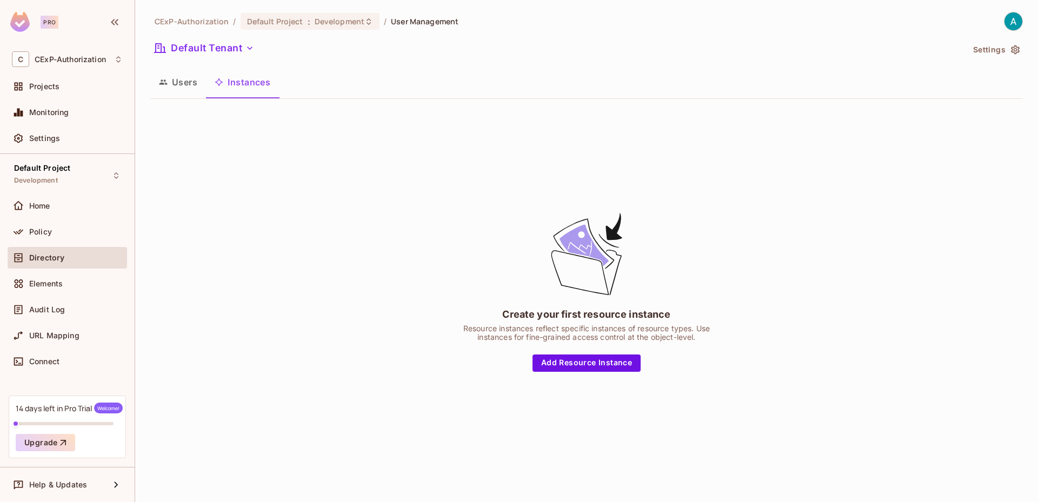
click at [193, 82] on button "Users" at bounding box center [178, 82] width 56 height 27
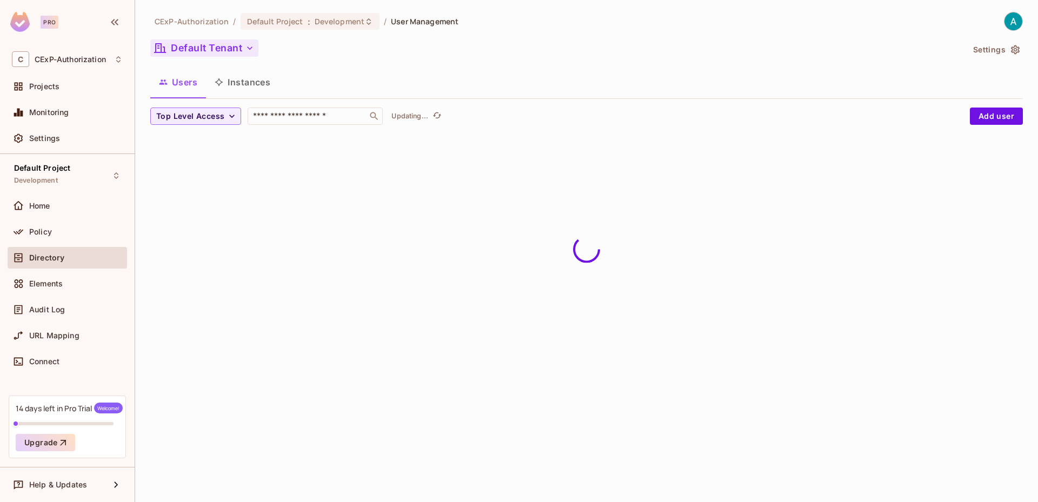
click at [205, 44] on button "Default Tenant" at bounding box center [204, 47] width 108 height 17
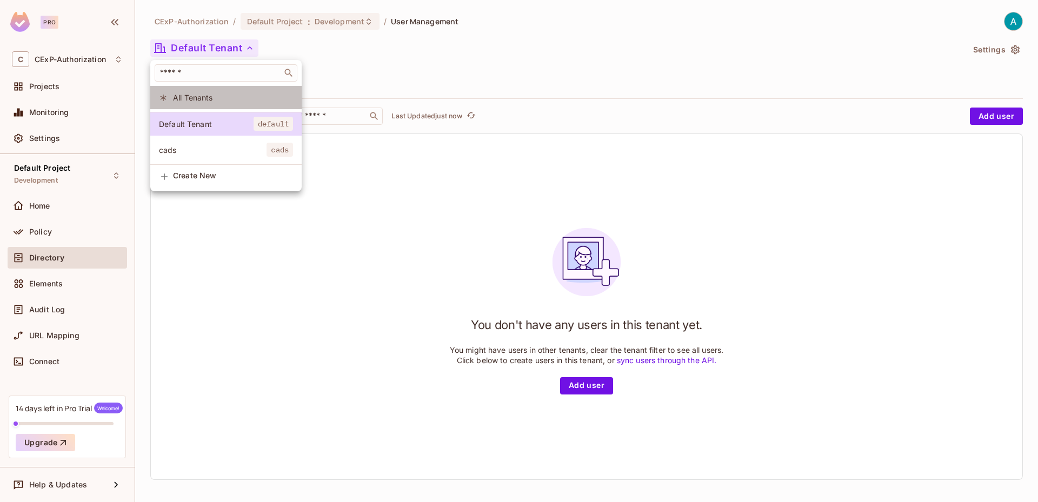
click at [198, 94] on span "All Tenants" at bounding box center [233, 97] width 120 height 10
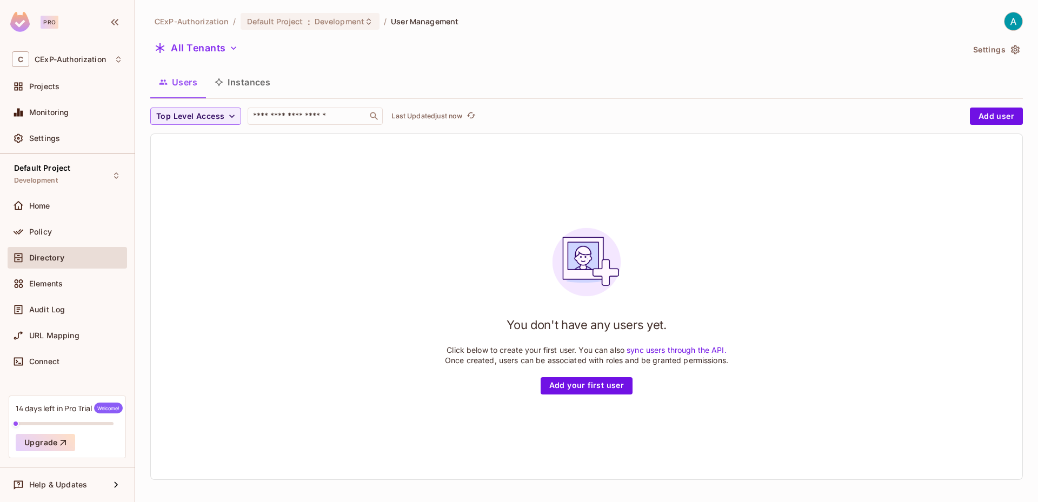
click at [240, 84] on button "Instances" at bounding box center [242, 82] width 73 height 27
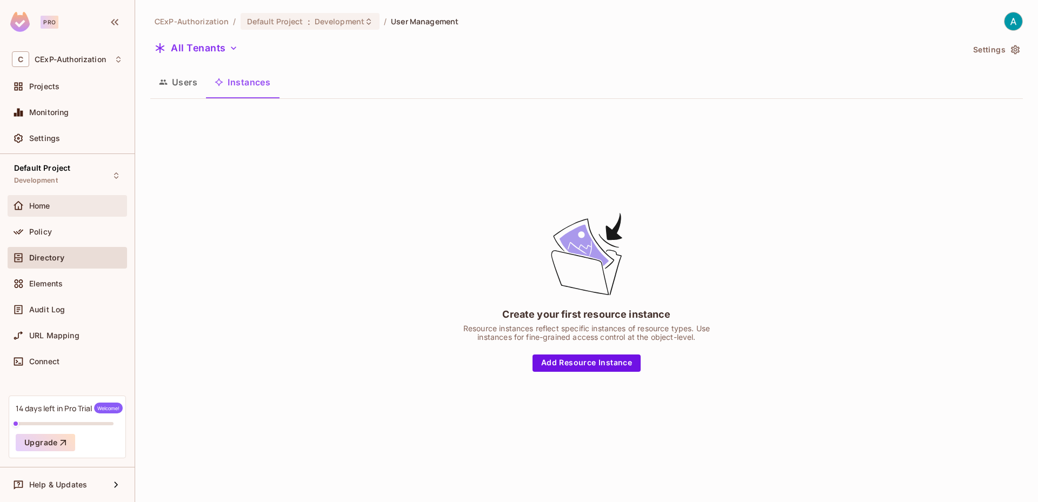
click at [92, 210] on div "Home" at bounding box center [67, 205] width 111 height 13
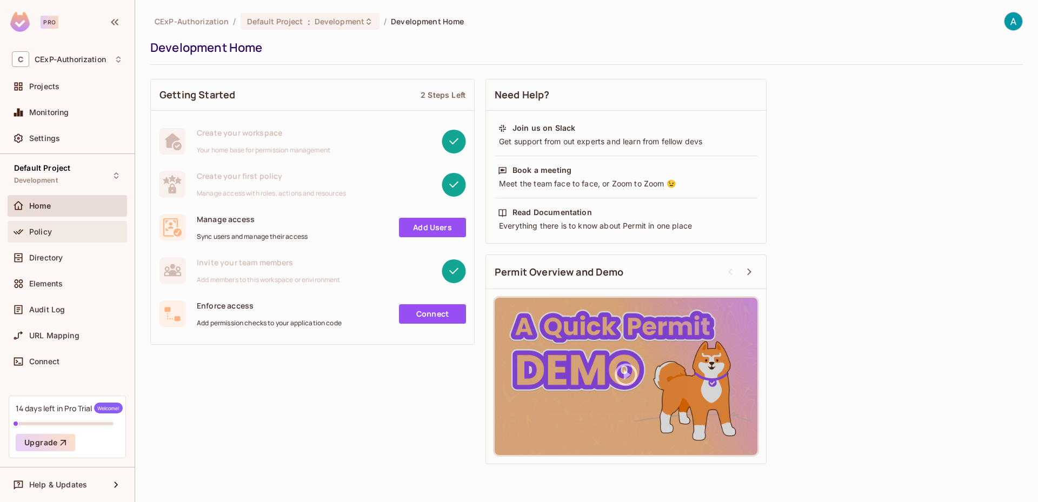
click at [90, 237] on div "Policy" at bounding box center [67, 231] width 111 height 13
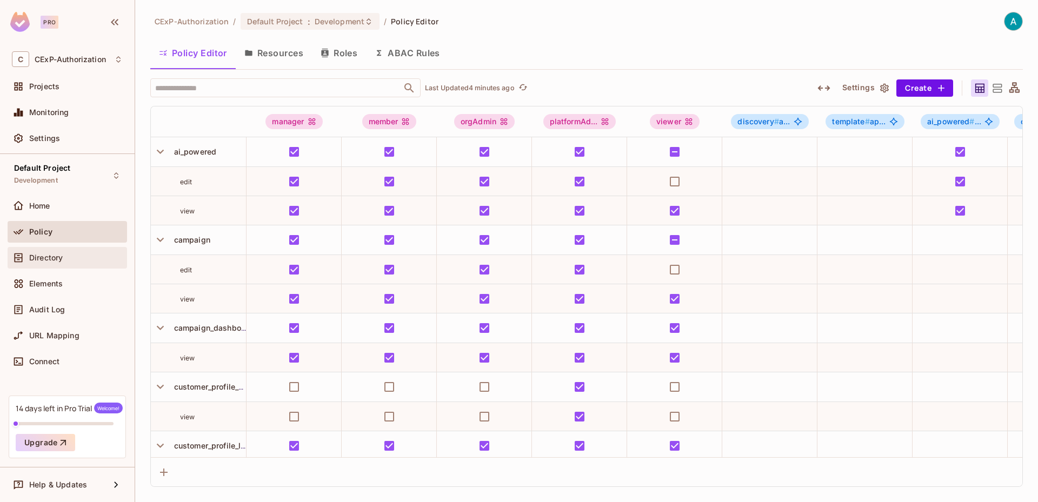
click at [57, 259] on span "Directory" at bounding box center [46, 258] width 34 height 9
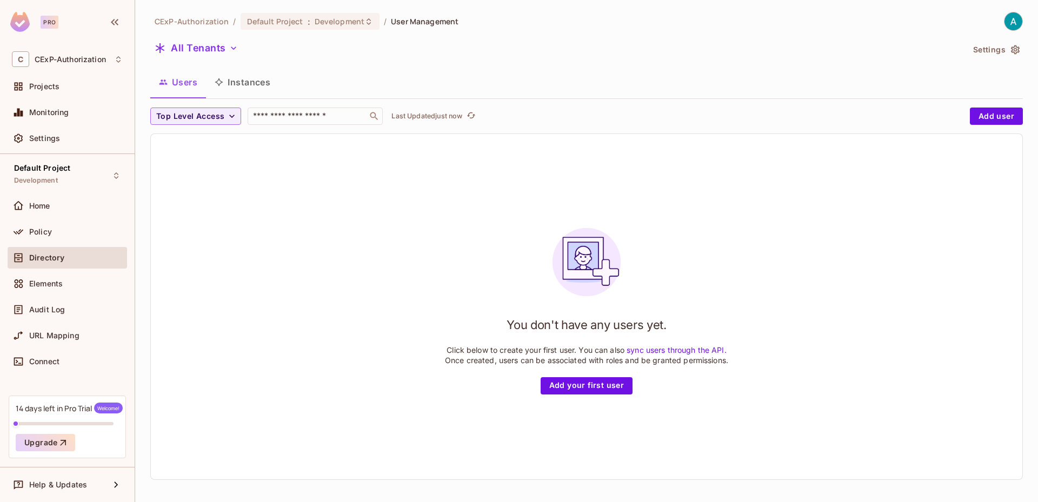
click at [244, 82] on button "Instances" at bounding box center [242, 82] width 73 height 27
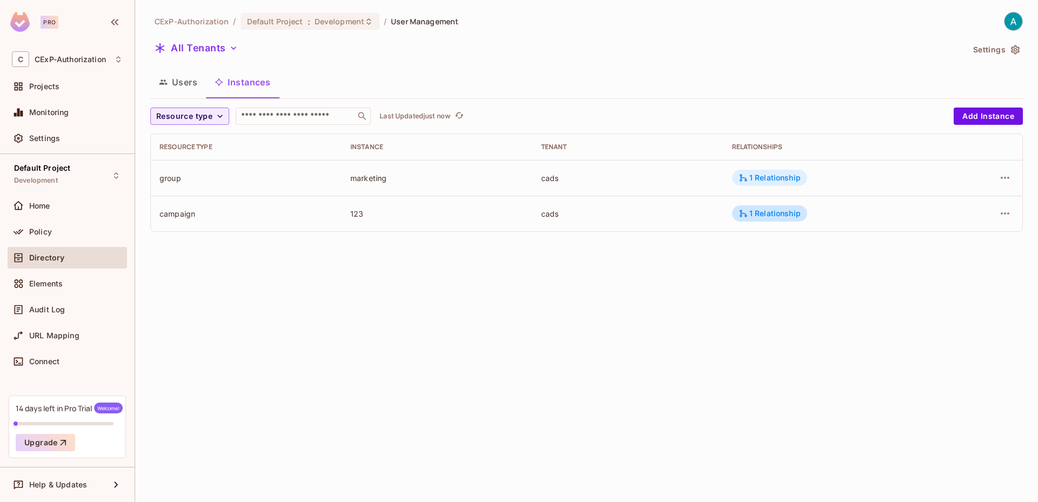
click at [775, 171] on div "1 Relationship" at bounding box center [769, 178] width 75 height 16
click at [556, 316] on div at bounding box center [519, 251] width 1038 height 502
click at [764, 205] on div "1 Relationship" at bounding box center [769, 213] width 75 height 16
click at [638, 256] on div at bounding box center [519, 251] width 1038 height 502
click at [75, 215] on div "Home" at bounding box center [67, 206] width 119 height 22
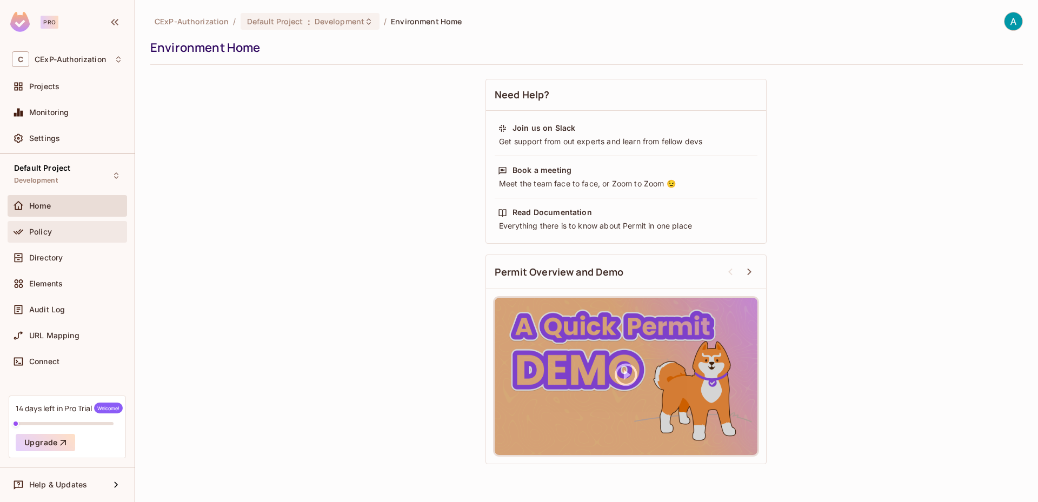
click at [76, 231] on div "Policy" at bounding box center [76, 232] width 94 height 9
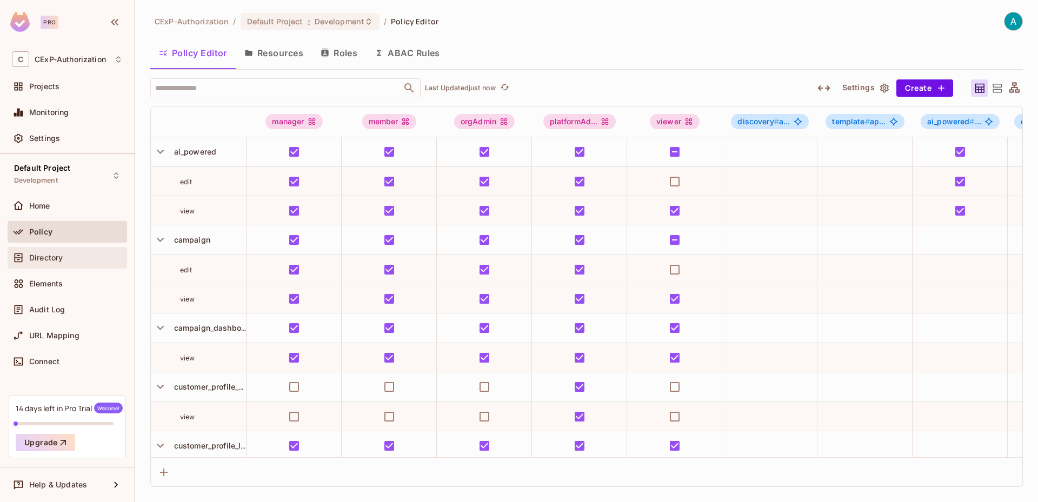
click at [54, 254] on span "Directory" at bounding box center [46, 258] width 34 height 9
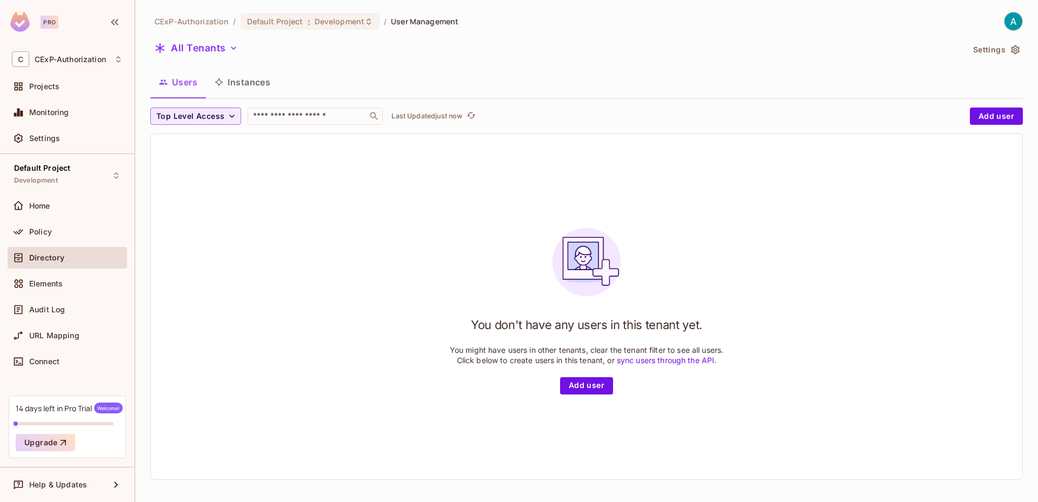
click at [235, 83] on button "Instances" at bounding box center [242, 82] width 73 height 27
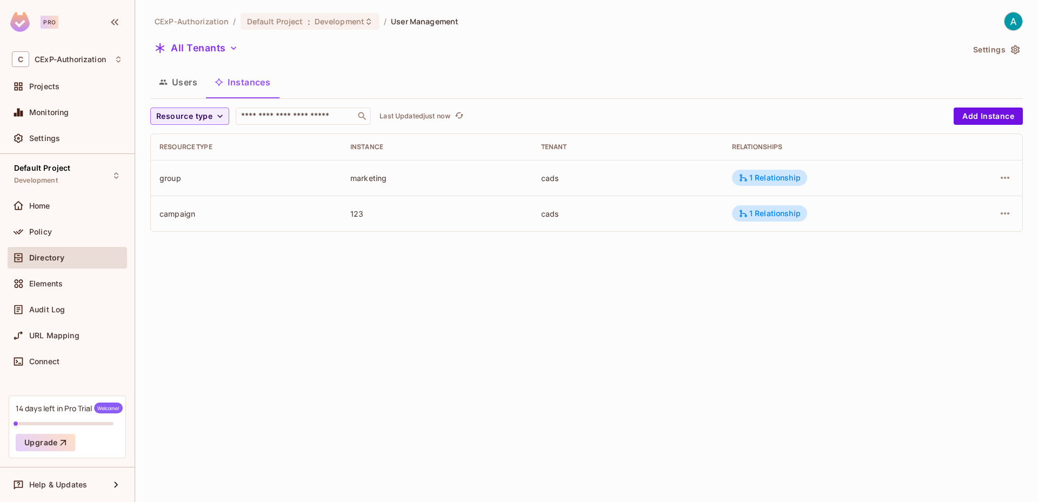
click at [161, 86] on icon "button" at bounding box center [163, 82] width 9 height 9
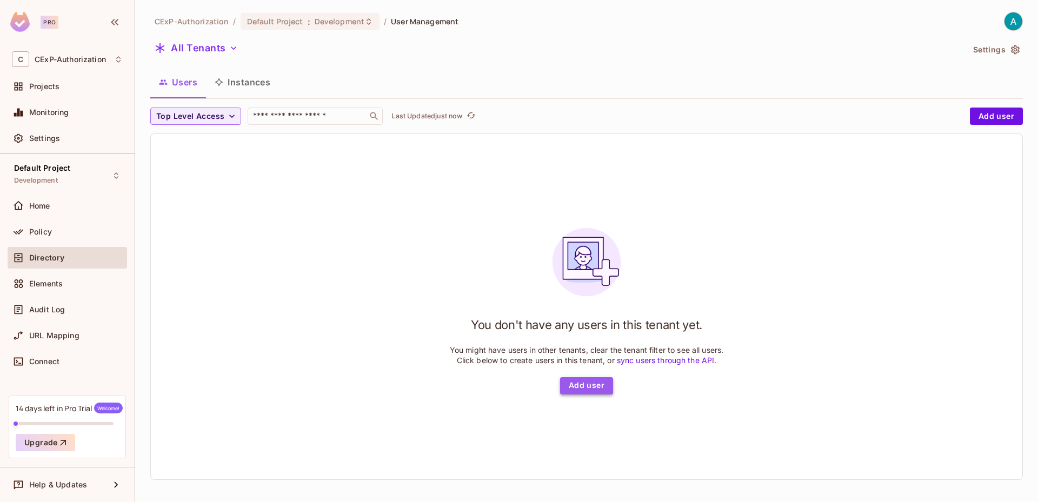
click at [571, 383] on button "Add user" at bounding box center [586, 385] width 53 height 17
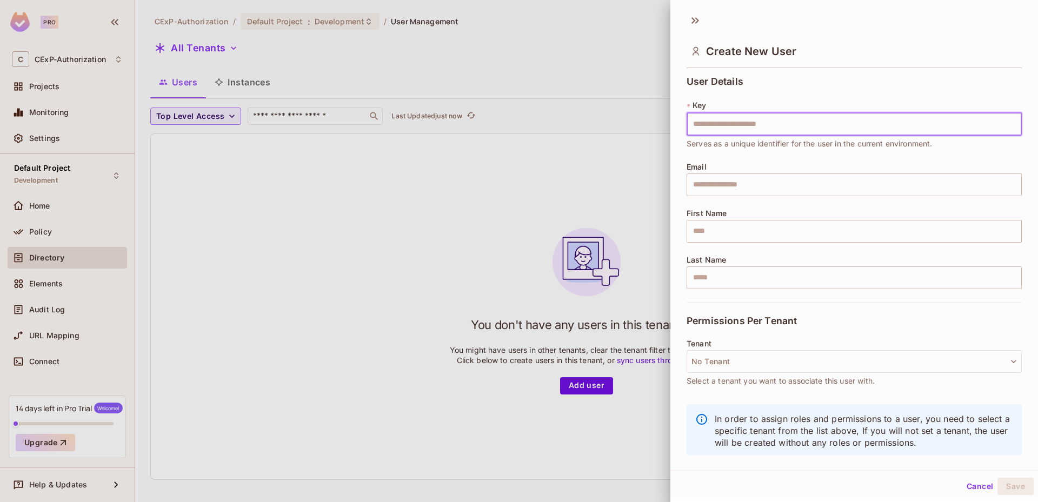
click at [707, 128] on input "text" at bounding box center [854, 124] width 335 height 23
type input "**********"
click at [757, 186] on input "text" at bounding box center [854, 185] width 335 height 23
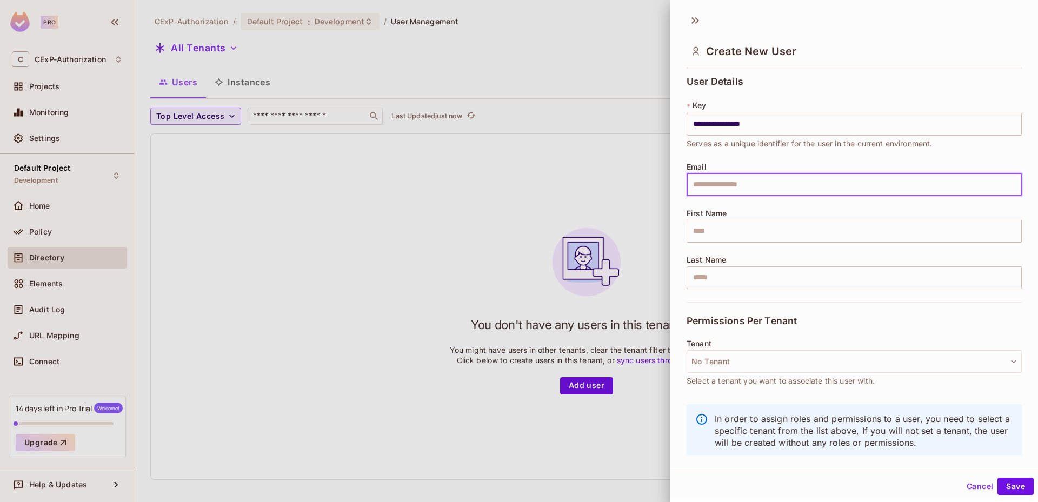
type input "**********"
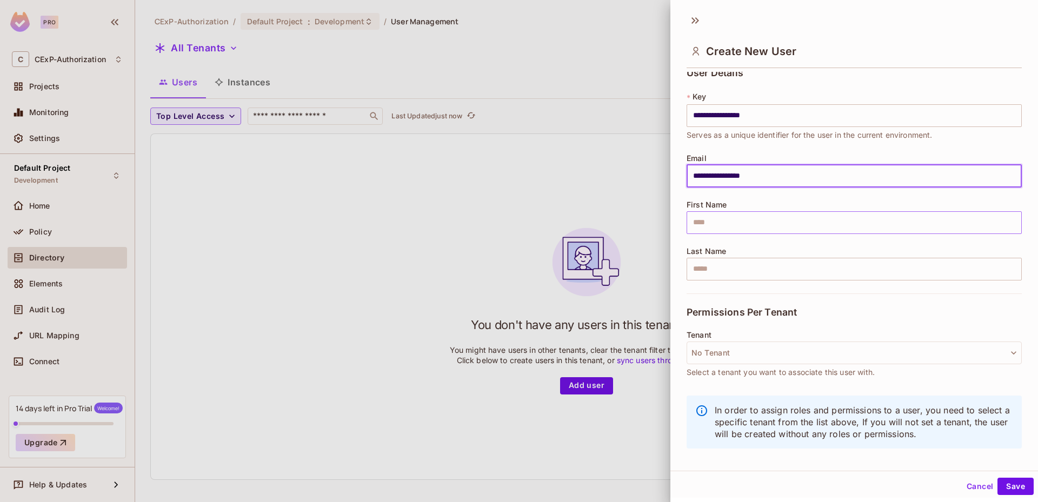
scroll to position [2, 0]
click at [747, 351] on button "No Tenant" at bounding box center [854, 351] width 335 height 23
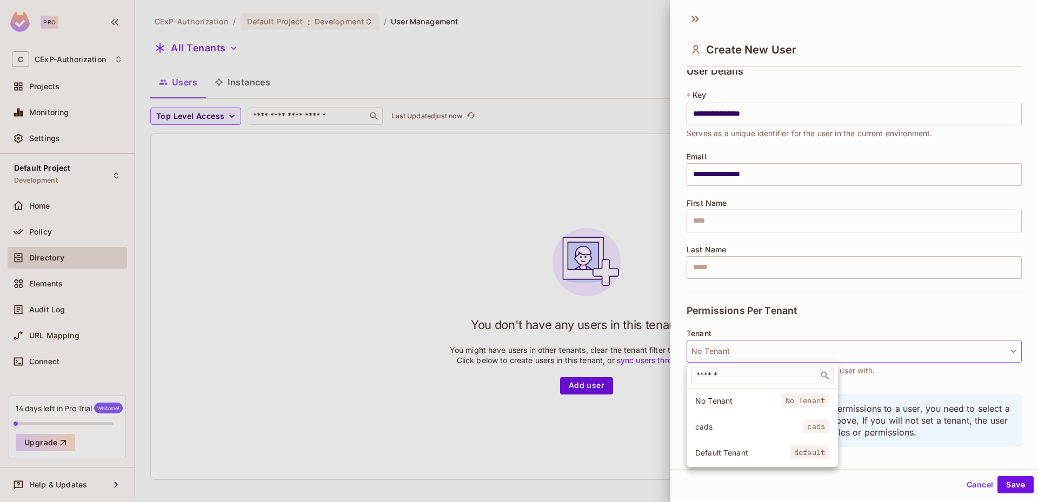
click at [747, 351] on div at bounding box center [519, 251] width 1038 height 502
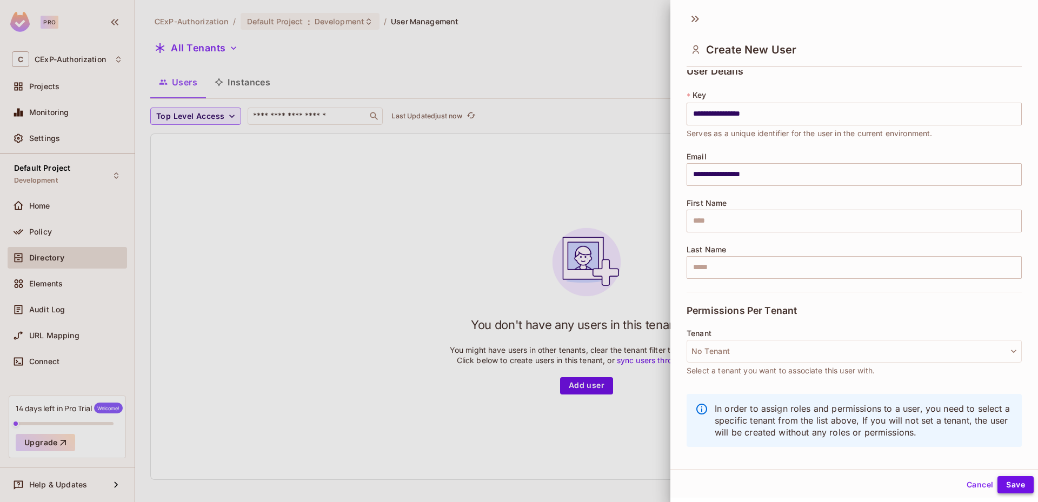
click at [1017, 486] on button "Save" at bounding box center [1015, 484] width 36 height 17
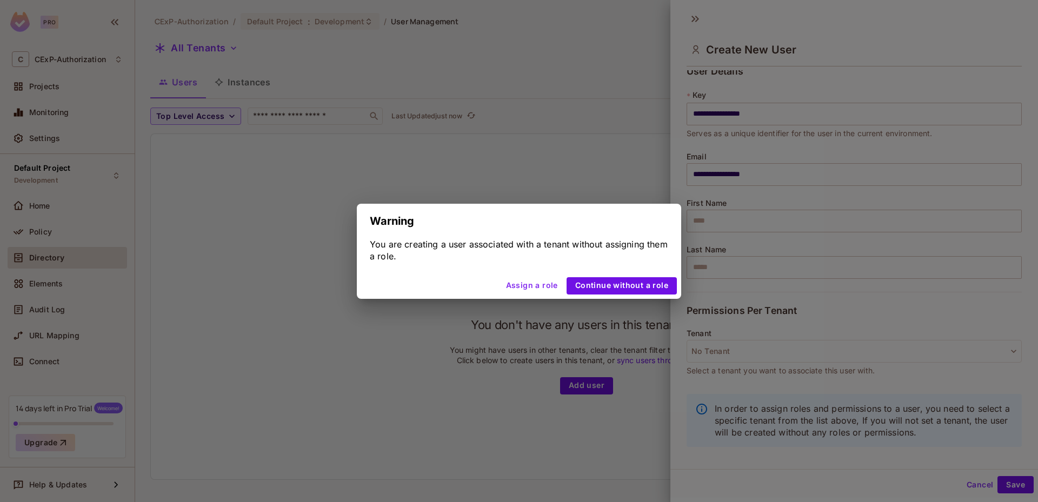
click at [740, 278] on div "Warning You are creating a user associated with a tenant without assigning them…" at bounding box center [519, 251] width 1038 height 502
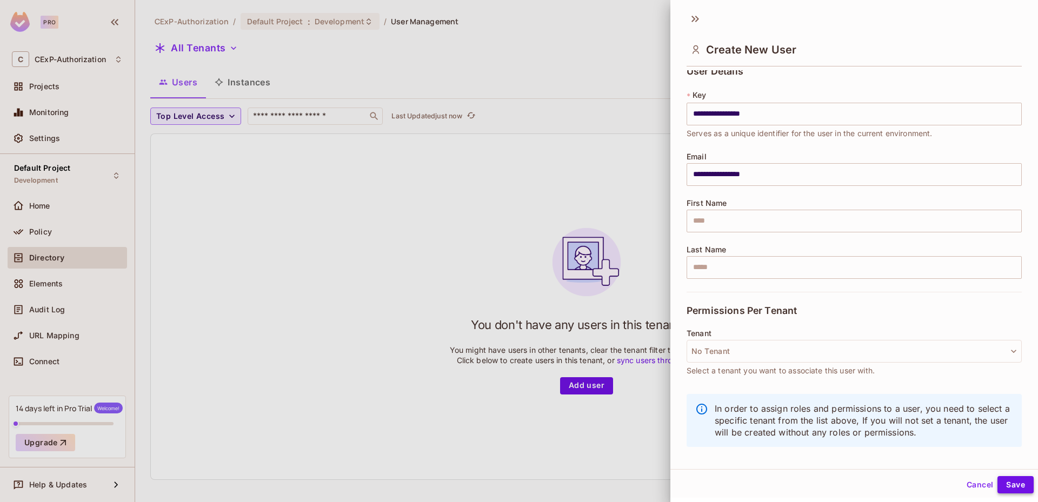
click at [1017, 489] on button "Save" at bounding box center [1015, 484] width 36 height 17
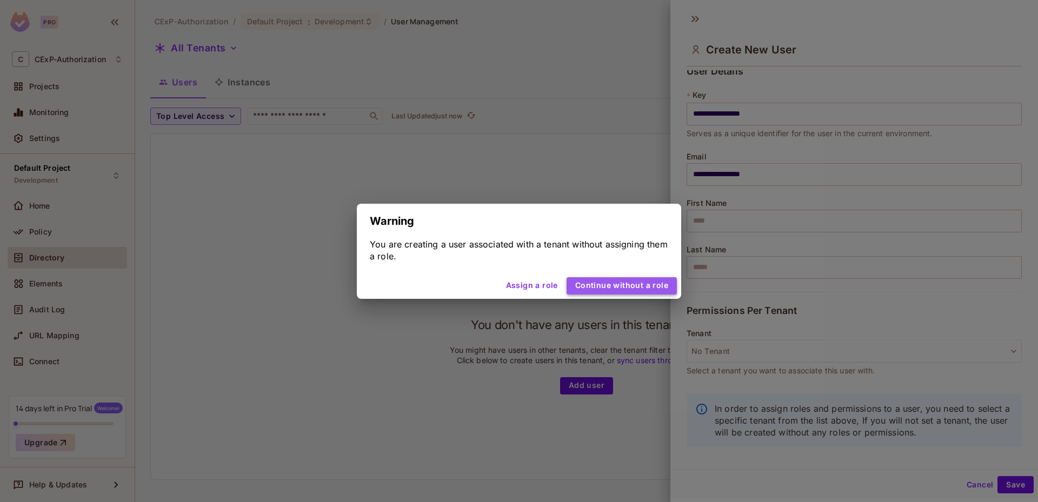
click at [642, 290] on button "Continue without a role" at bounding box center [622, 285] width 110 height 17
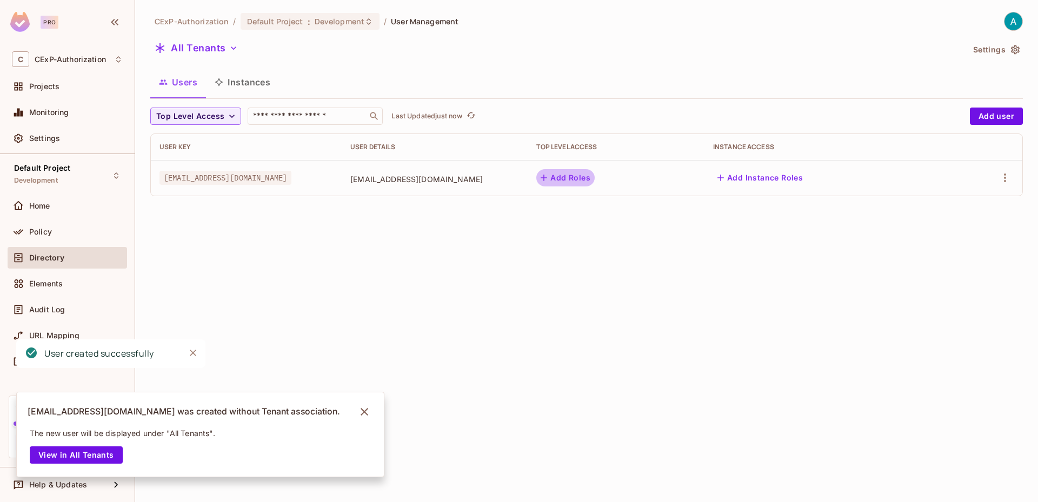
click at [549, 172] on icon "button" at bounding box center [543, 177] width 11 height 11
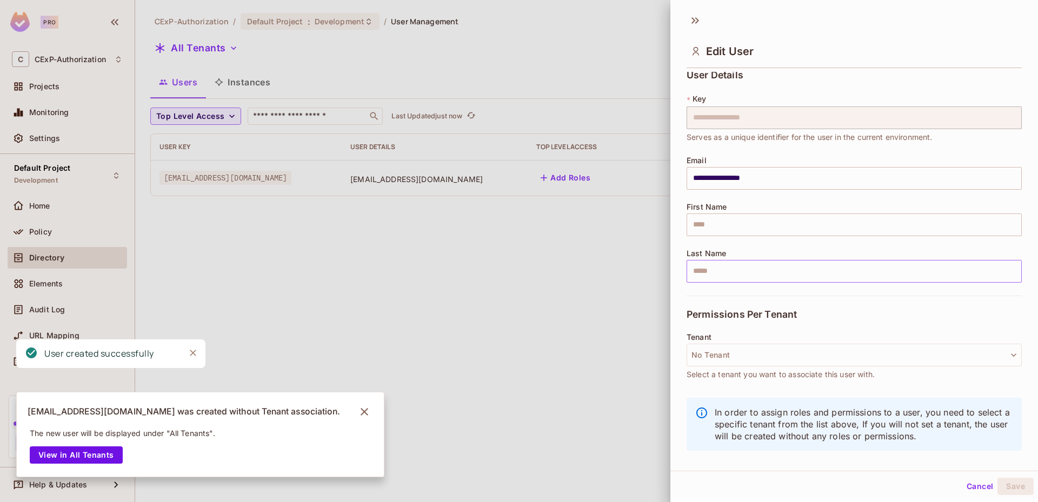
scroll to position [9, 0]
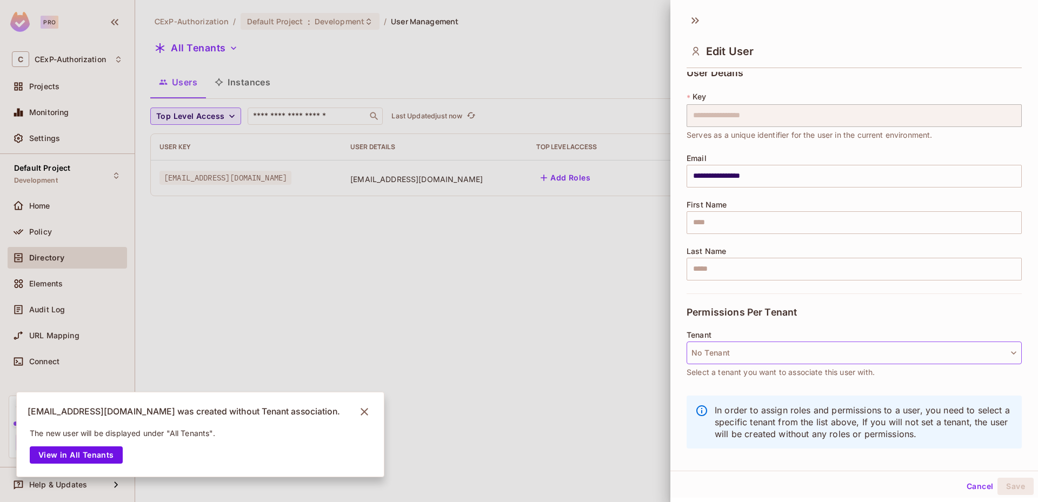
click at [747, 358] on button "No Tenant" at bounding box center [854, 353] width 335 height 23
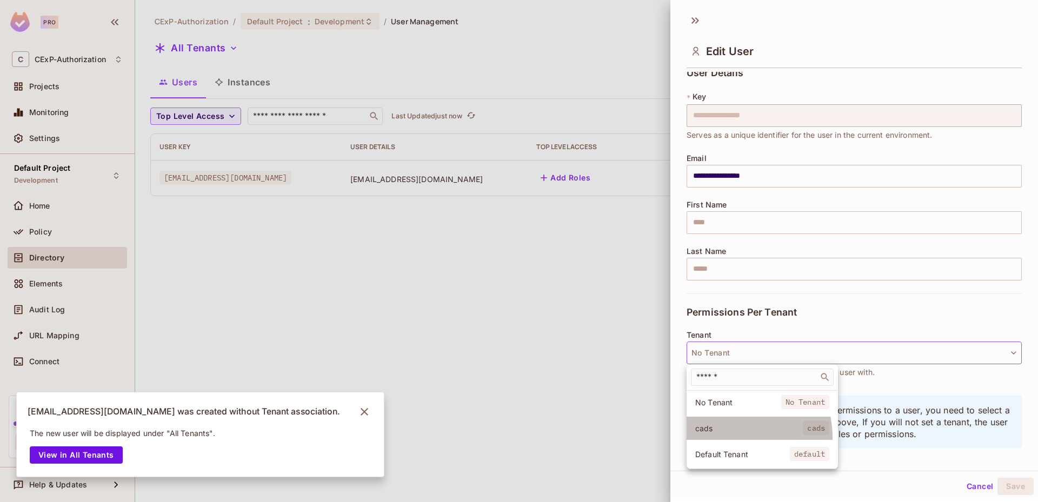
click at [720, 438] on li "cads cads" at bounding box center [762, 428] width 151 height 23
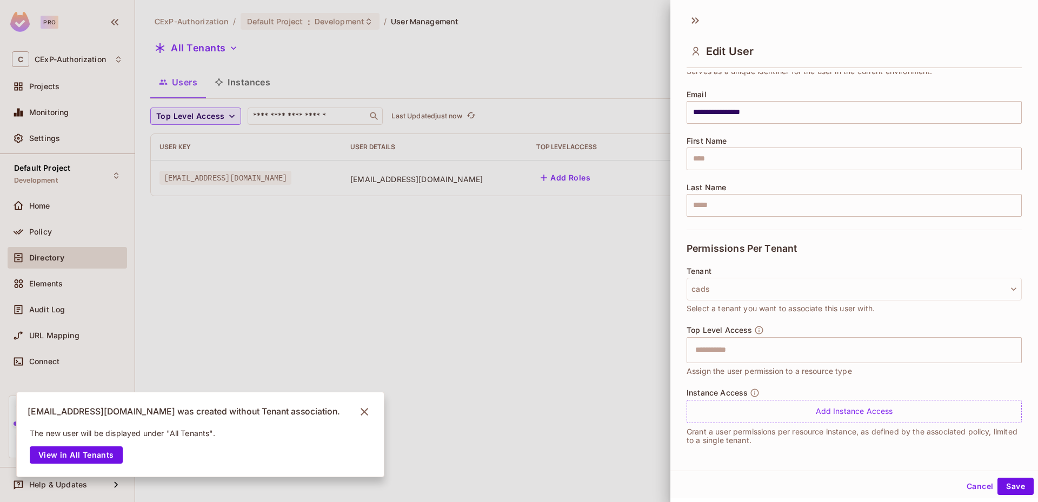
scroll to position [73, 0]
click at [760, 345] on input "text" at bounding box center [845, 350] width 312 height 22
click at [701, 344] on input "text" at bounding box center [845, 350] width 312 height 22
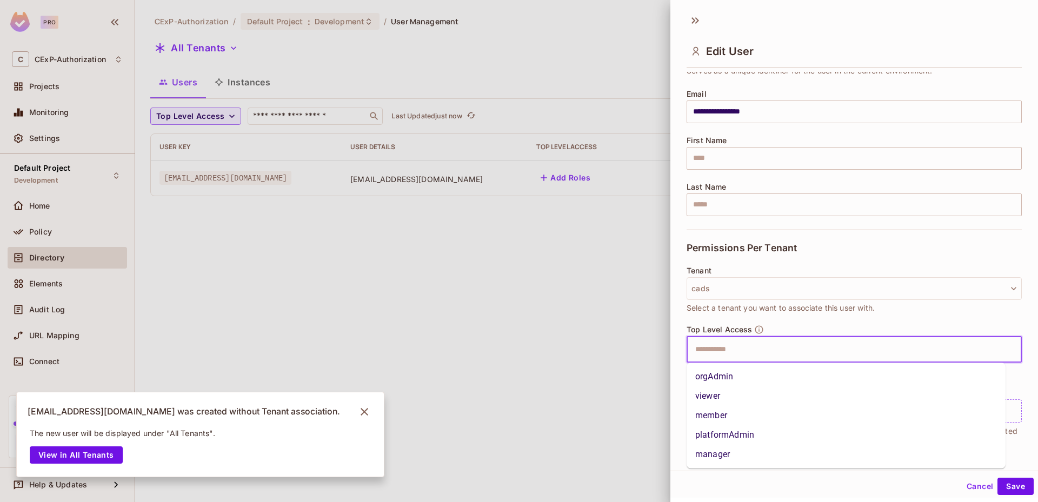
click at [721, 391] on li "viewer" at bounding box center [846, 396] width 319 height 19
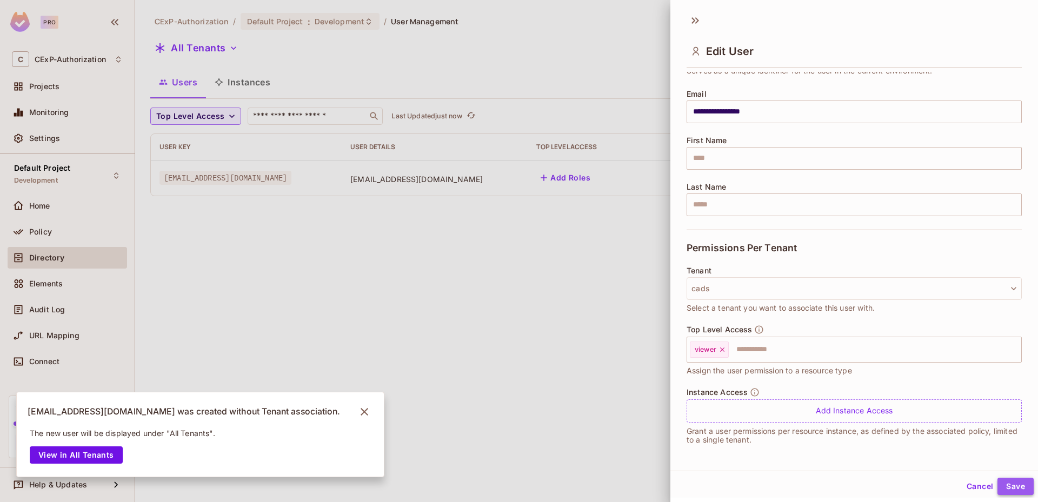
click at [1004, 484] on button "Save" at bounding box center [1015, 486] width 36 height 17
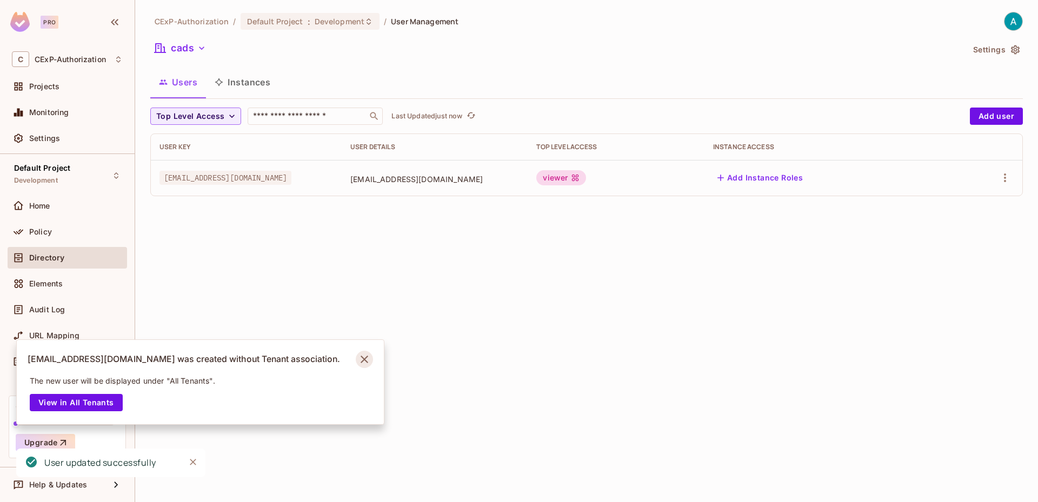
click at [363, 356] on icon "Notifications Alt+T" at bounding box center [364, 359] width 17 height 17
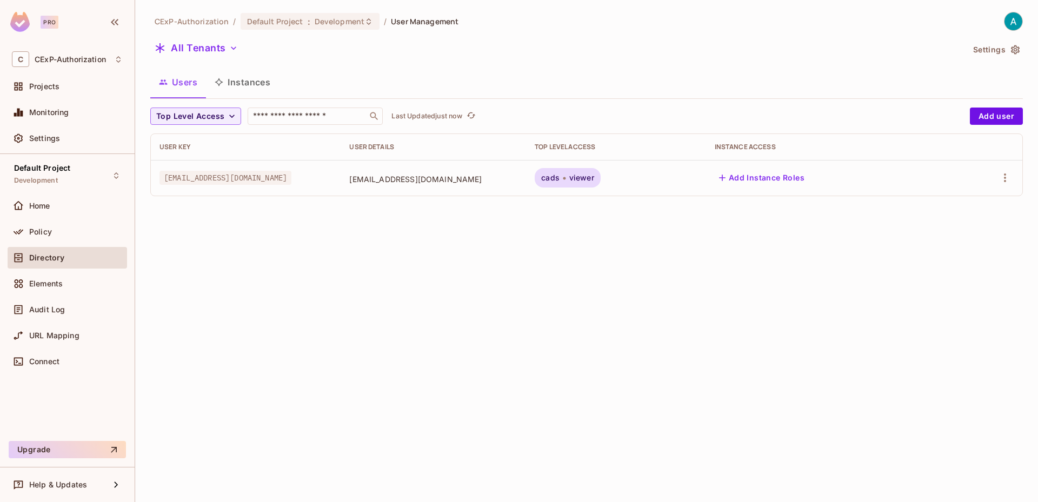
click at [594, 178] on span "viewer" at bounding box center [581, 178] width 25 height 9
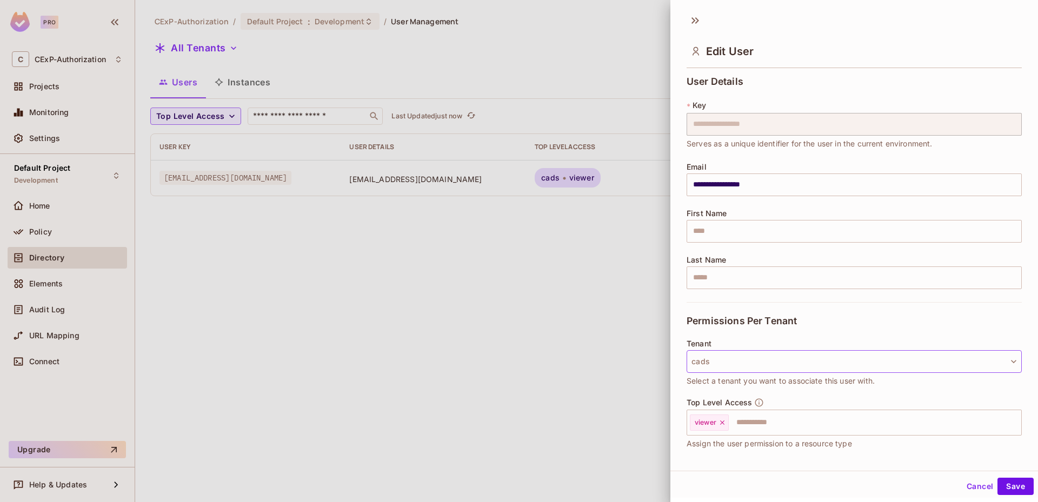
scroll to position [73, 0]
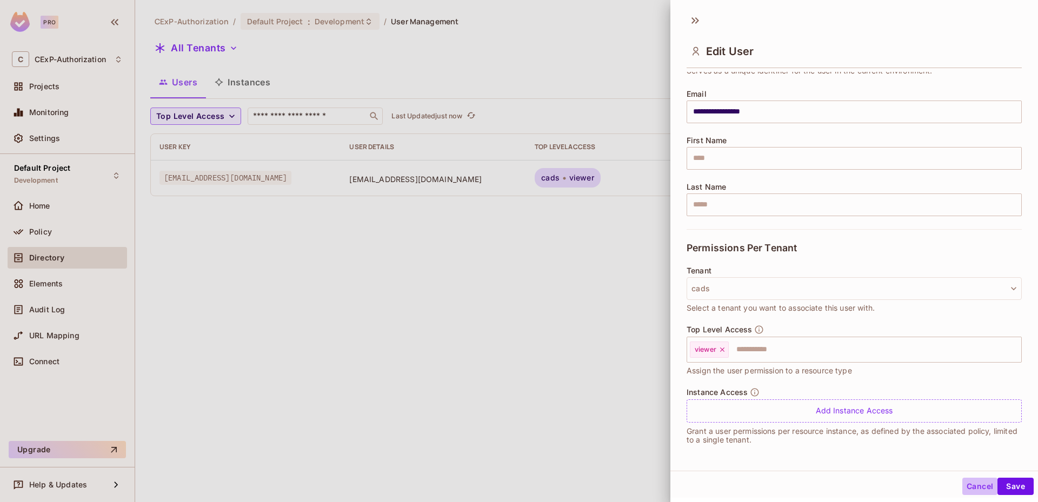
click at [972, 493] on button "Cancel" at bounding box center [979, 486] width 35 height 17
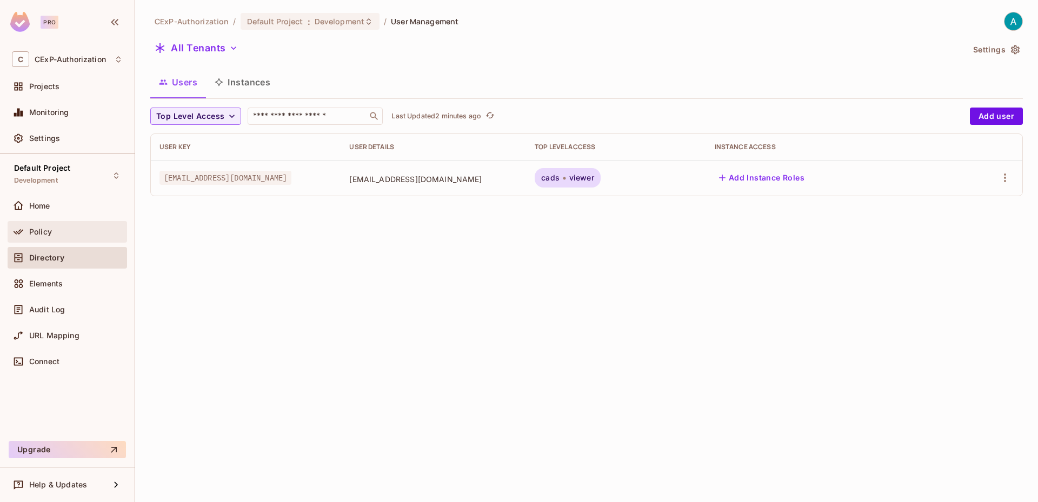
click at [54, 236] on div "Policy" at bounding box center [76, 232] width 94 height 9
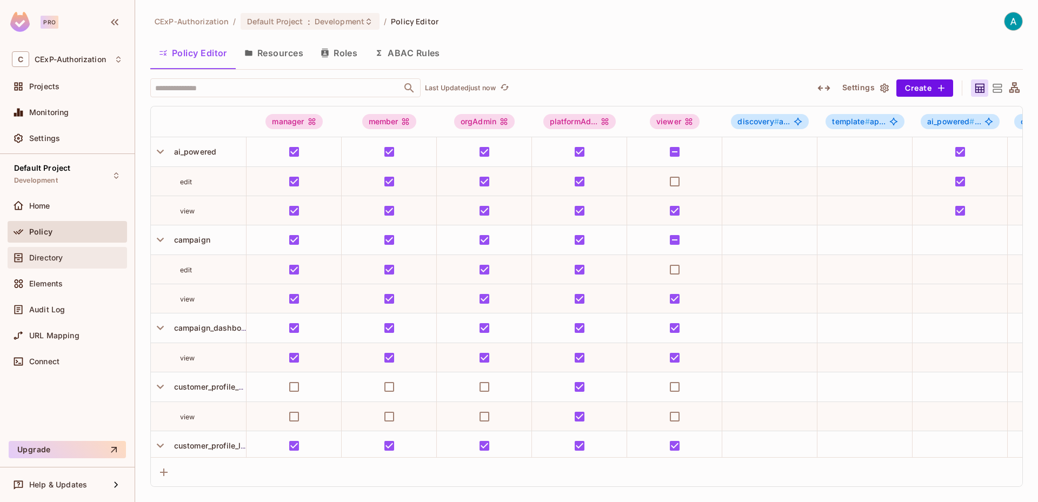
click at [88, 263] on div "Directory" at bounding box center [67, 257] width 111 height 13
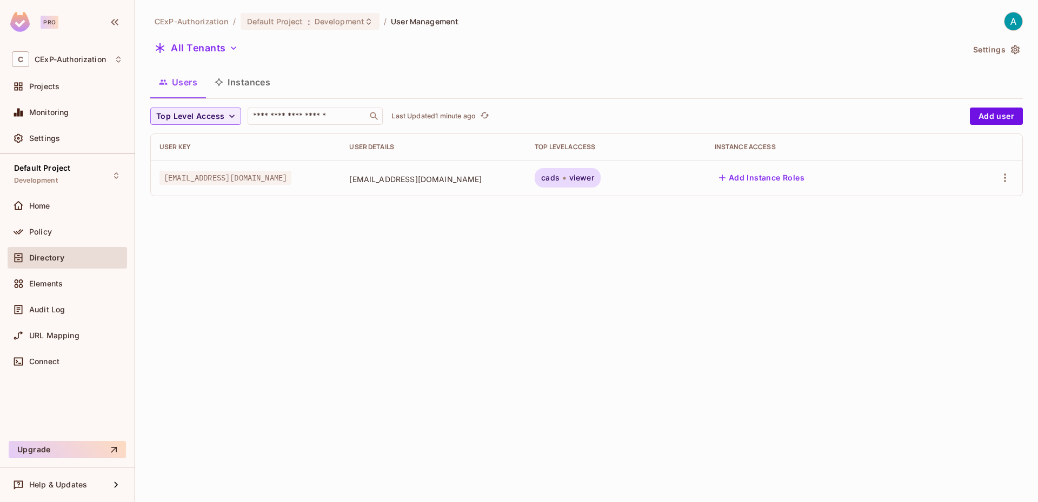
click at [429, 451] on div "CExP-Authorization / Default Project : Development / User Management All Tenant…" at bounding box center [586, 251] width 903 height 502
click at [594, 179] on span "viewer" at bounding box center [581, 178] width 25 height 9
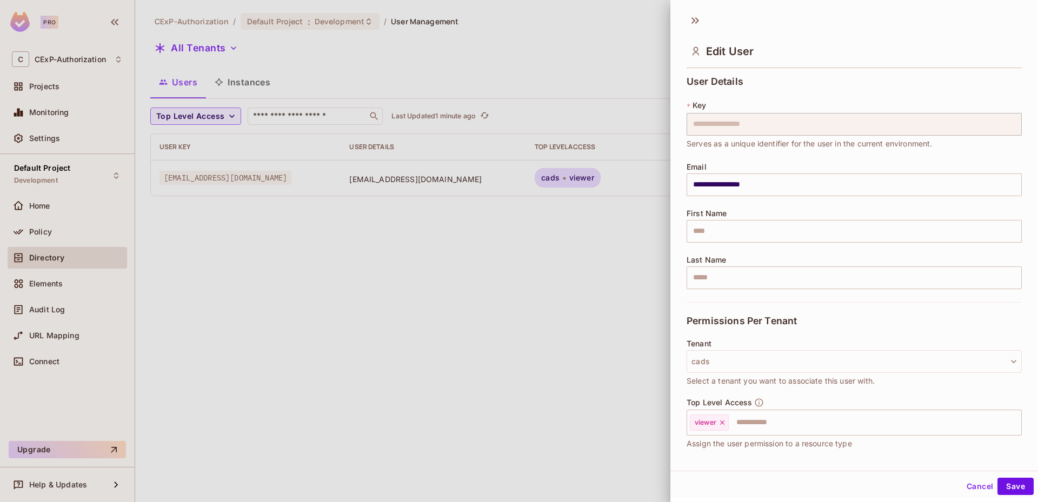
click at [601, 179] on div at bounding box center [519, 251] width 1038 height 502
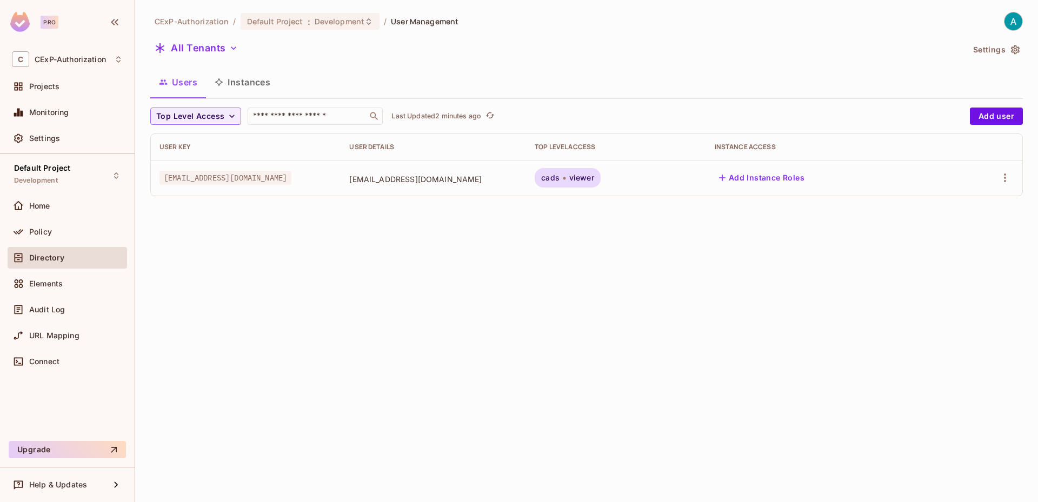
click at [446, 461] on div "CExP-Authorization / Default Project : Development / User Management All Tenant…" at bounding box center [586, 251] width 903 height 502
click at [90, 227] on div "Policy" at bounding box center [67, 231] width 111 height 13
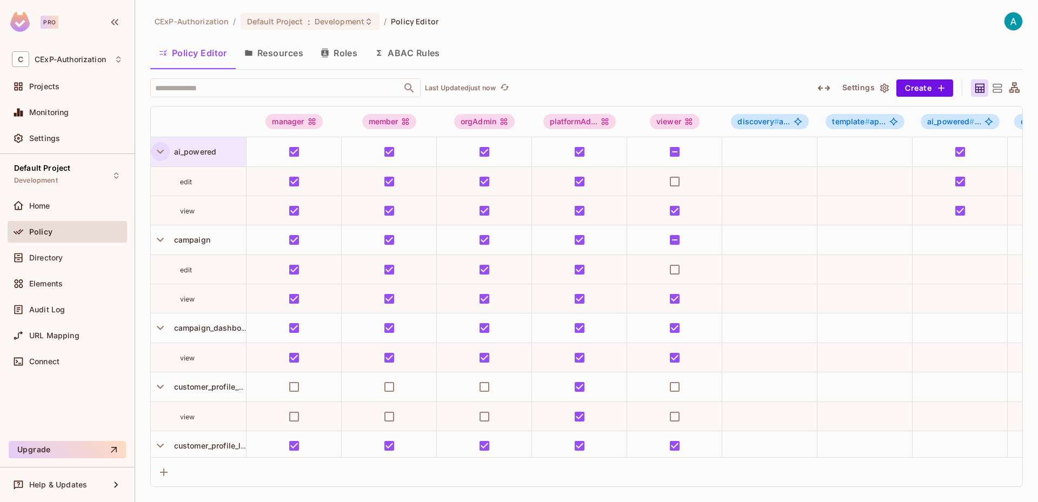
click at [161, 149] on icon "button" at bounding box center [160, 151] width 15 height 15
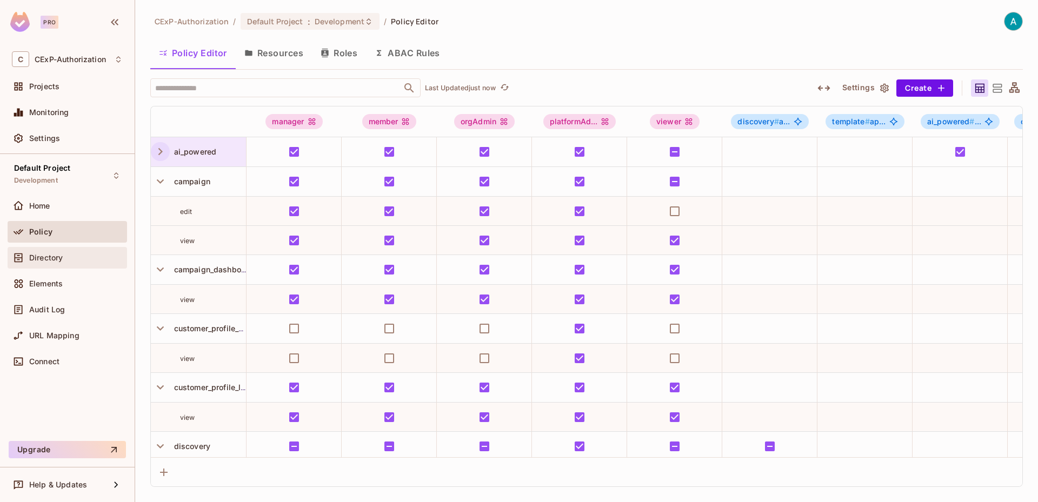
click at [59, 255] on span "Directory" at bounding box center [46, 258] width 34 height 9
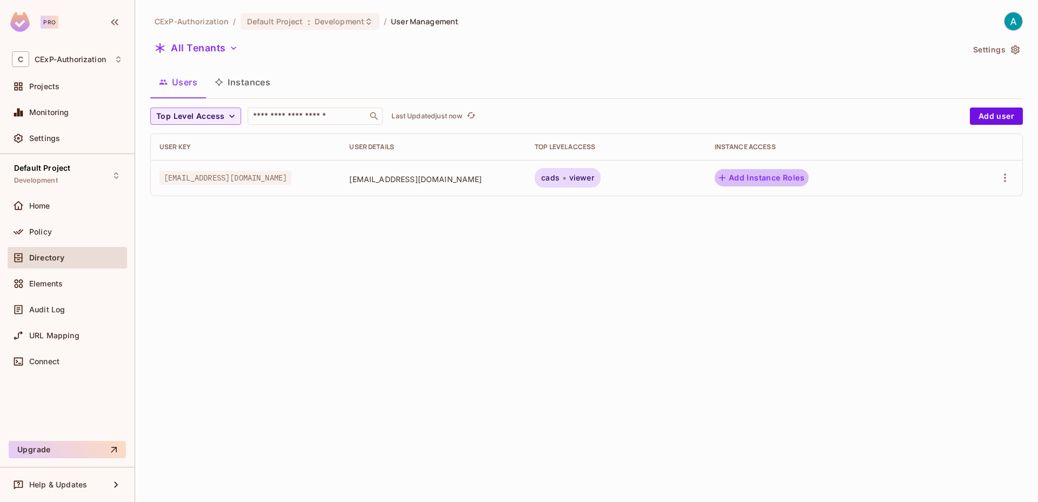
click at [763, 174] on button "Add Instance Roles" at bounding box center [762, 177] width 94 height 17
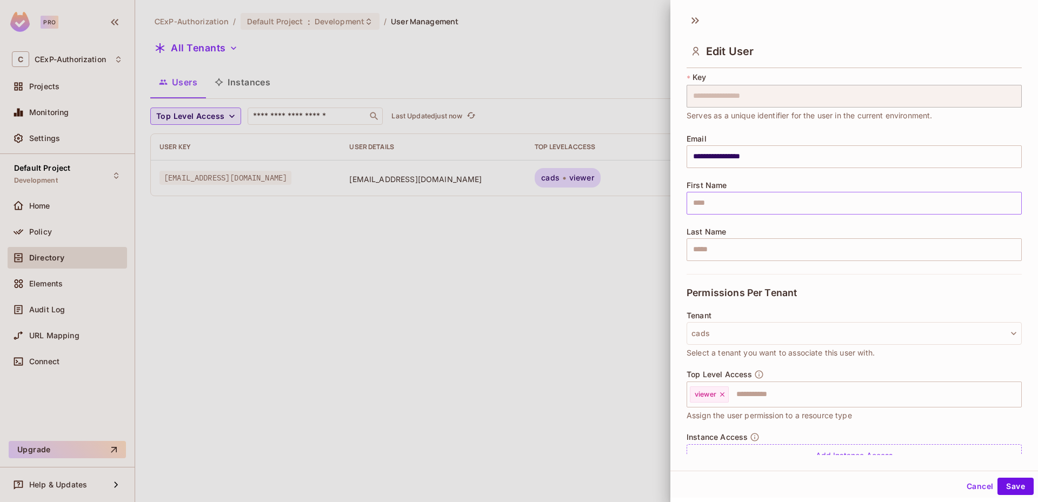
scroll to position [73, 0]
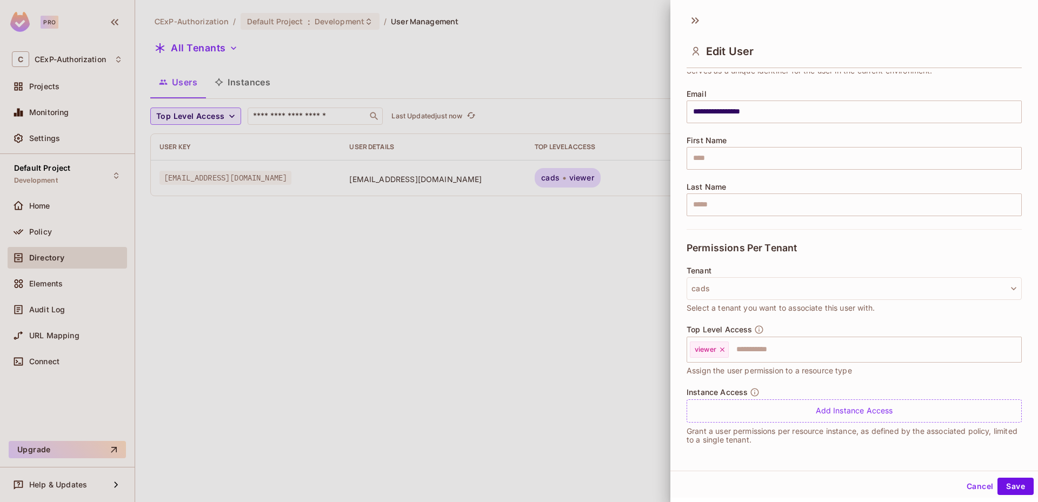
click at [975, 489] on button "Cancel" at bounding box center [979, 486] width 35 height 17
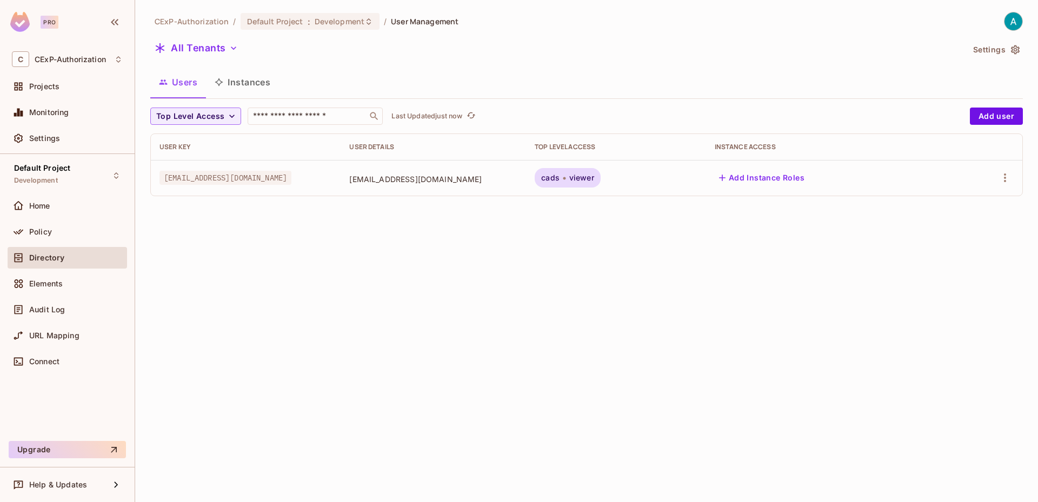
click at [241, 73] on button "Instances" at bounding box center [242, 82] width 73 height 27
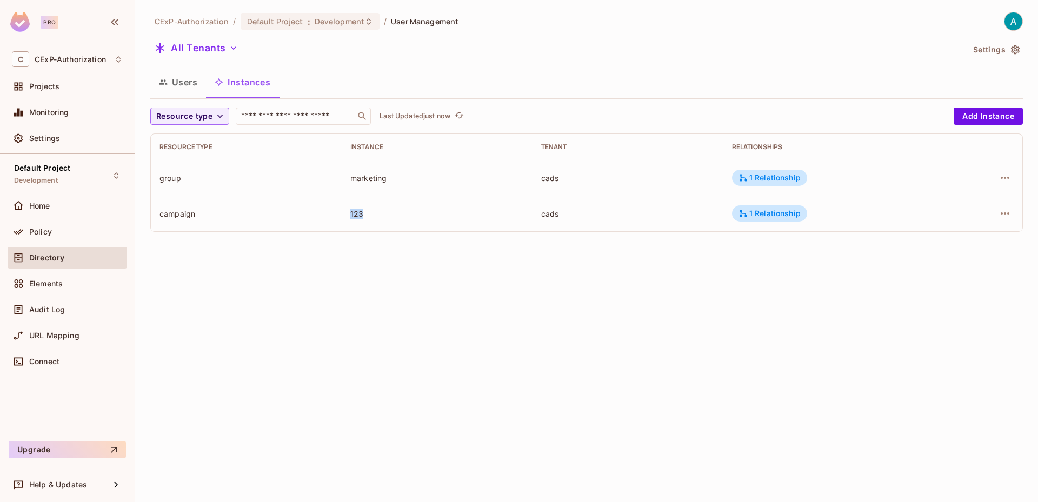
drag, startPoint x: 350, startPoint y: 212, endPoint x: 394, endPoint y: 215, distance: 43.3
click at [394, 215] on div "123" at bounding box center [437, 214] width 174 height 10
click at [408, 469] on div "CExP-Authorization / Default Project : Development / User Management All Tenant…" at bounding box center [586, 251] width 903 height 502
click at [68, 234] on div "Policy" at bounding box center [76, 232] width 94 height 9
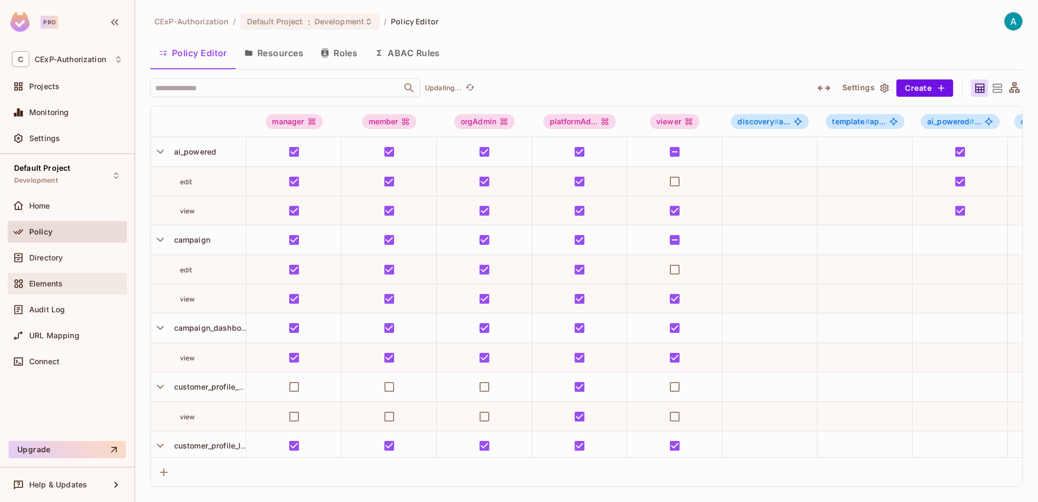
click at [84, 285] on div "Elements" at bounding box center [76, 284] width 94 height 9
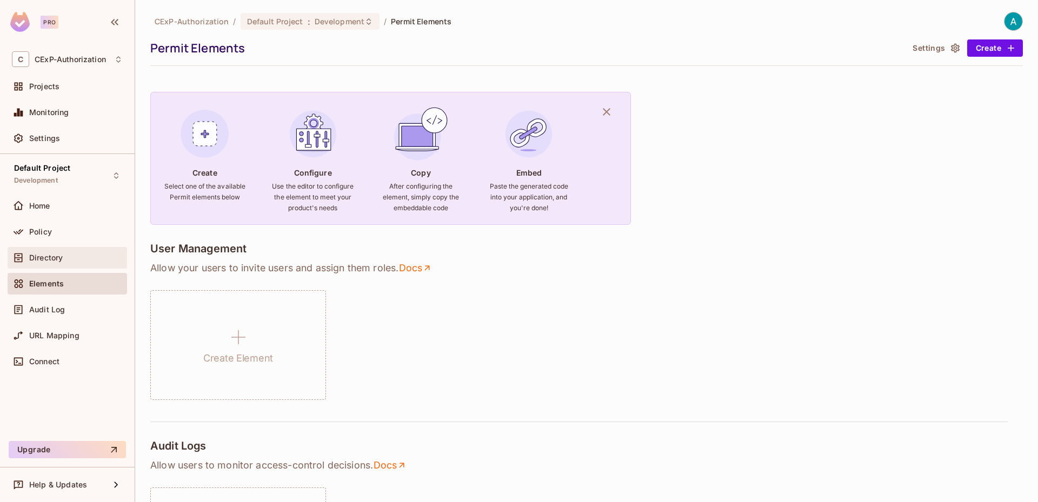
click at [81, 257] on div "Directory" at bounding box center [76, 258] width 94 height 9
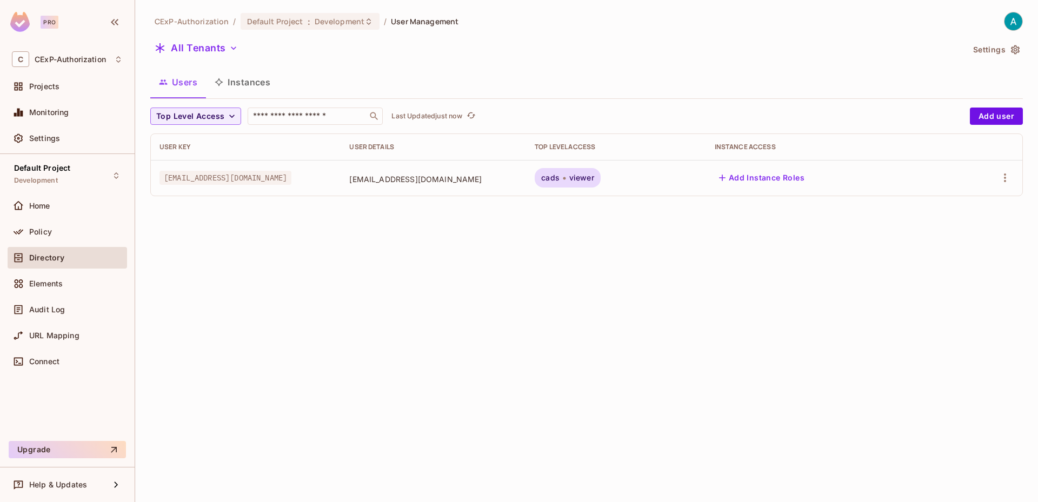
click at [594, 176] on span "viewer" at bounding box center [581, 178] width 25 height 9
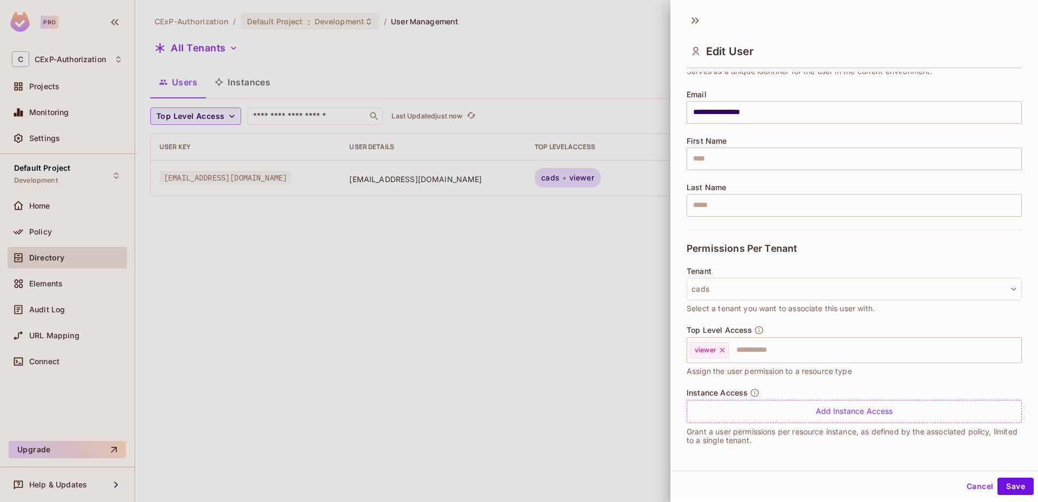
scroll to position [73, 0]
click at [721, 350] on icon at bounding box center [722, 350] width 8 height 8
click at [717, 350] on input "text" at bounding box center [845, 350] width 312 height 22
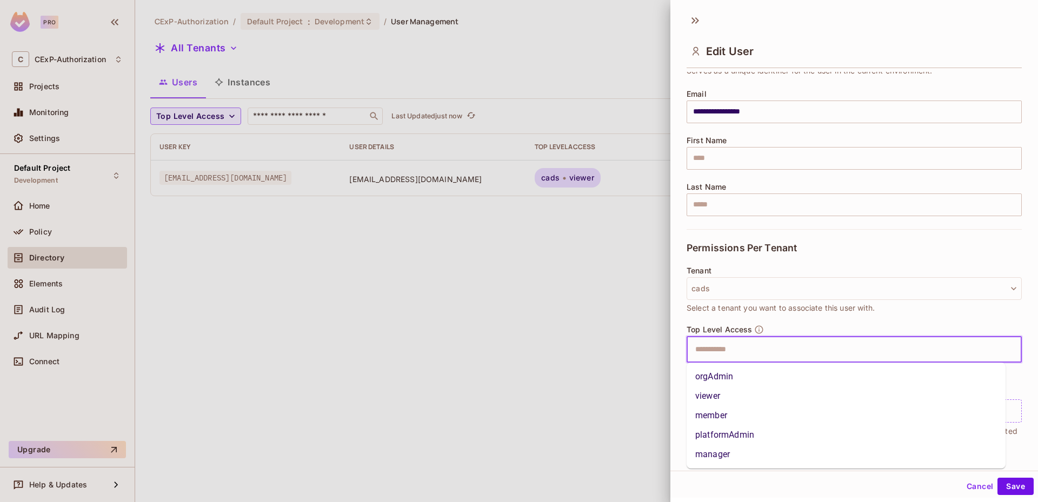
click at [740, 415] on li "member" at bounding box center [846, 415] width 319 height 19
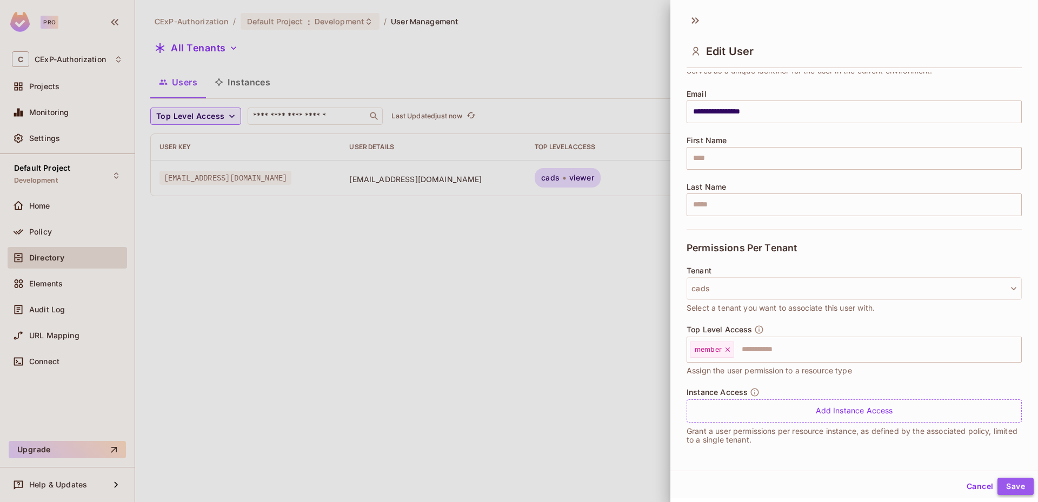
click at [997, 482] on button "Save" at bounding box center [1015, 486] width 36 height 17
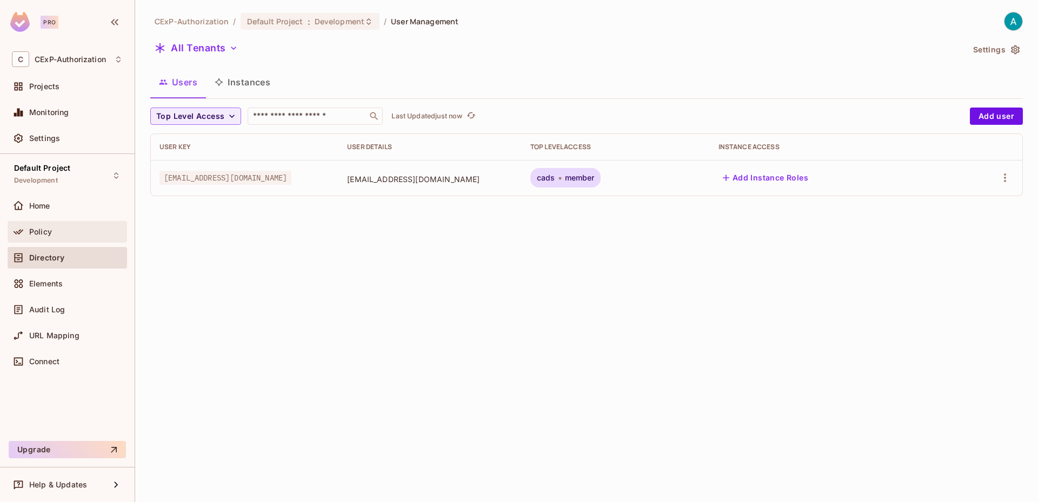
drag, startPoint x: 100, startPoint y: 232, endPoint x: 34, endPoint y: 222, distance: 67.3
click at [34, 220] on div "Home" at bounding box center [67, 208] width 119 height 26
click at [35, 228] on span "Policy" at bounding box center [40, 232] width 23 height 9
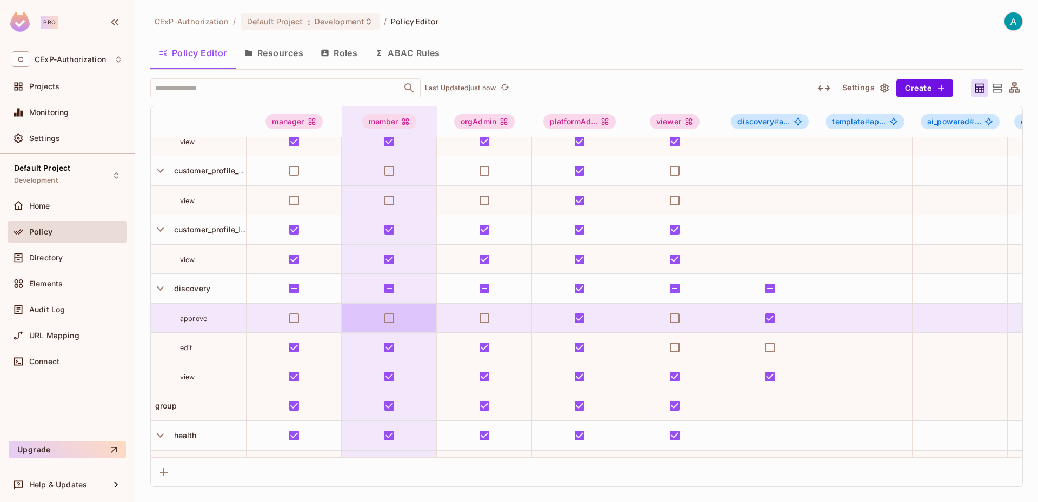
scroll to position [364, 0]
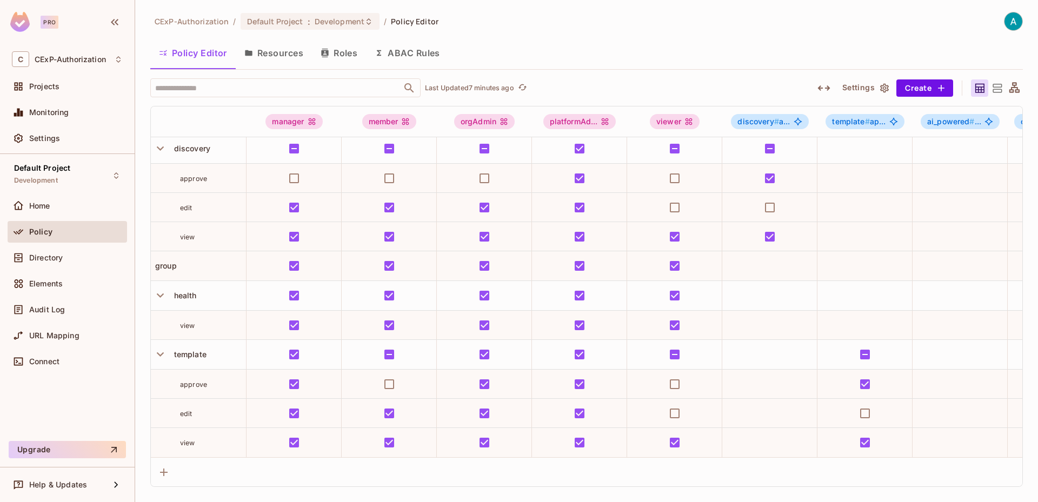
click at [144, 156] on div "CExP-Authorization / Default Project : Development / Policy Editor Policy Edito…" at bounding box center [586, 251] width 903 height 502
